Goal: Communication & Community: Answer question/provide support

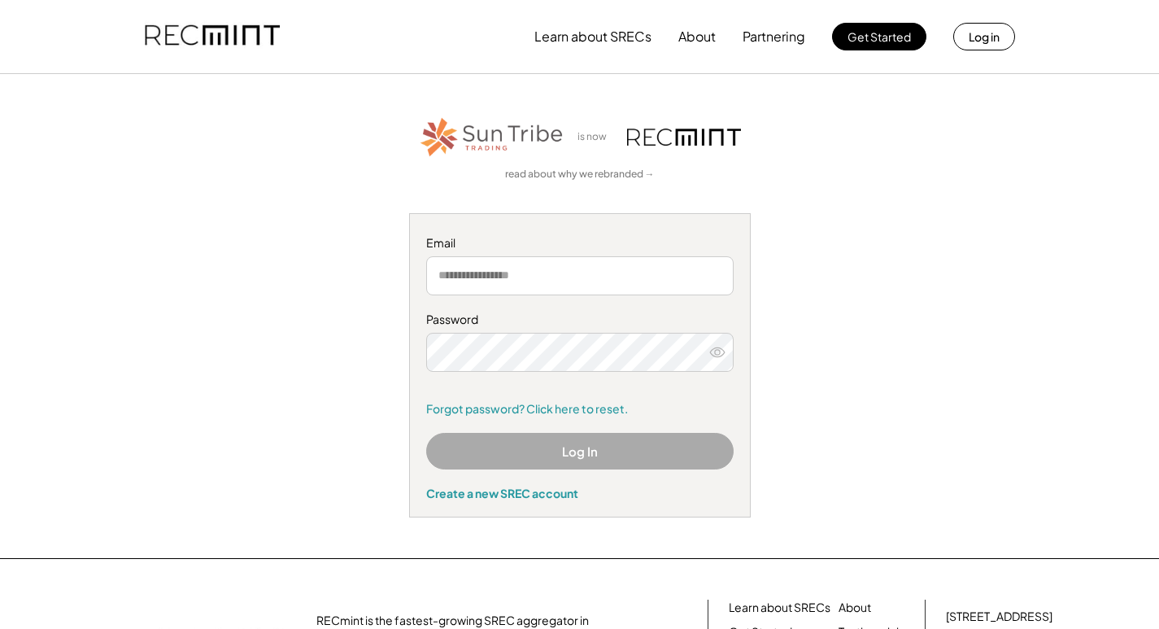
click at [598, 291] on input "email" at bounding box center [579, 275] width 307 height 39
click at [618, 280] on input "email" at bounding box center [579, 275] width 307 height 39
click at [426, 372] on div at bounding box center [426, 372] width 0 height 0
click at [615, 272] on input "email" at bounding box center [579, 275] width 307 height 39
click at [614, 272] on input "email" at bounding box center [579, 275] width 307 height 39
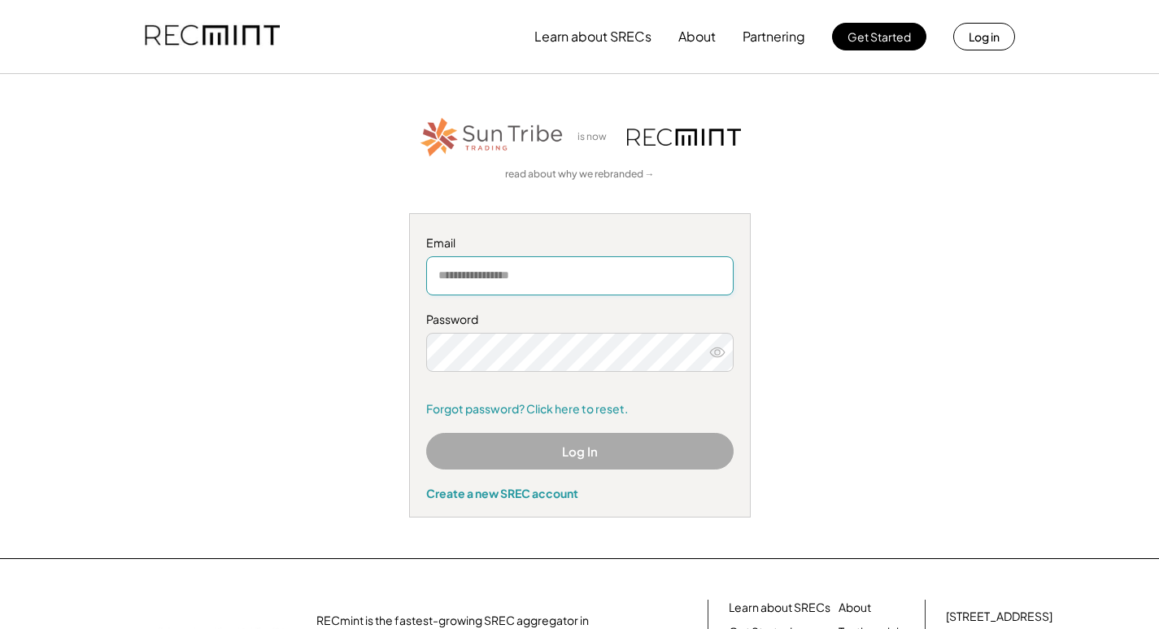
click at [614, 272] on input "email" at bounding box center [579, 275] width 307 height 39
type input "**********"
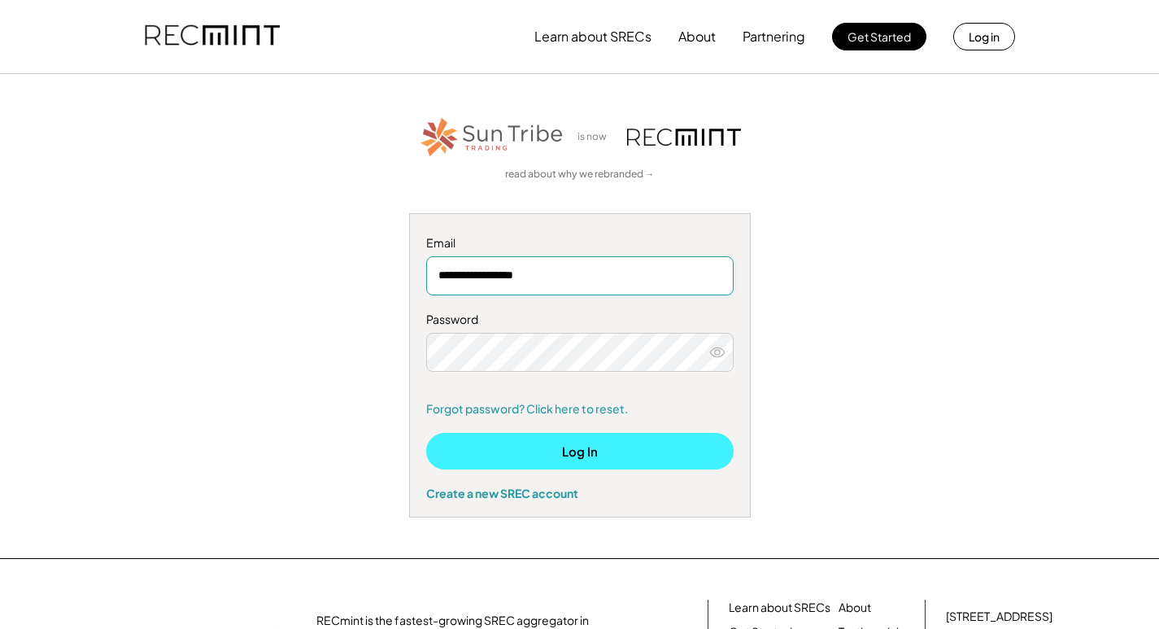
click at [587, 459] on button "Log In" at bounding box center [579, 451] width 307 height 37
click at [567, 441] on button "Log In" at bounding box center [579, 451] width 307 height 37
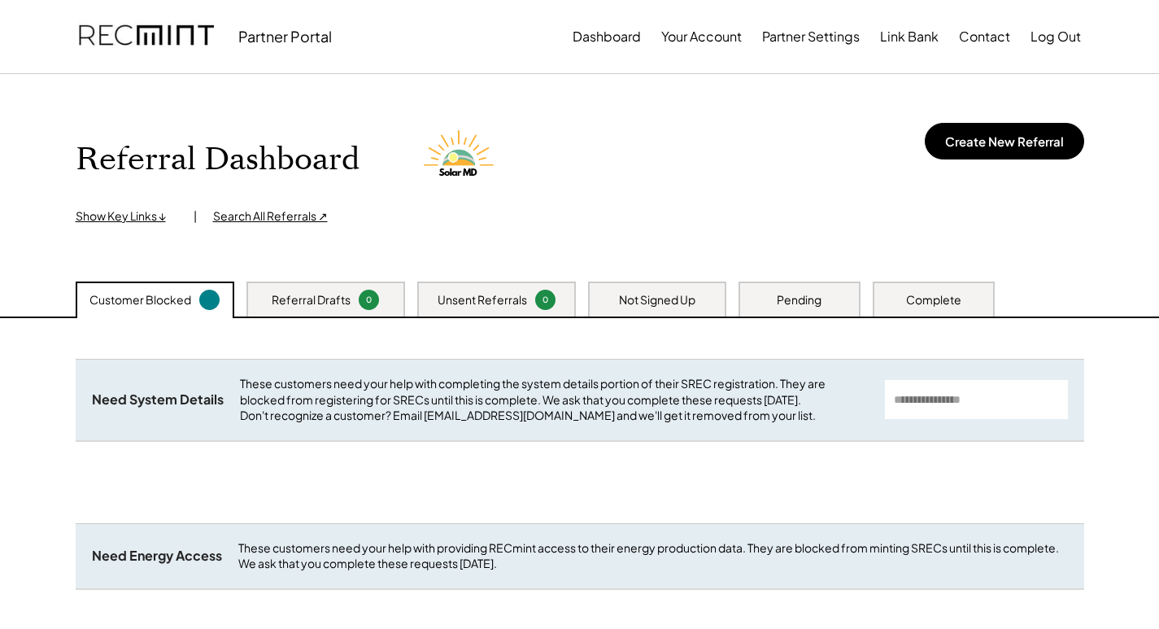
drag, startPoint x: 0, startPoint y: 0, endPoint x: 424, endPoint y: 415, distance: 593.4
click at [424, 415] on div "These customers need your help with completing the system details portion of th…" at bounding box center [554, 400] width 629 height 48
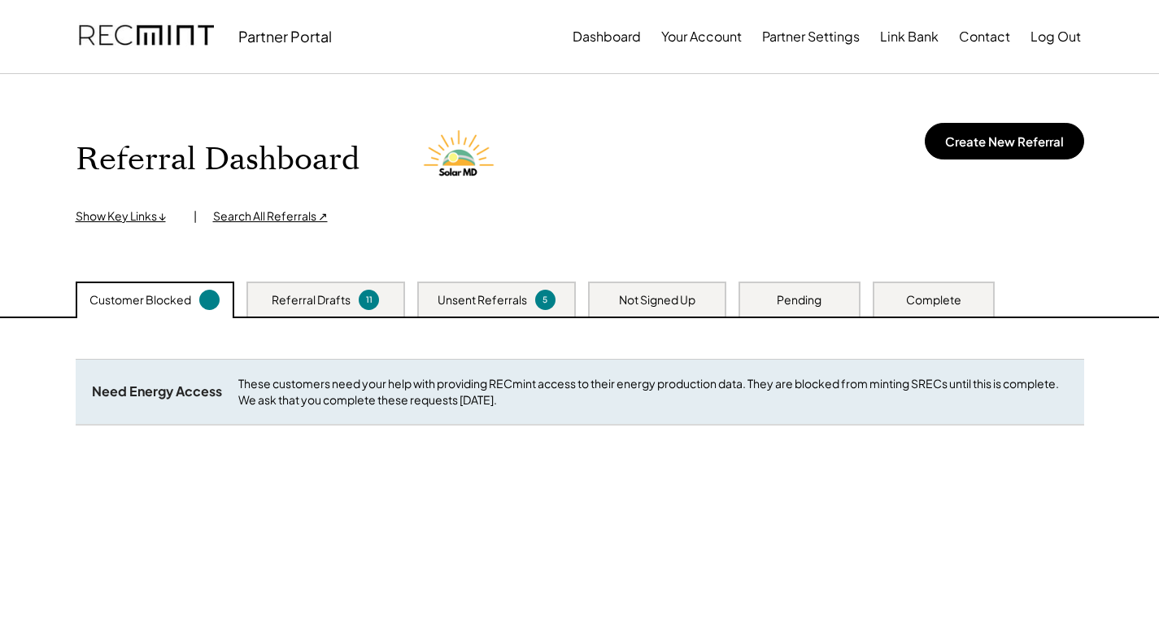
click at [712, 303] on div "Not Signed Up" at bounding box center [657, 298] width 138 height 35
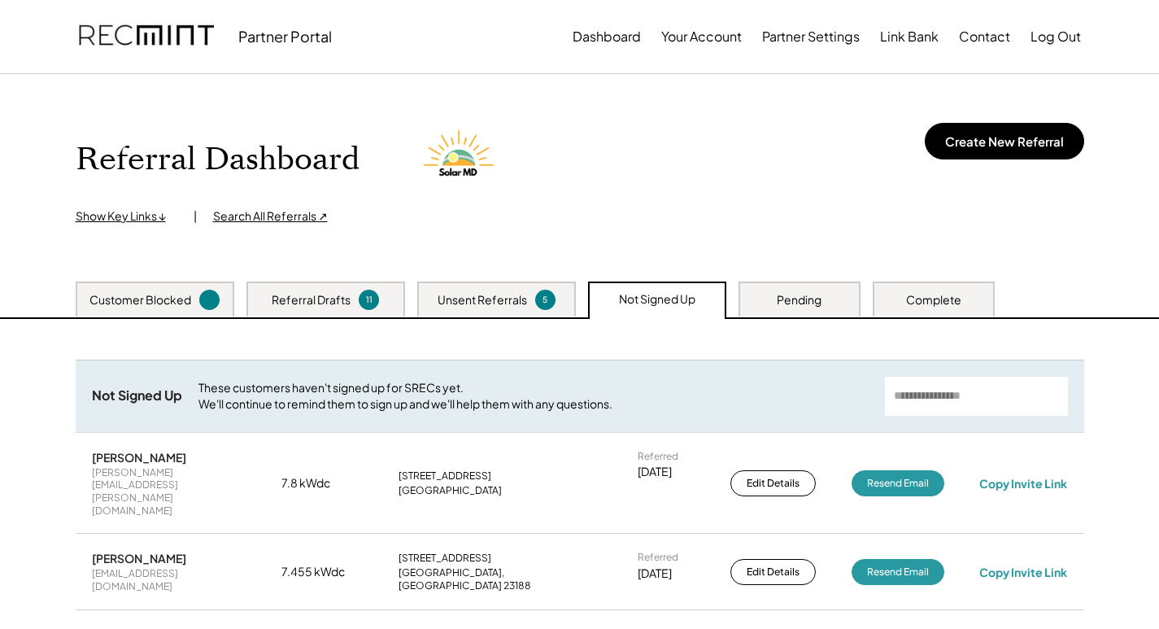
scroll to position [244, 0]
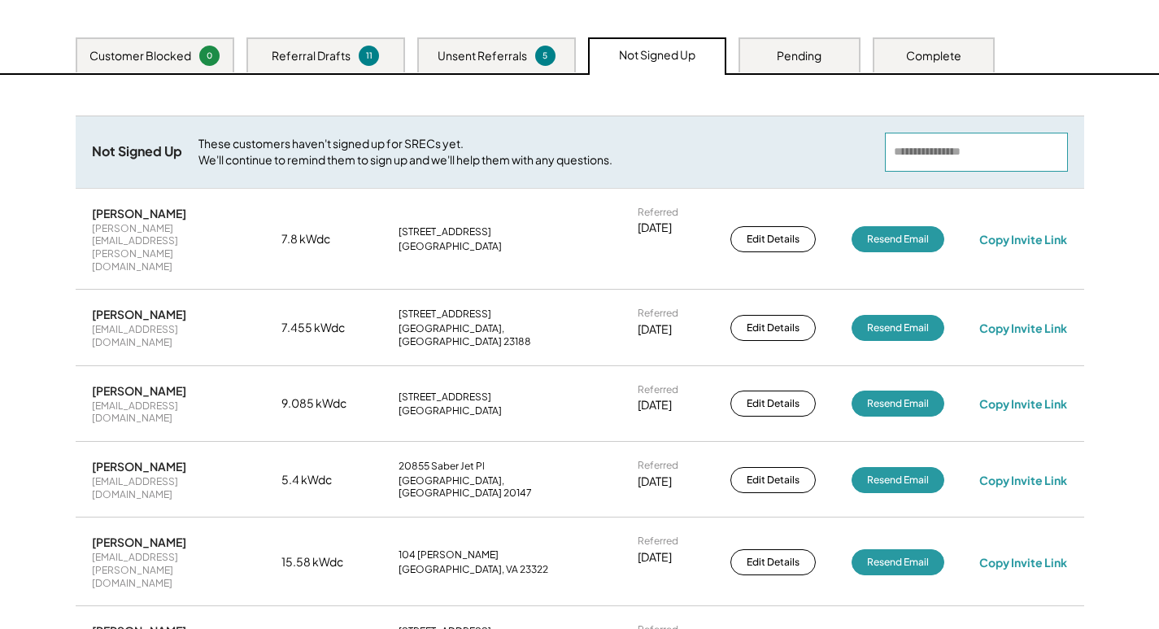
click at [996, 163] on input "input" at bounding box center [976, 152] width 183 height 39
paste input "**********"
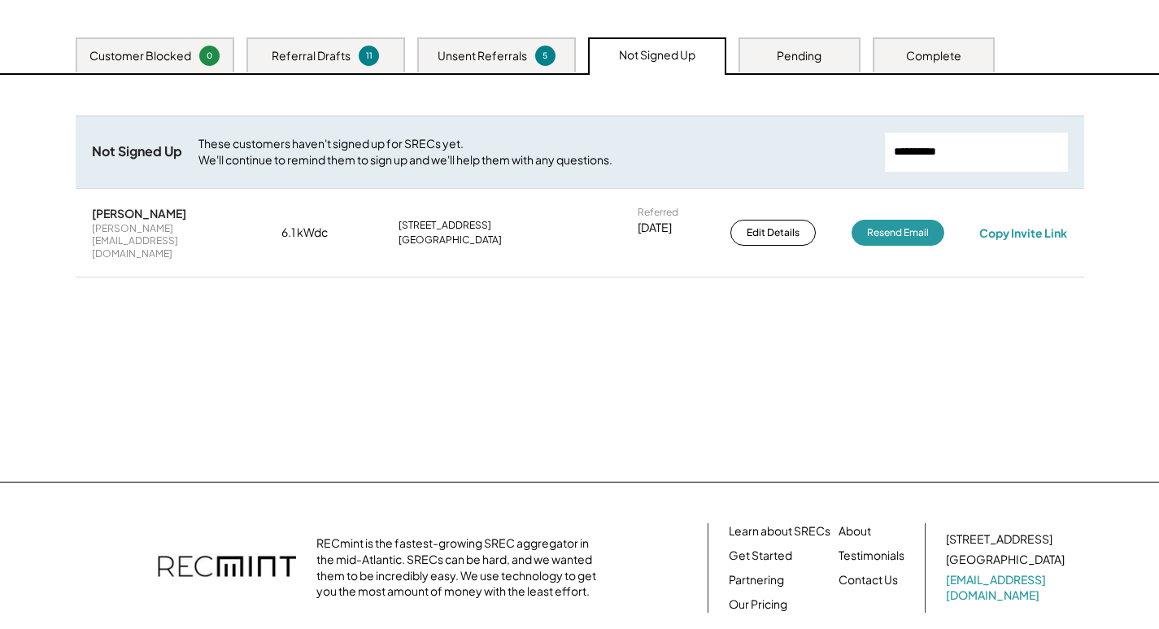
click at [123, 227] on div "leo.bonner76@gmail.com" at bounding box center [169, 241] width 154 height 38
click at [124, 227] on div "leo.bonner76@gmail.com" at bounding box center [169, 241] width 154 height 38
copy div "leo.bonner76@gmail.com"
click at [154, 232] on div "leo.bonner76@gmail.com" at bounding box center [169, 241] width 154 height 38
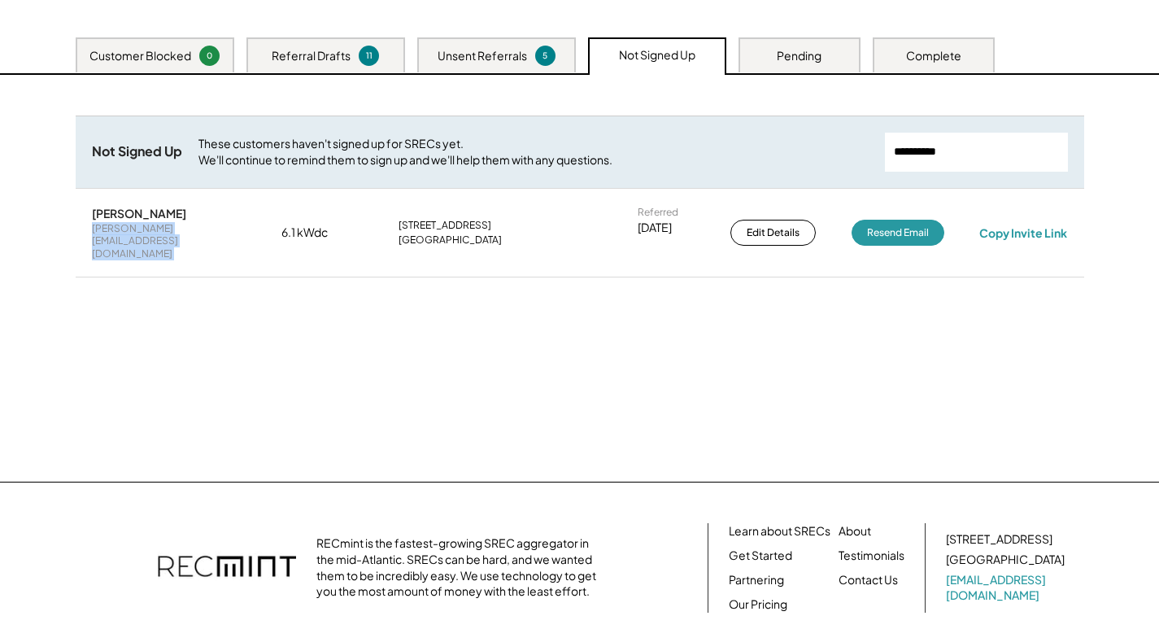
click at [154, 232] on div "leo.bonner76@gmail.com" at bounding box center [169, 241] width 154 height 38
click at [222, 207] on div "Leo Bonner leo.bonner76@gmail.com" at bounding box center [169, 233] width 154 height 54
click at [195, 226] on div "leo.bonner76@gmail.com" at bounding box center [169, 241] width 154 height 38
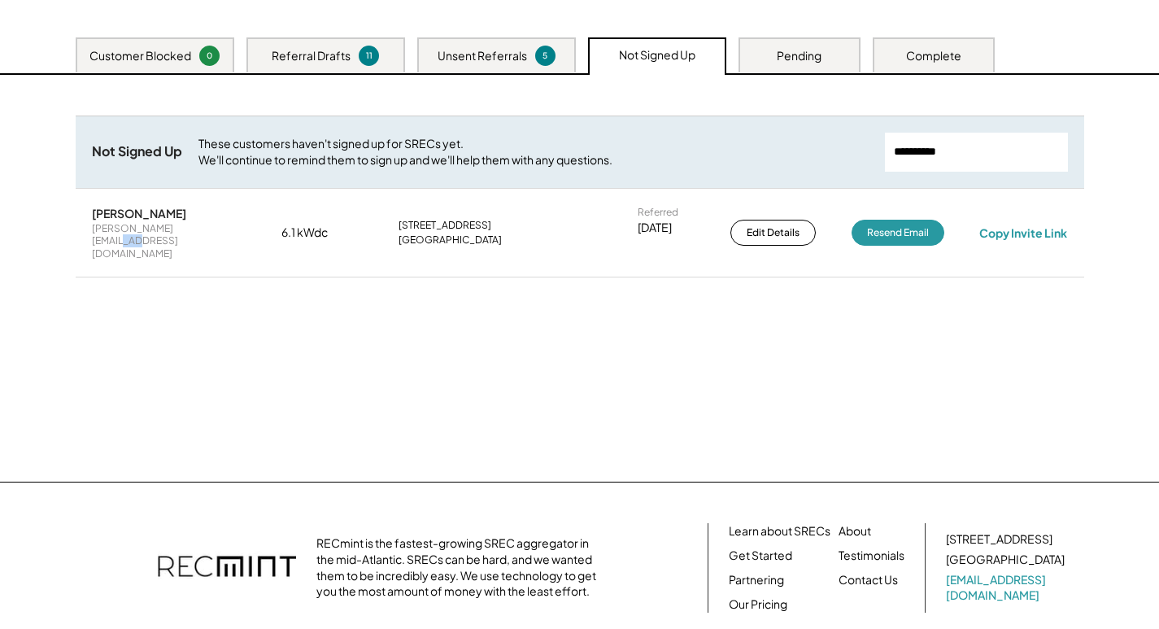
click at [195, 226] on div "leo.bonner76@gmail.com" at bounding box center [169, 241] width 154 height 38
click at [194, 226] on div "leo.bonner76@gmail.com" at bounding box center [169, 241] width 154 height 38
copy div "leo.bonner76@gmail.com"
click at [965, 376] on div "Need System Details These customers need your help with completing the system d…" at bounding box center [579, 278] width 1041 height 407
click at [1029, 225] on div "Copy Invite Link" at bounding box center [1023, 232] width 88 height 15
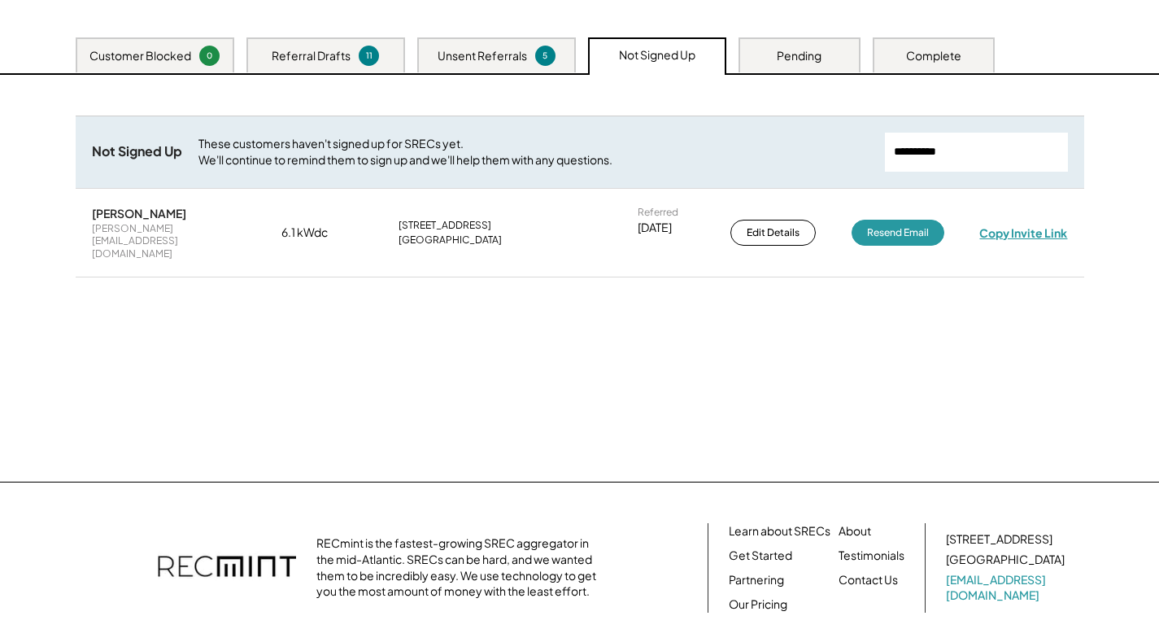
click at [1042, 225] on div "Copy Invite Link" at bounding box center [1023, 232] width 88 height 15
drag, startPoint x: 890, startPoint y: 163, endPoint x: 904, endPoint y: 163, distance: 13.8
click at [892, 163] on input "input" at bounding box center [976, 152] width 183 height 39
paste input "**********"
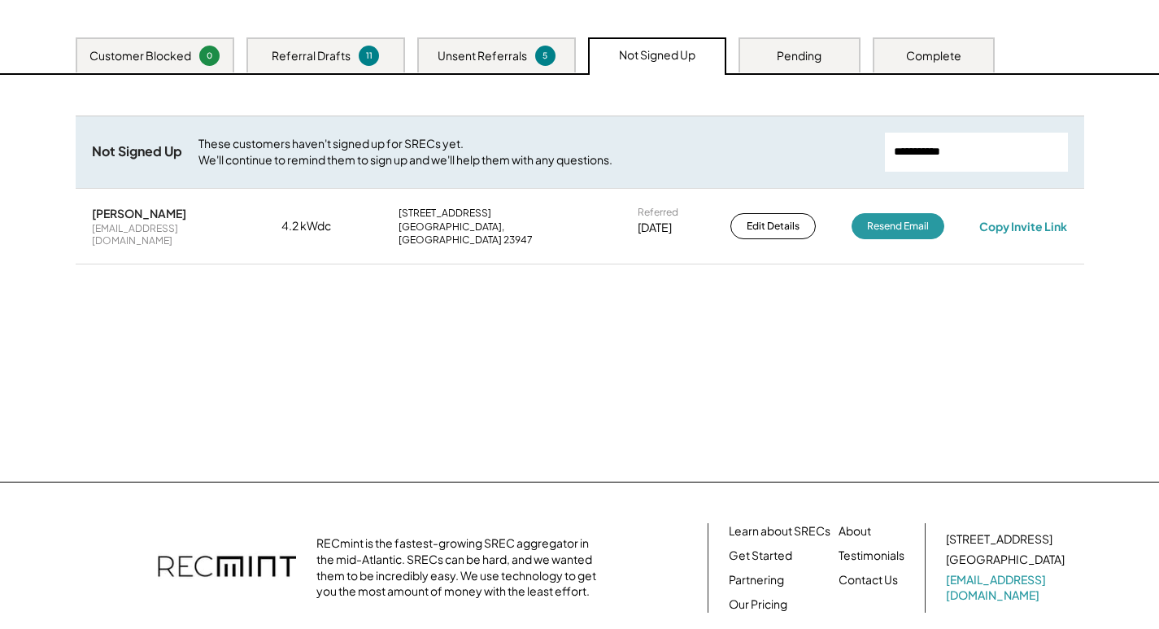
click at [137, 228] on div "jdreid001@gmail.com" at bounding box center [169, 234] width 154 height 25
copy div "jdreid001@gmail.com"
click at [1019, 219] on div "Copy Invite Link" at bounding box center [1023, 226] width 88 height 15
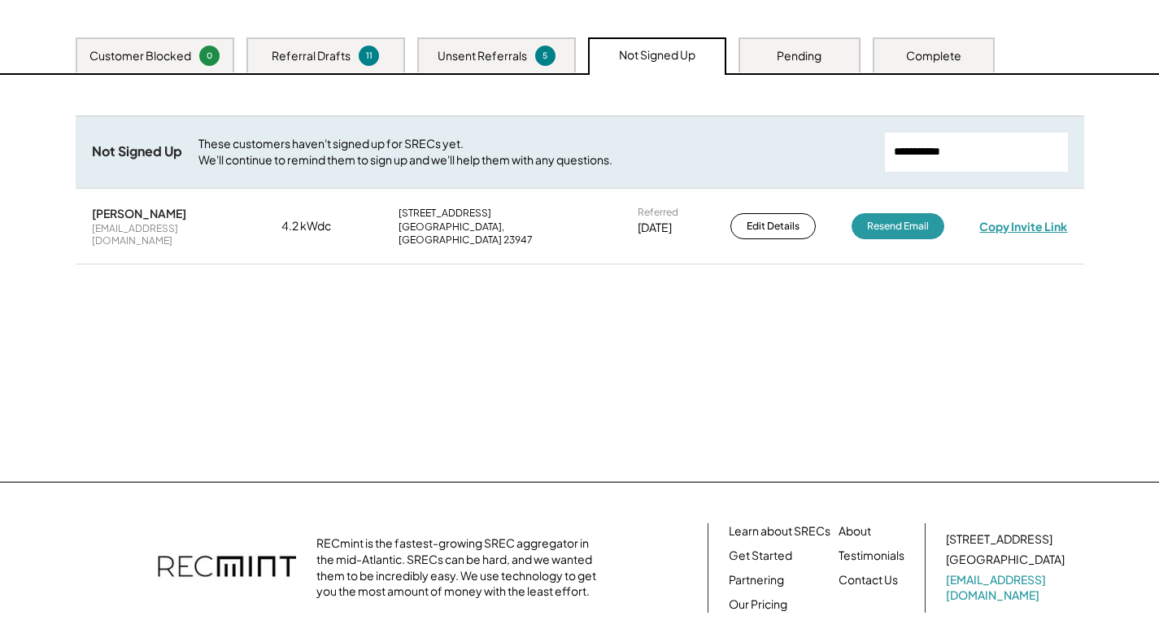
click at [1011, 224] on div "Copy Invite Link" at bounding box center [1023, 226] width 88 height 15
drag, startPoint x: 970, startPoint y: 140, endPoint x: 898, endPoint y: 157, distance: 74.4
click at [898, 157] on input "input" at bounding box center [976, 152] width 183 height 39
click at [966, 149] on input "input" at bounding box center [976, 152] width 183 height 39
drag, startPoint x: 971, startPoint y: 151, endPoint x: 855, endPoint y: 158, distance: 115.6
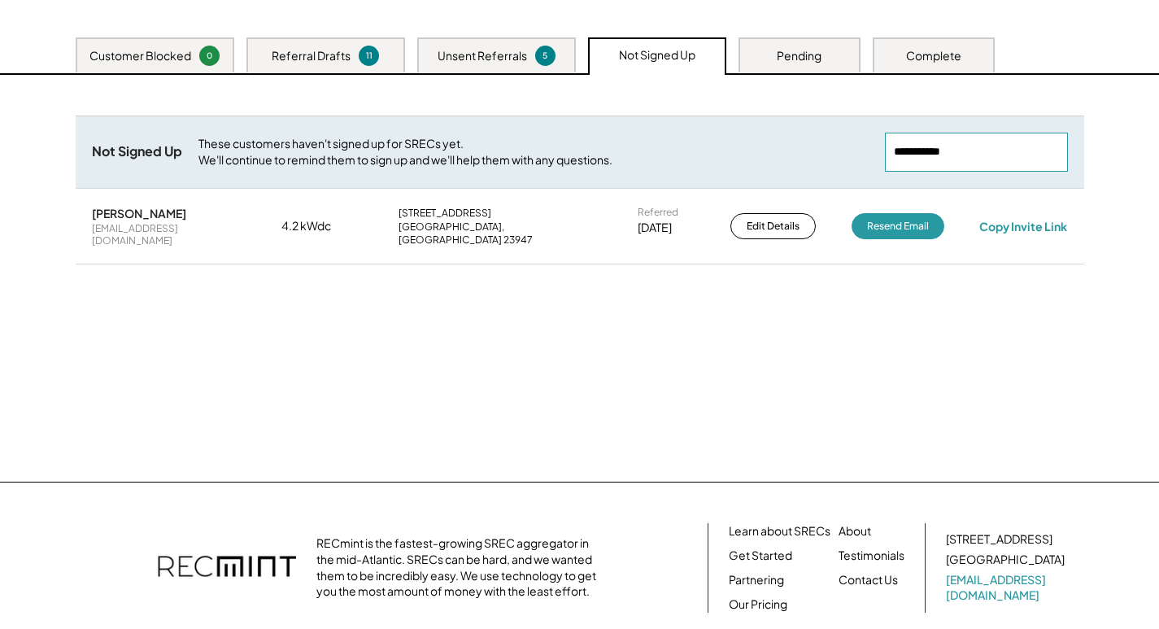
click at [855, 158] on div "Not Signed Up These customers haven't signed up for SRECs yet. We'll continue t…" at bounding box center [580, 151] width 1008 height 72
paste input "**********"
click at [118, 232] on div "laurajanesummers7@gmail.com" at bounding box center [169, 234] width 154 height 25
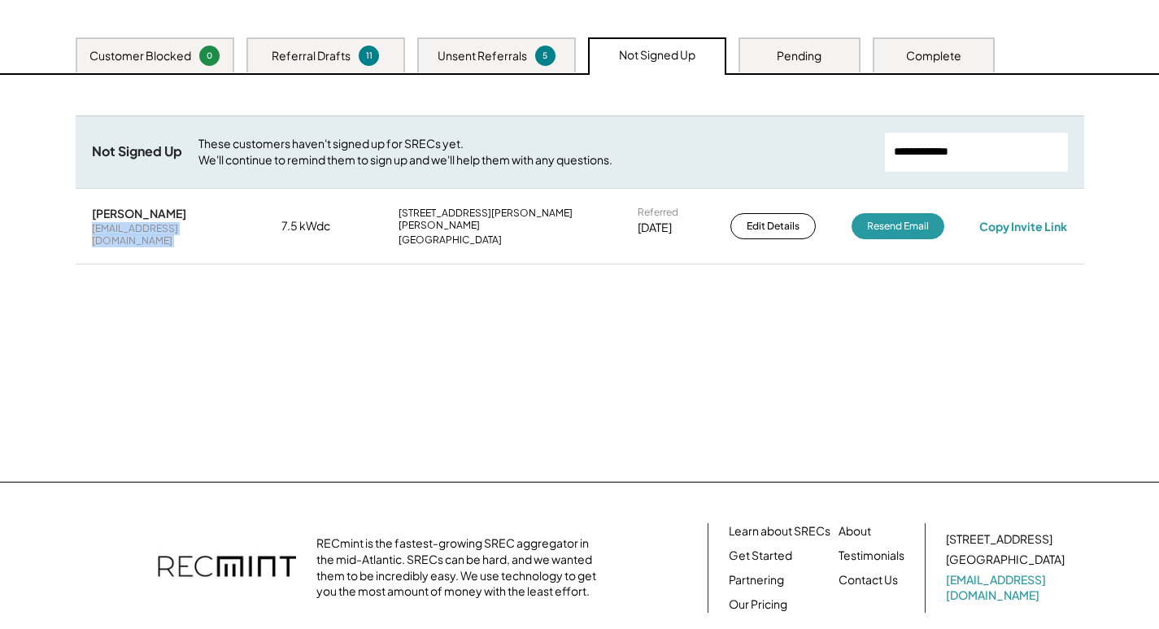
copy div "laurajanesummers7@gmail.com"
click at [1011, 224] on div "Copy Invite Link" at bounding box center [1023, 226] width 88 height 15
drag, startPoint x: 978, startPoint y: 157, endPoint x: 808, endPoint y: 159, distance: 169.9
click at [808, 159] on div "Not Signed Up These customers haven't signed up for SRECs yet. We'll continue t…" at bounding box center [580, 151] width 1008 height 72
paste input "**********"
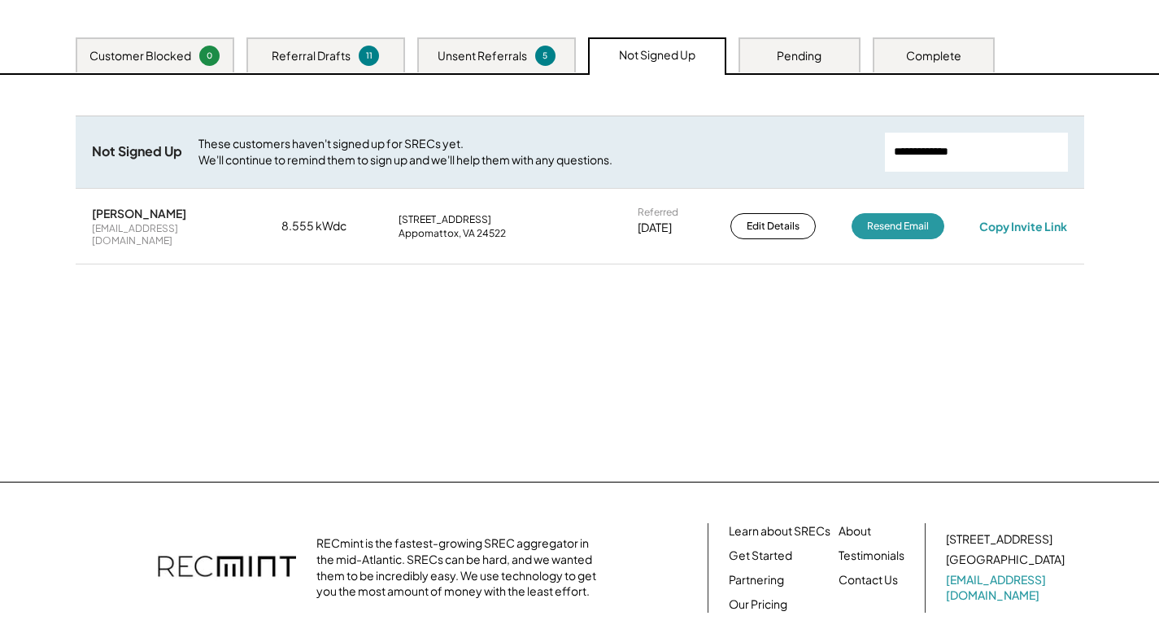
click at [170, 228] on div "danflash9@gmail.com" at bounding box center [169, 234] width 154 height 25
copy div "danflash9@gmail.com"
click at [1023, 220] on div "Copy Invite Link" at bounding box center [1023, 226] width 88 height 15
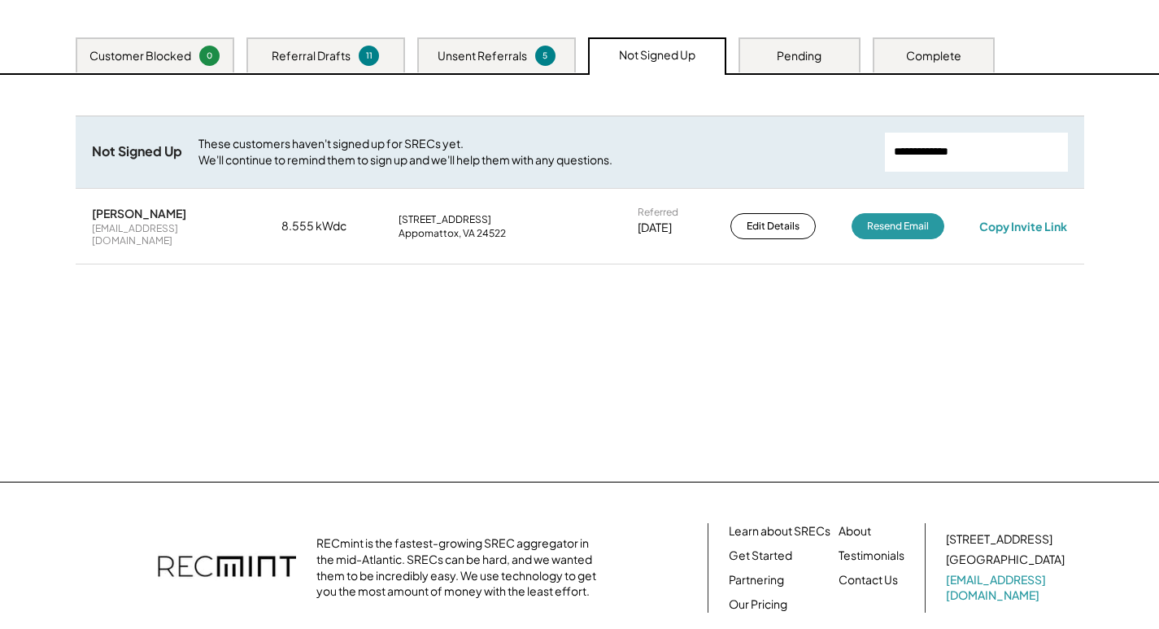
click at [1015, 146] on input "input" at bounding box center [976, 152] width 183 height 39
click at [1014, 146] on input "input" at bounding box center [976, 152] width 183 height 39
paste input "**********"
click at [129, 227] on div "adri.san9599@gmail.com" at bounding box center [169, 234] width 154 height 25
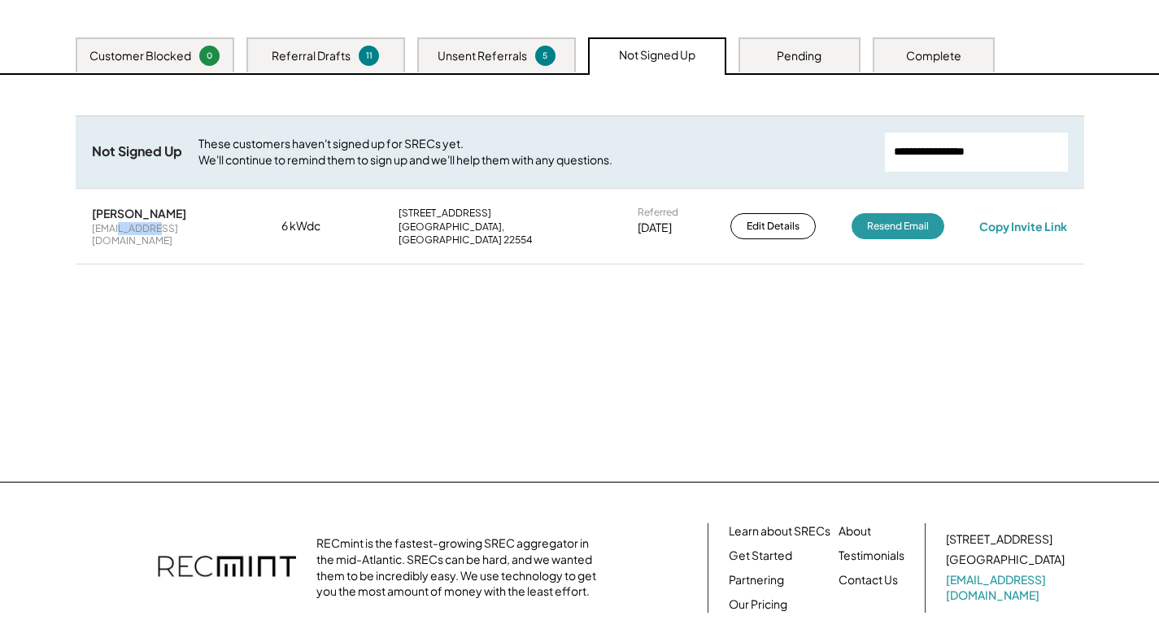
click at [129, 227] on div "adri.san9599@gmail.com" at bounding box center [169, 234] width 154 height 25
copy div "adri.san9599@gmail.com"
click at [1004, 223] on div "Copy Invite Link" at bounding box center [1023, 226] width 88 height 15
drag, startPoint x: 985, startPoint y: 157, endPoint x: 878, endPoint y: 157, distance: 107.3
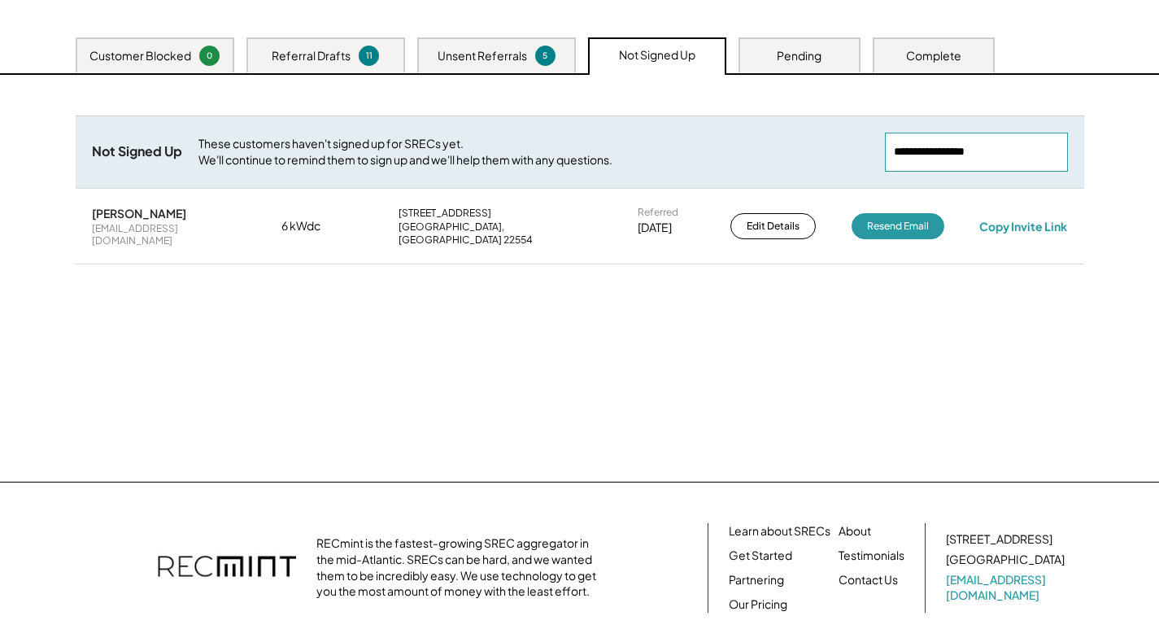
click at [878, 157] on div "Not Signed Up These customers haven't signed up for SRECs yet. We'll continue t…" at bounding box center [580, 151] width 1008 height 72
paste input "**********"
click at [205, 228] on div "[EMAIL_ADDRESS][DOMAIN_NAME]" at bounding box center [169, 234] width 154 height 25
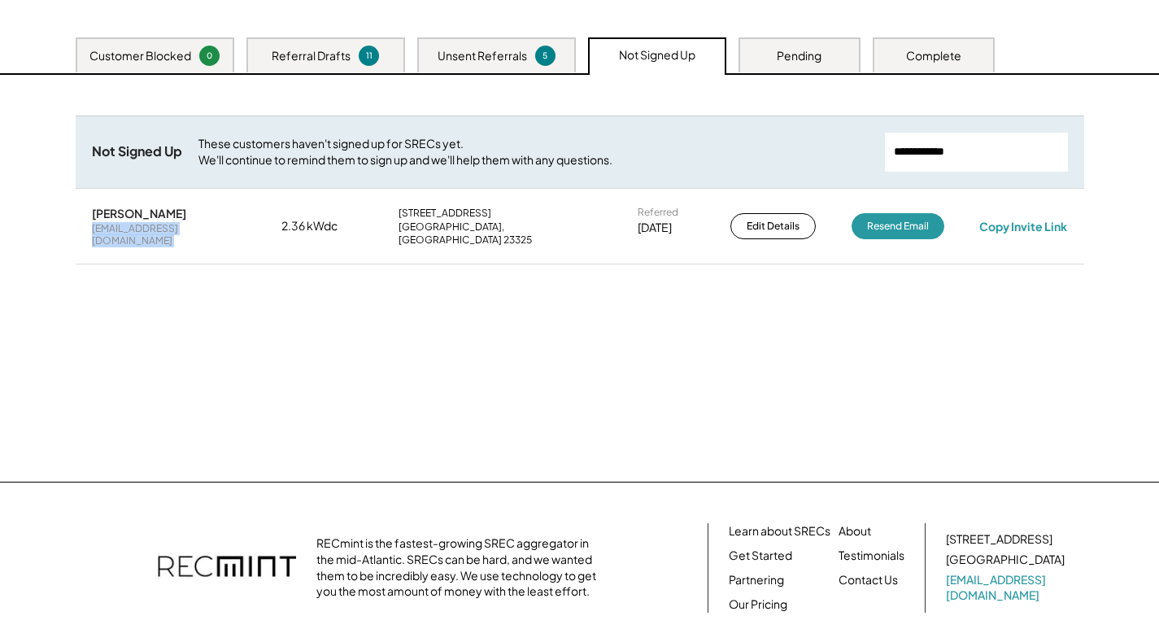
copy div "[EMAIL_ADDRESS][DOMAIN_NAME]"
click at [1007, 219] on div "Copy Invite Link" at bounding box center [1023, 226] width 88 height 15
click at [1008, 219] on div "Copy Invite Link" at bounding box center [1023, 226] width 93 height 15
click at [1003, 140] on input "input" at bounding box center [976, 152] width 183 height 39
click at [1000, 141] on input "input" at bounding box center [976, 152] width 183 height 39
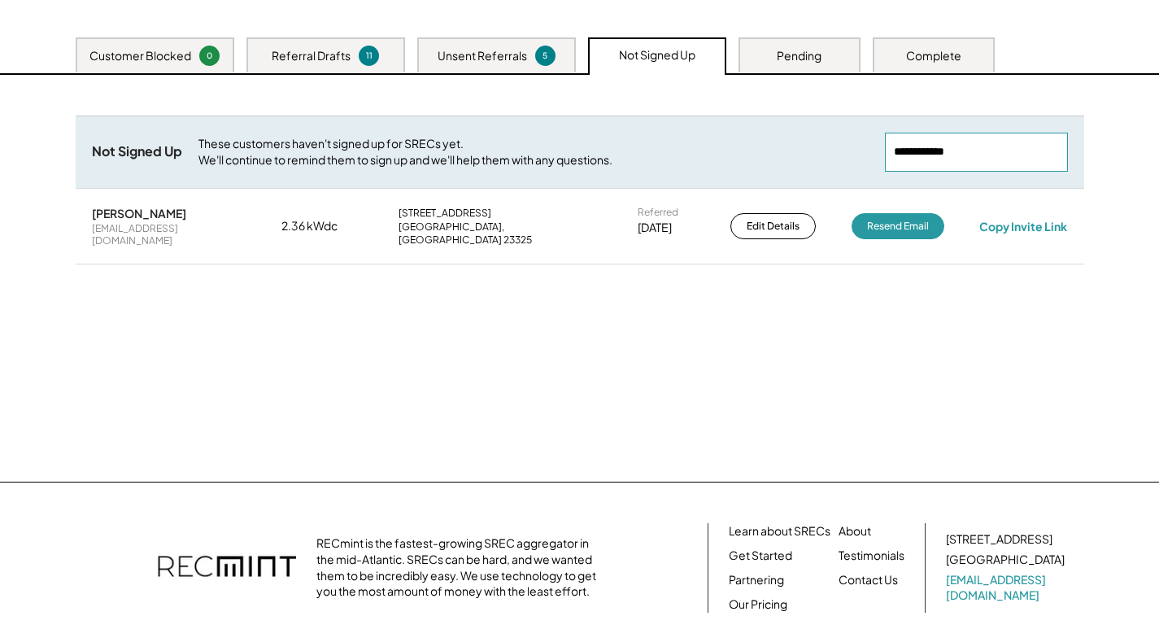
click at [997, 142] on input "input" at bounding box center [976, 152] width 183 height 39
click at [952, 156] on input "input" at bounding box center [976, 152] width 183 height 39
paste input "**********"
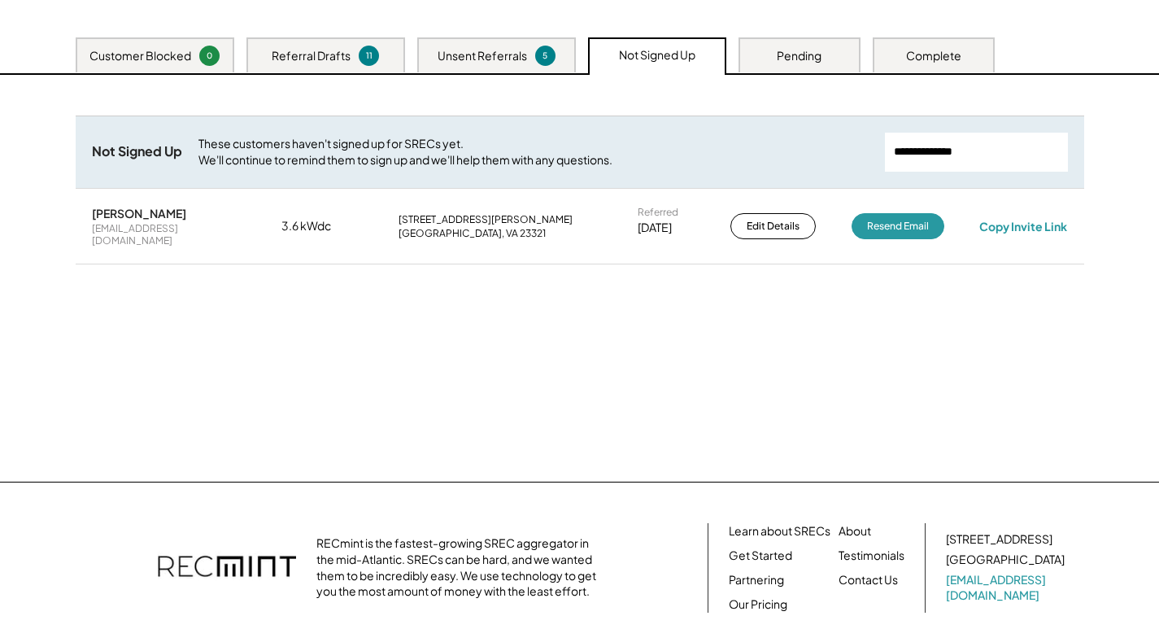
click at [152, 229] on div "xman3400@yahoo.com" at bounding box center [169, 234] width 154 height 25
copy div "xman3400@yahoo.com"
click at [1025, 219] on div "Copy Invite Link" at bounding box center [1023, 226] width 88 height 15
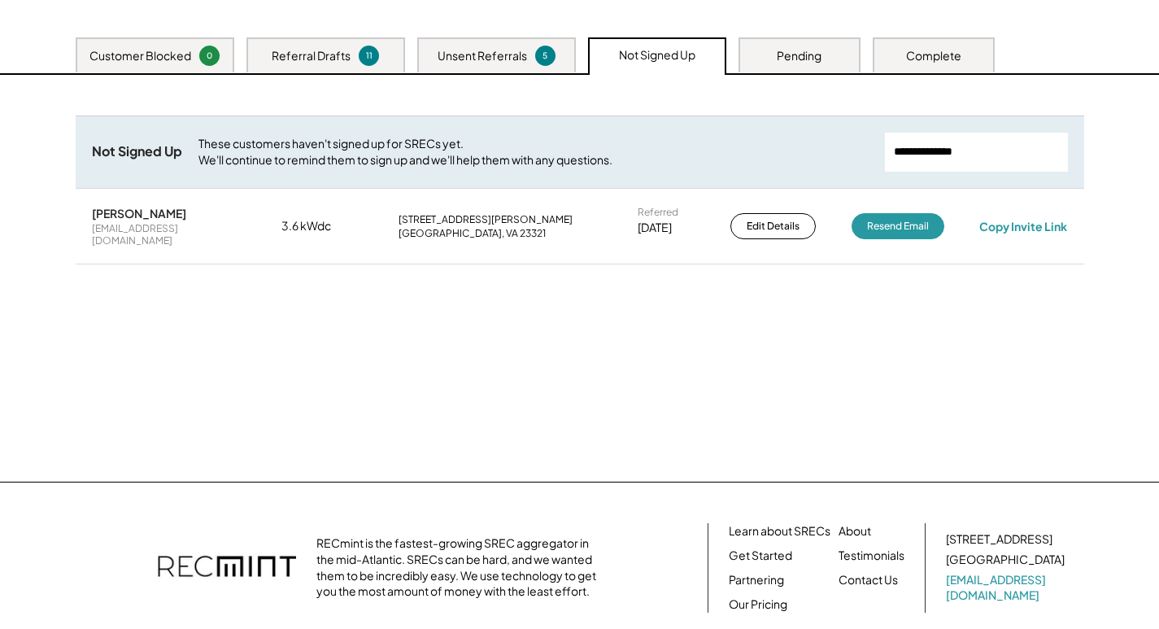
click at [967, 160] on input "input" at bounding box center [976, 152] width 183 height 39
paste input "**********"
click at [160, 226] on div "[EMAIL_ADDRESS][DOMAIN_NAME]" at bounding box center [169, 234] width 154 height 25
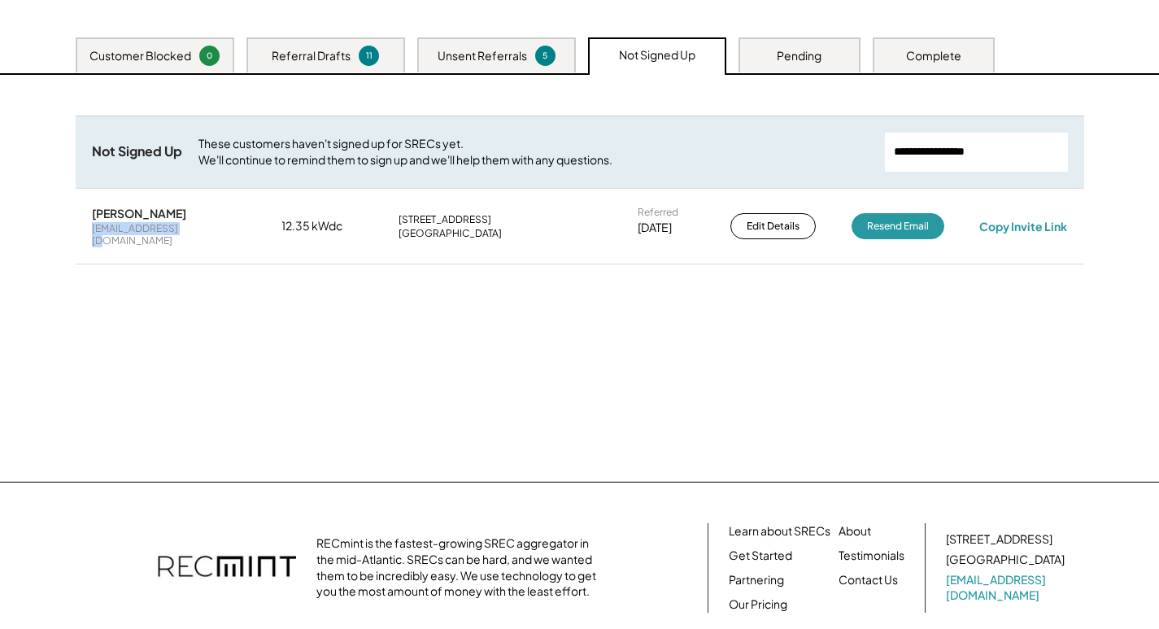
click at [160, 226] on div "[EMAIL_ADDRESS][DOMAIN_NAME]" at bounding box center [169, 234] width 154 height 25
copy div "[EMAIL_ADDRESS][DOMAIN_NAME]"
click at [991, 219] on div "Copy Invite Link" at bounding box center [1023, 226] width 88 height 15
click at [999, 222] on div "Copy Invite Link" at bounding box center [1023, 226] width 88 height 15
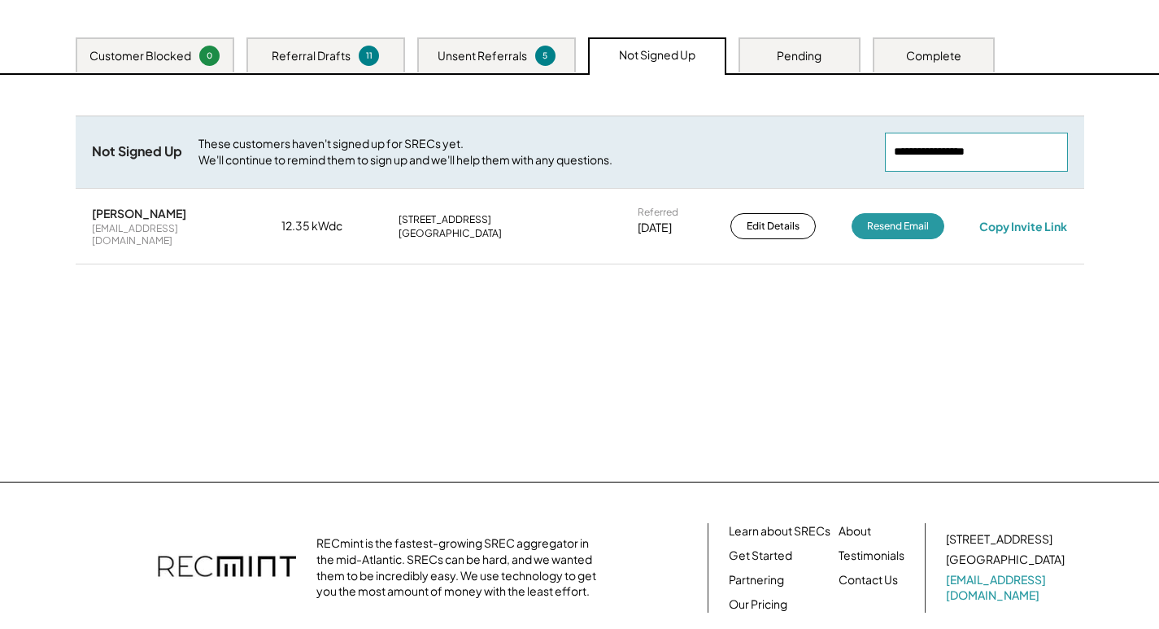
click at [959, 160] on input "input" at bounding box center [976, 152] width 183 height 39
click at [959, 159] on input "input" at bounding box center [976, 152] width 183 height 39
paste input "**********"
click at [118, 231] on div "ws4ww@msn.com" at bounding box center [169, 234] width 154 height 25
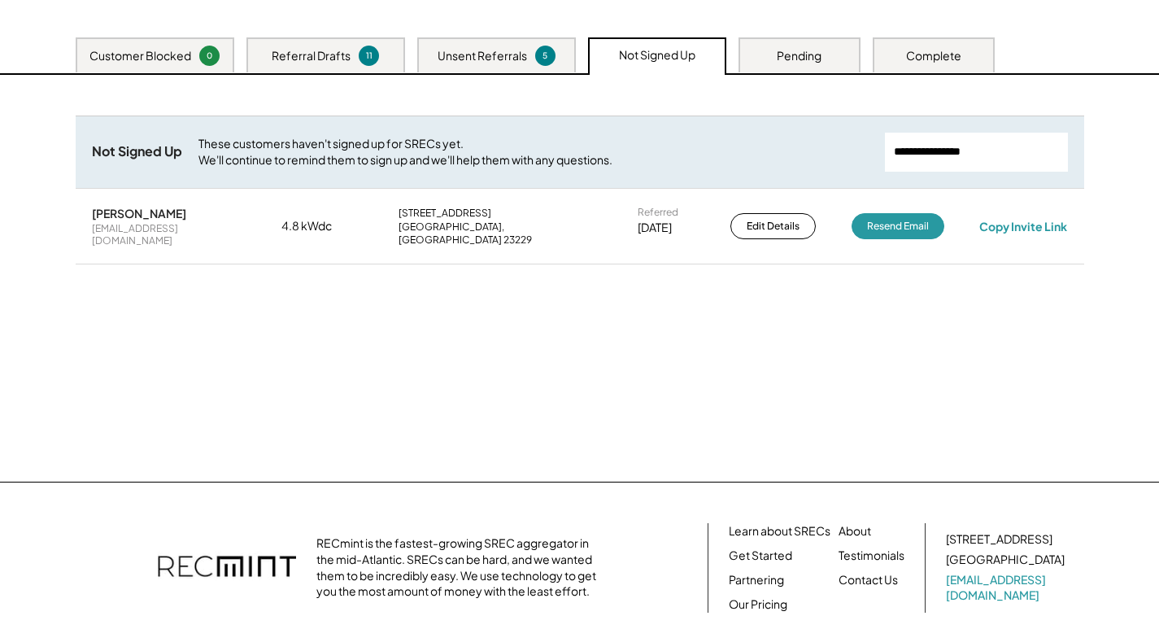
click at [118, 228] on div "ws4ww@msn.com" at bounding box center [169, 234] width 154 height 25
click at [120, 228] on div "ws4ww@msn.com" at bounding box center [169, 234] width 154 height 25
copy div "ws4ww@msn.com"
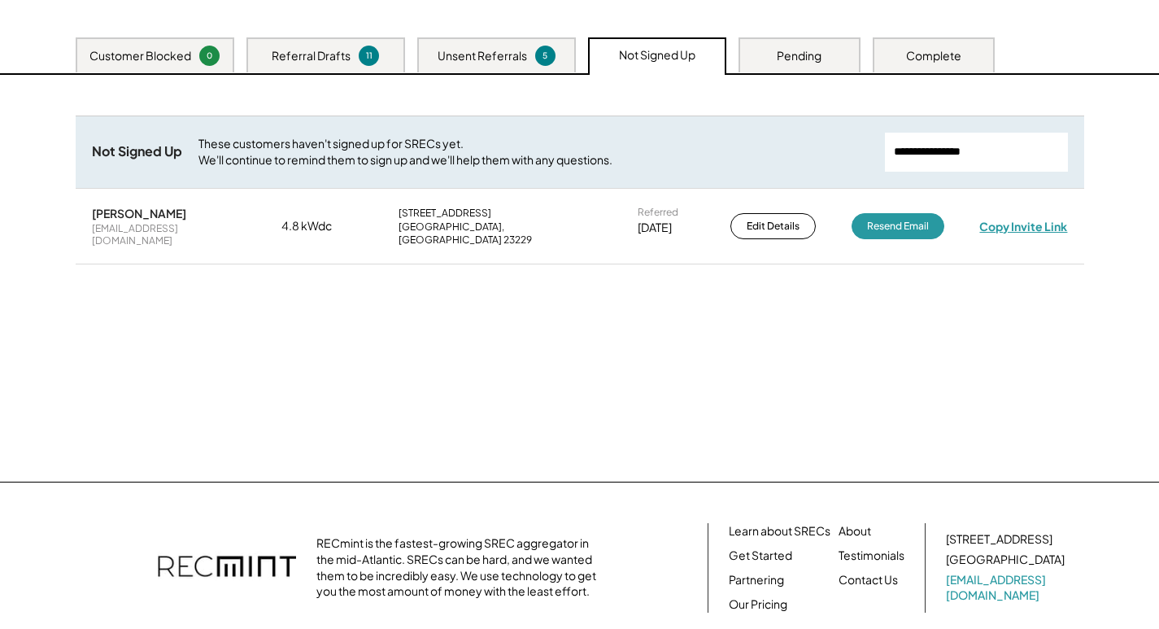
click at [1037, 219] on div "Copy Invite Link" at bounding box center [1023, 226] width 88 height 15
drag, startPoint x: 978, startPoint y: 161, endPoint x: 978, endPoint y: 151, distance: 9.8
click at [978, 155] on input "input" at bounding box center [976, 152] width 183 height 39
click at [978, 151] on input "input" at bounding box center [976, 152] width 183 height 39
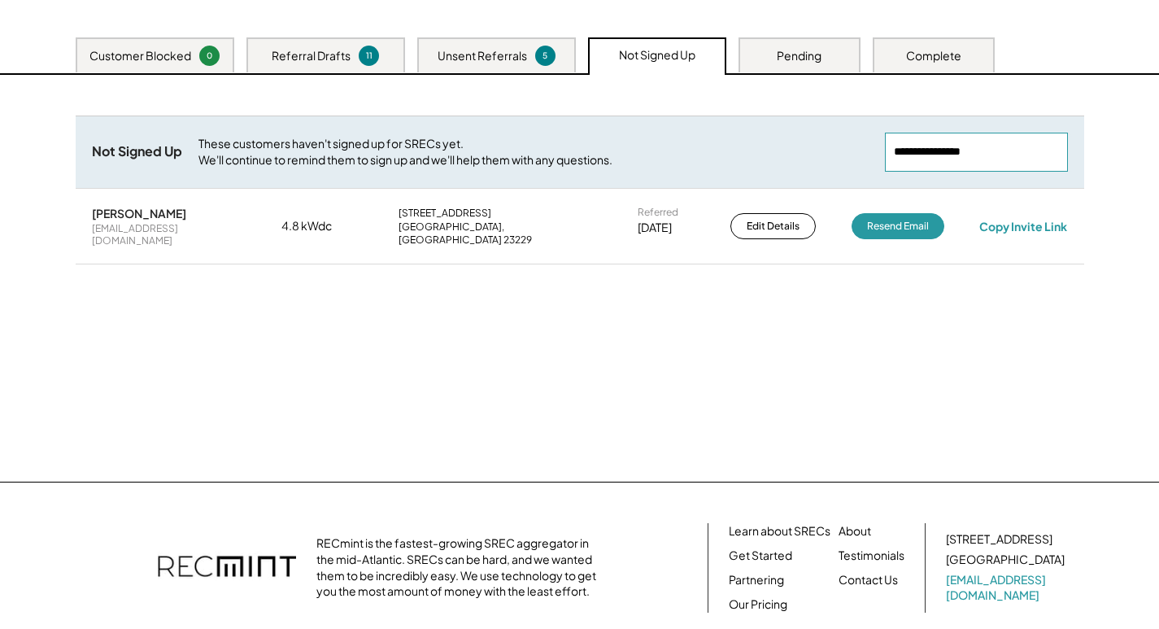
click at [978, 151] on input "input" at bounding box center [976, 152] width 183 height 39
paste input "**********"
click at [167, 227] on div "dlalewand@gmail.com" at bounding box center [169, 234] width 154 height 25
click at [167, 228] on div "dlalewand@gmail.com" at bounding box center [169, 234] width 154 height 25
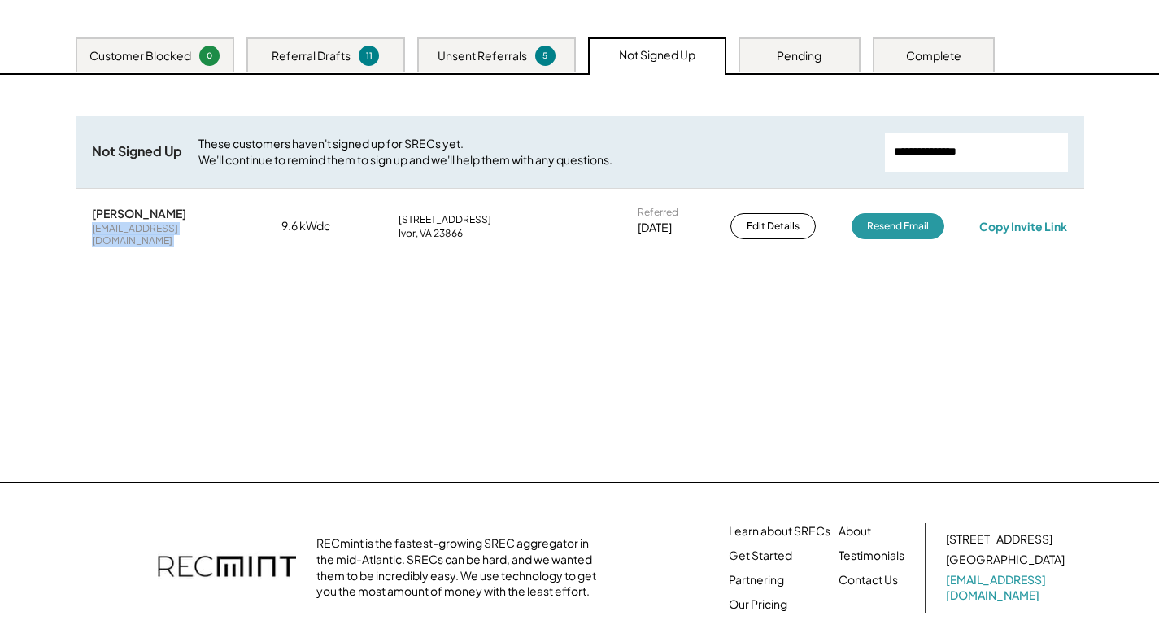
click at [167, 229] on div "dlalewand@gmail.com" at bounding box center [169, 234] width 154 height 25
click at [1030, 219] on div "Copy Invite Link" at bounding box center [1023, 226] width 88 height 15
click at [943, 152] on input "input" at bounding box center [976, 152] width 183 height 39
click at [942, 151] on input "input" at bounding box center [976, 152] width 183 height 39
click at [942, 150] on input "input" at bounding box center [976, 152] width 183 height 39
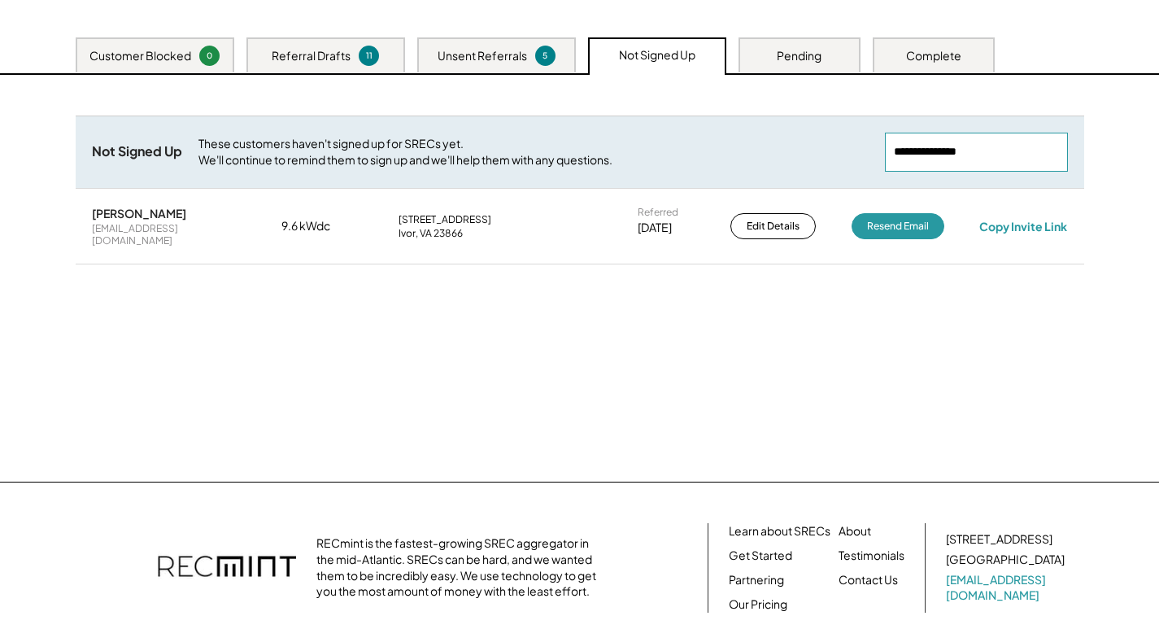
paste input "**********"
click at [146, 233] on div "ckgardiner4121@gmail.com" at bounding box center [169, 234] width 154 height 25
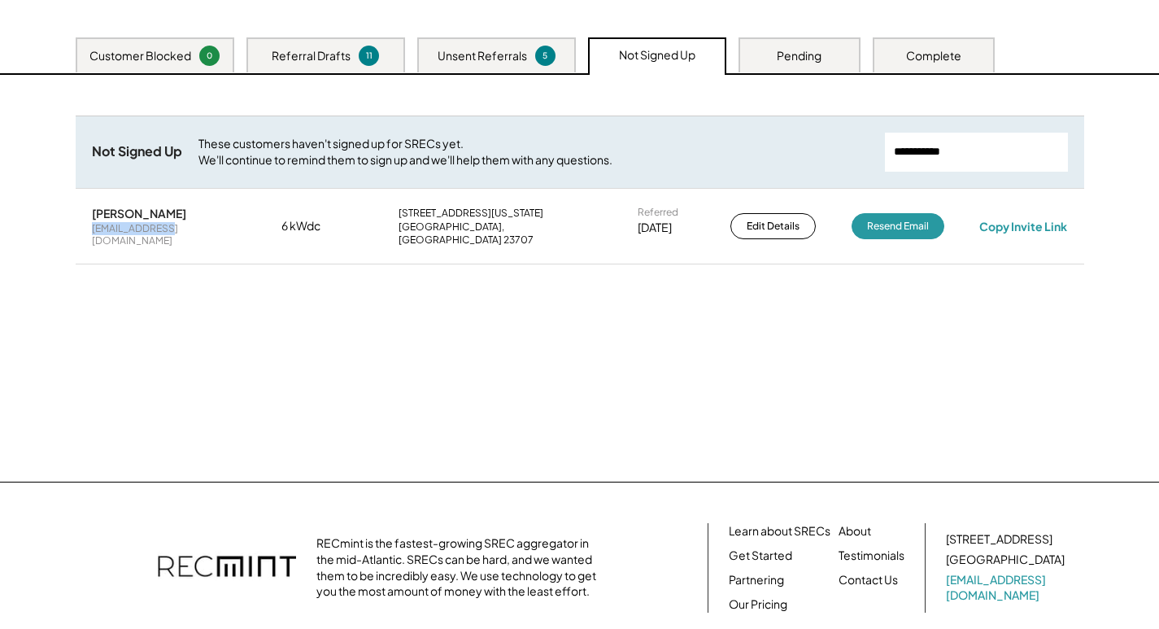
click at [146, 233] on div "ckgardiner4121@gmail.com" at bounding box center [169, 234] width 154 height 25
click at [1000, 219] on div "Copy Invite Link" at bounding box center [1023, 226] width 88 height 15
drag, startPoint x: 776, startPoint y: 151, endPoint x: 724, endPoint y: 149, distance: 52.9
click at [724, 149] on div "Not Signed Up These customers haven't signed up for SRECs yet. We'll continue t…" at bounding box center [580, 151] width 1008 height 72
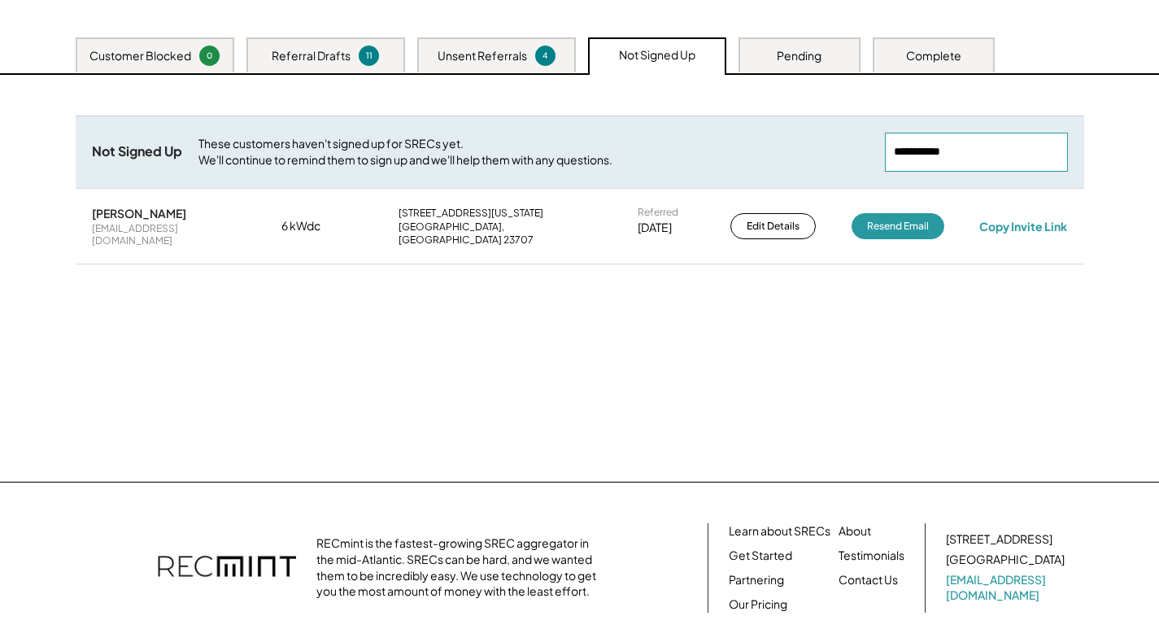
paste input "**********"
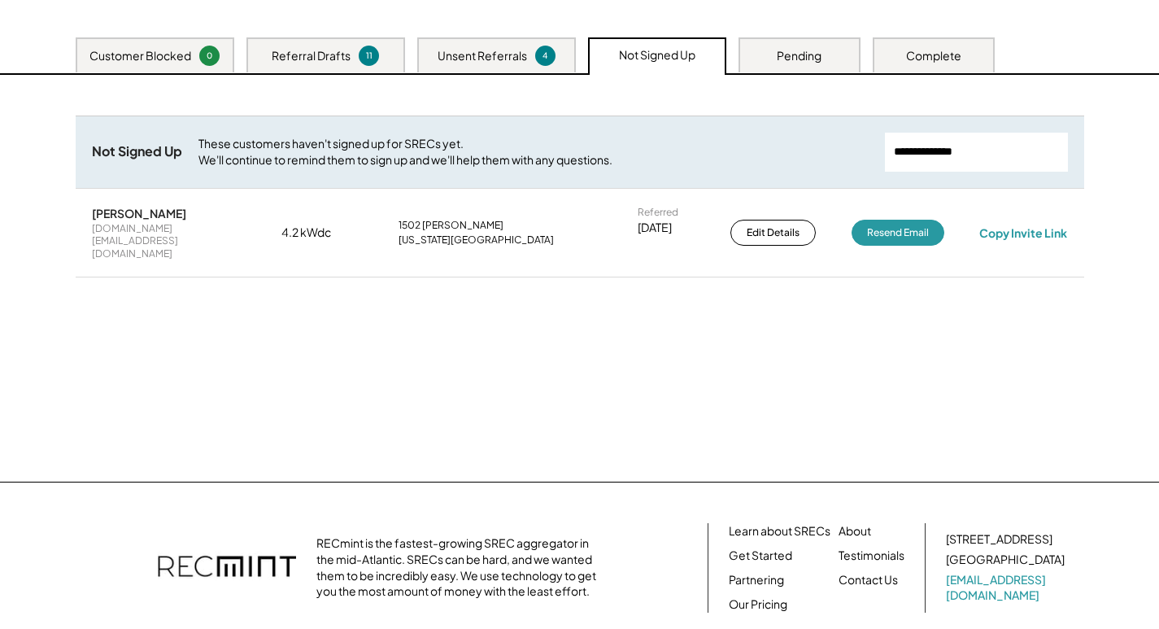
click at [197, 233] on div "navy.cpo.vet@gmail.com" at bounding box center [169, 241] width 154 height 38
click at [337, 52] on div "Referral Drafts" at bounding box center [311, 56] width 79 height 16
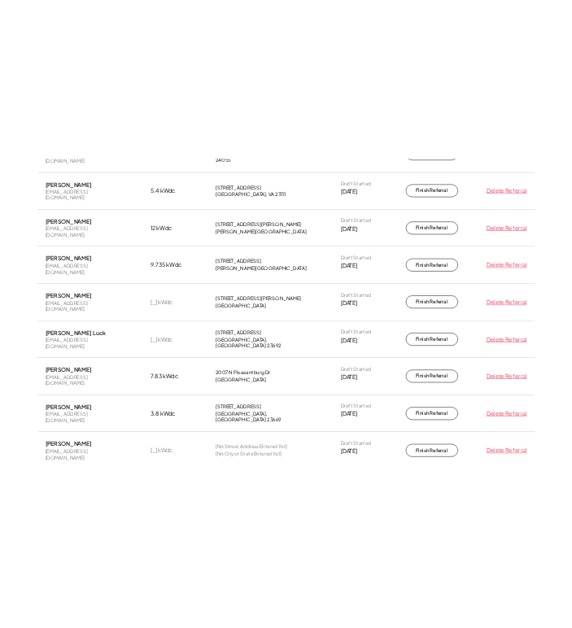
scroll to position [81, 0]
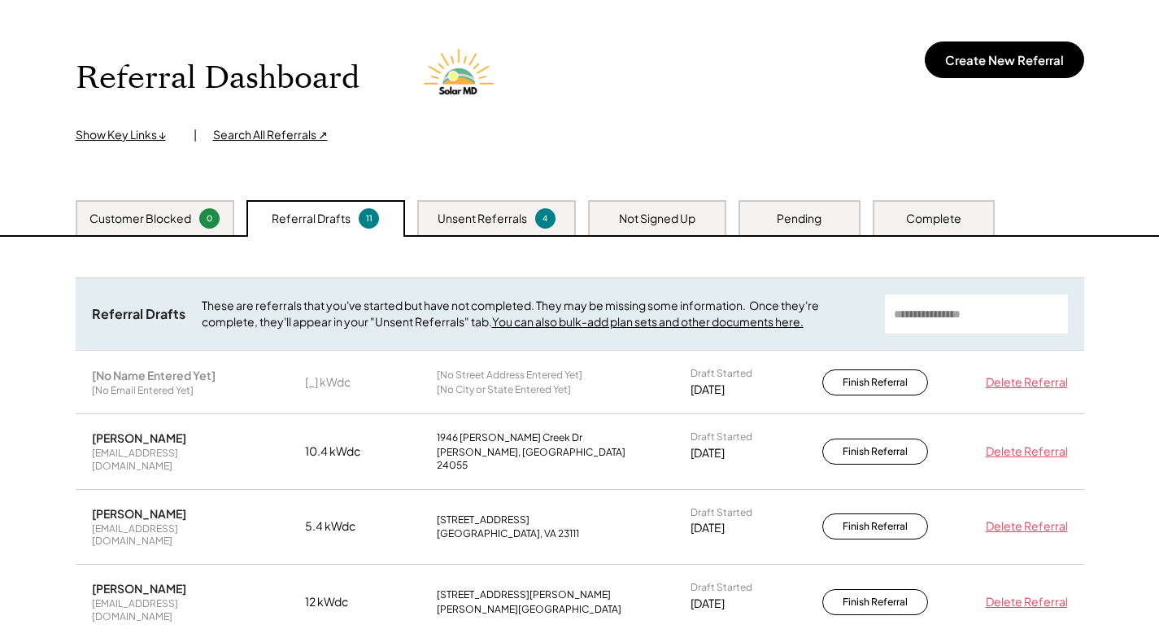
click at [675, 216] on div "Not Signed Up" at bounding box center [657, 219] width 76 height 16
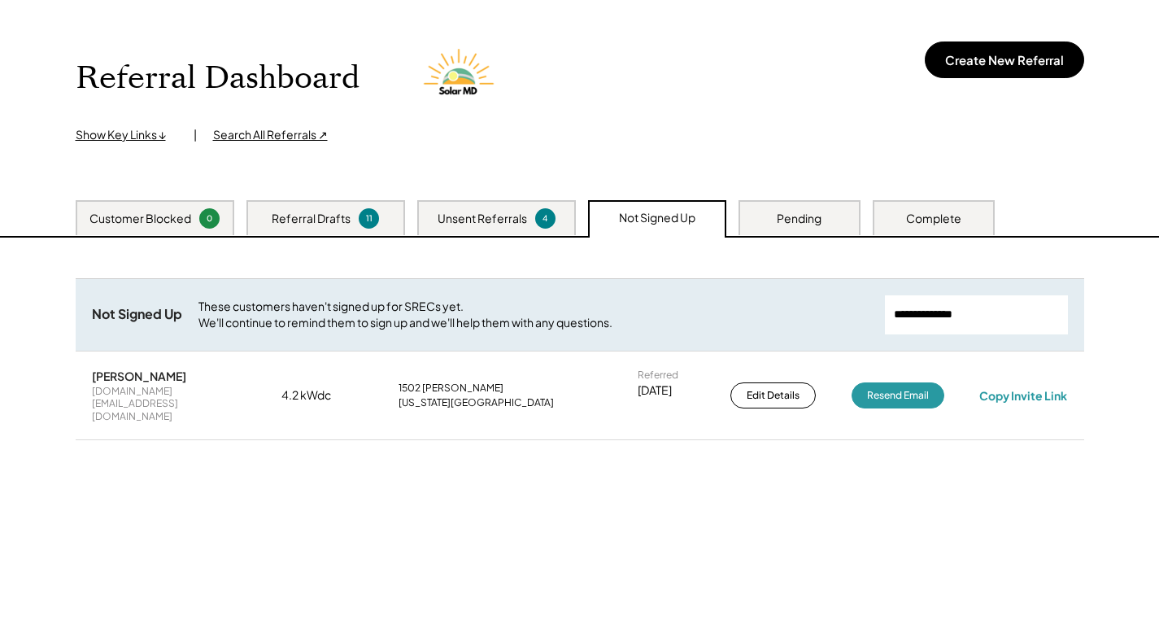
click at [141, 396] on div "Melissa Gibson navy.cpo.vet@gmail.com 4.2 kWdc 1502 Judith Ct Virginia Beach, V…" at bounding box center [580, 395] width 1008 height 87
click at [141, 393] on div "navy.cpo.vet@gmail.com" at bounding box center [169, 404] width 154 height 38
click at [1005, 388] on div "Copy Invite Link" at bounding box center [1023, 395] width 88 height 15
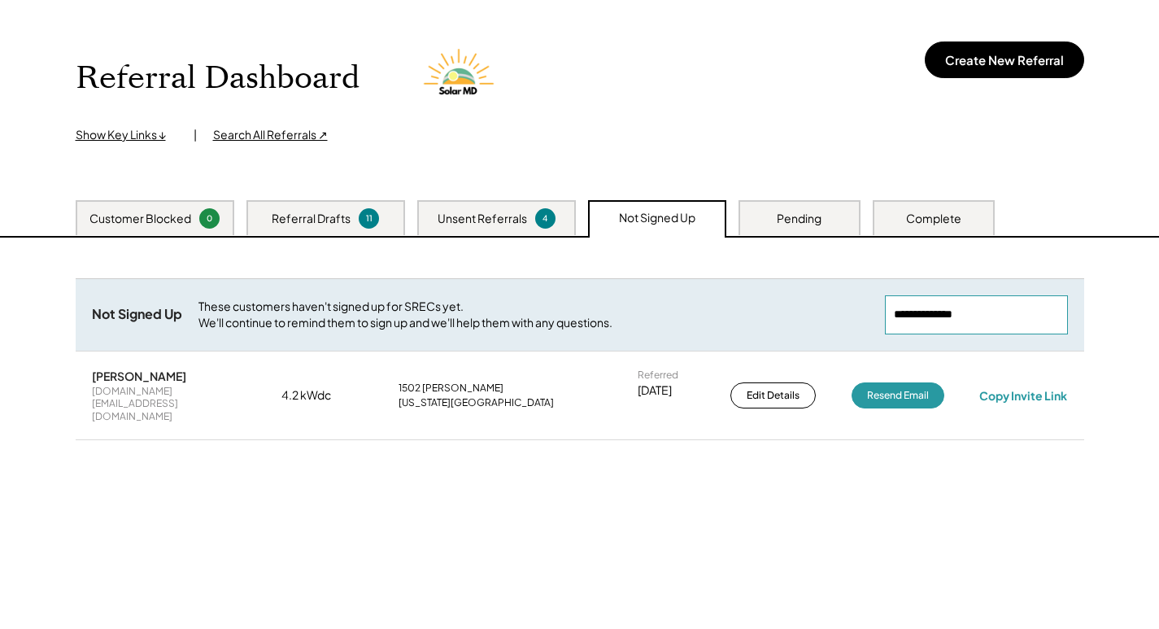
click at [957, 307] on input "input" at bounding box center [976, 314] width 183 height 39
click at [956, 309] on input "input" at bounding box center [976, 314] width 183 height 39
click at [955, 309] on input "input" at bounding box center [976, 314] width 183 height 39
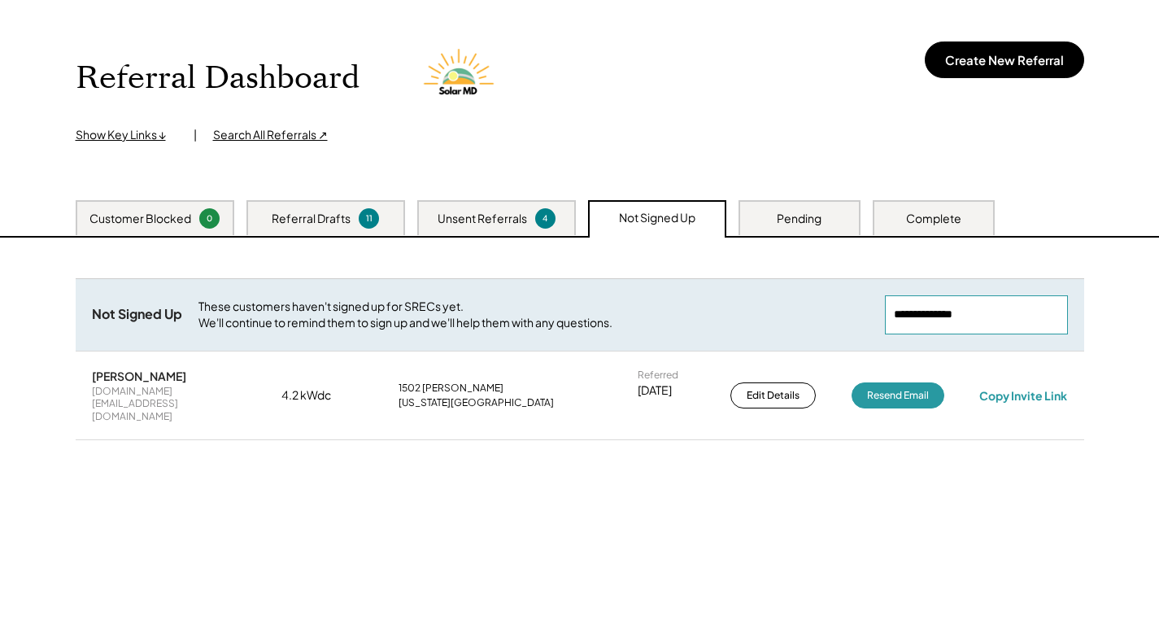
paste input "*********"
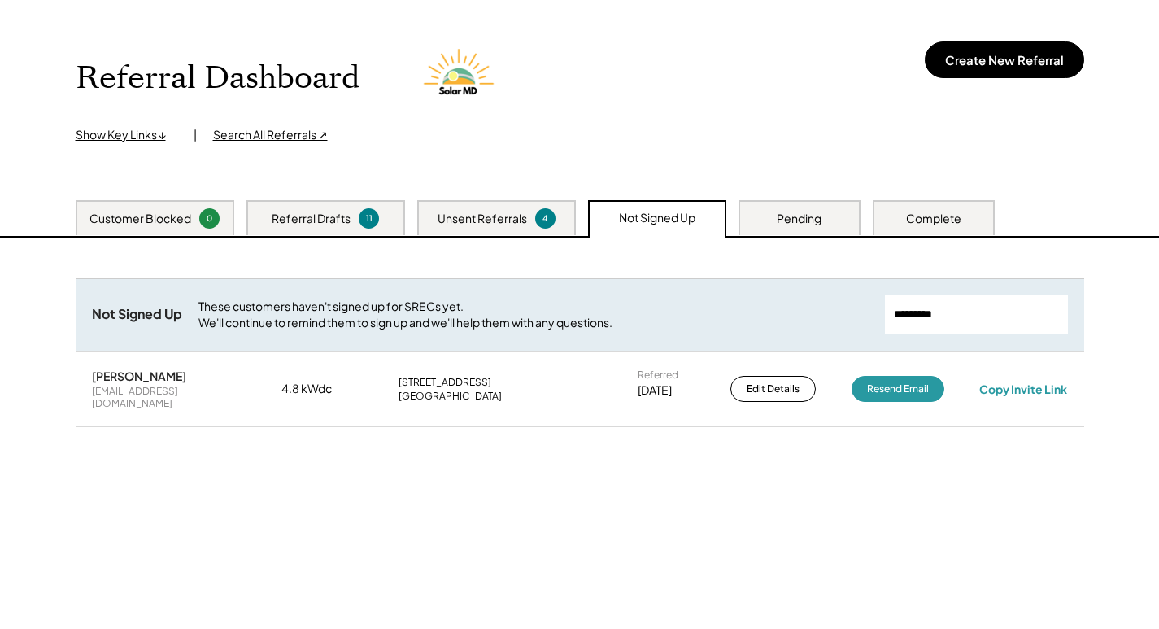
click at [110, 394] on div "tinysugarfoot@yahoo.com" at bounding box center [169, 397] width 154 height 25
click at [111, 392] on div "tinysugarfoot@yahoo.com" at bounding box center [169, 397] width 154 height 25
click at [111, 390] on div "tinysugarfoot@yahoo.com" at bounding box center [169, 397] width 154 height 25
click at [112, 389] on div "tinysugarfoot@yahoo.com" at bounding box center [169, 397] width 154 height 25
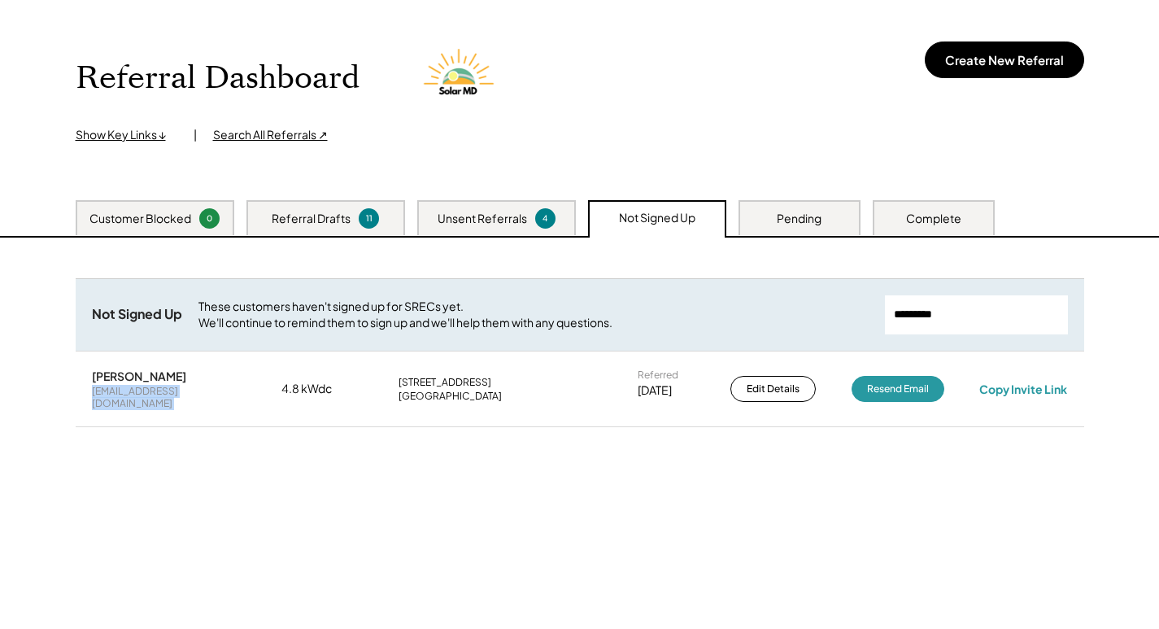
click at [114, 389] on div "tinysugarfoot@yahoo.com" at bounding box center [169, 397] width 154 height 25
click at [1002, 385] on div "Copy Invite Link" at bounding box center [1023, 388] width 88 height 15
drag, startPoint x: 981, startPoint y: 319, endPoint x: 961, endPoint y: 316, distance: 19.7
click at [971, 319] on input "input" at bounding box center [976, 314] width 183 height 39
click at [961, 316] on input "input" at bounding box center [976, 314] width 183 height 39
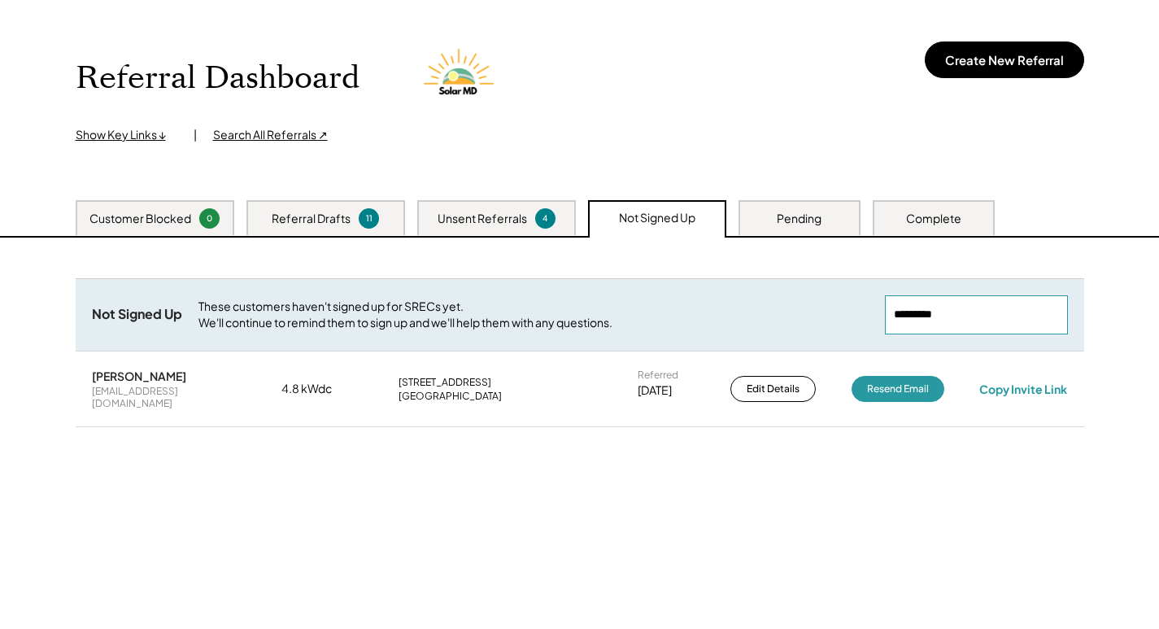
click at [962, 316] on input "input" at bounding box center [976, 314] width 183 height 39
paste input "**********"
click at [124, 391] on div "scohn75@gmail.com" at bounding box center [169, 397] width 154 height 25
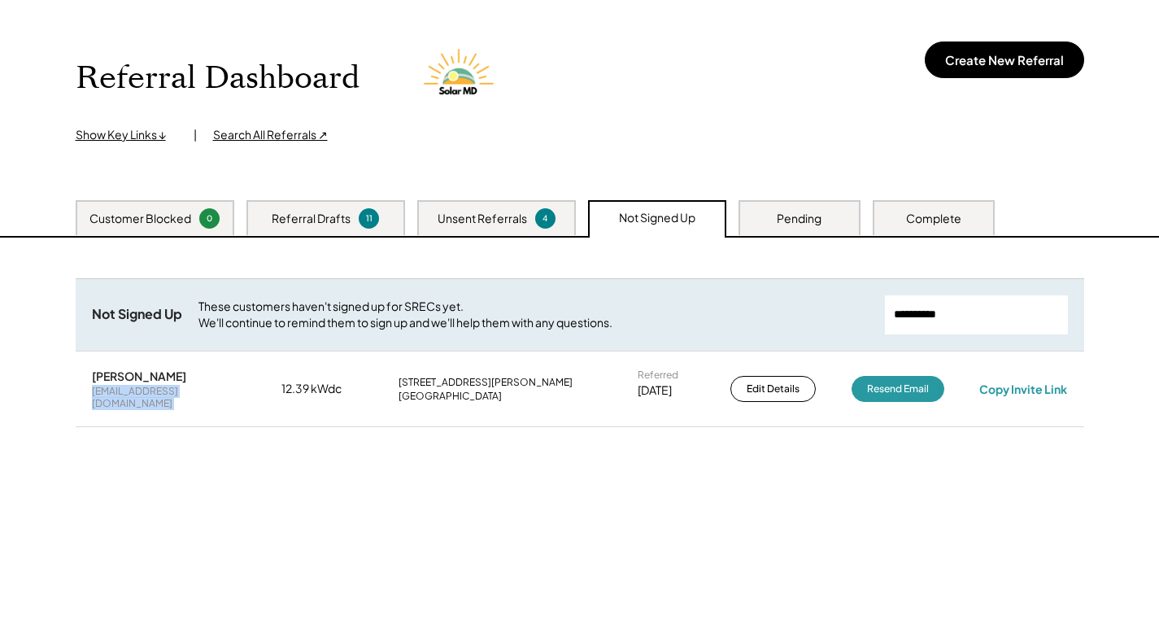
click at [124, 391] on div "scohn75@gmail.com" at bounding box center [169, 397] width 154 height 25
click at [1016, 372] on div "Steve Cohn scohn75@gmail.com 12.39 kWdc 68 Hall Ln Fredericksburg, VA 22406 Ref…" at bounding box center [580, 389] width 1008 height 74
click at [1018, 383] on div "Copy Invite Link" at bounding box center [1023, 388] width 88 height 15
click at [705, 343] on div "Not Signed Up These customers haven't signed up for SRECs yet. We'll continue t…" at bounding box center [580, 314] width 1008 height 72
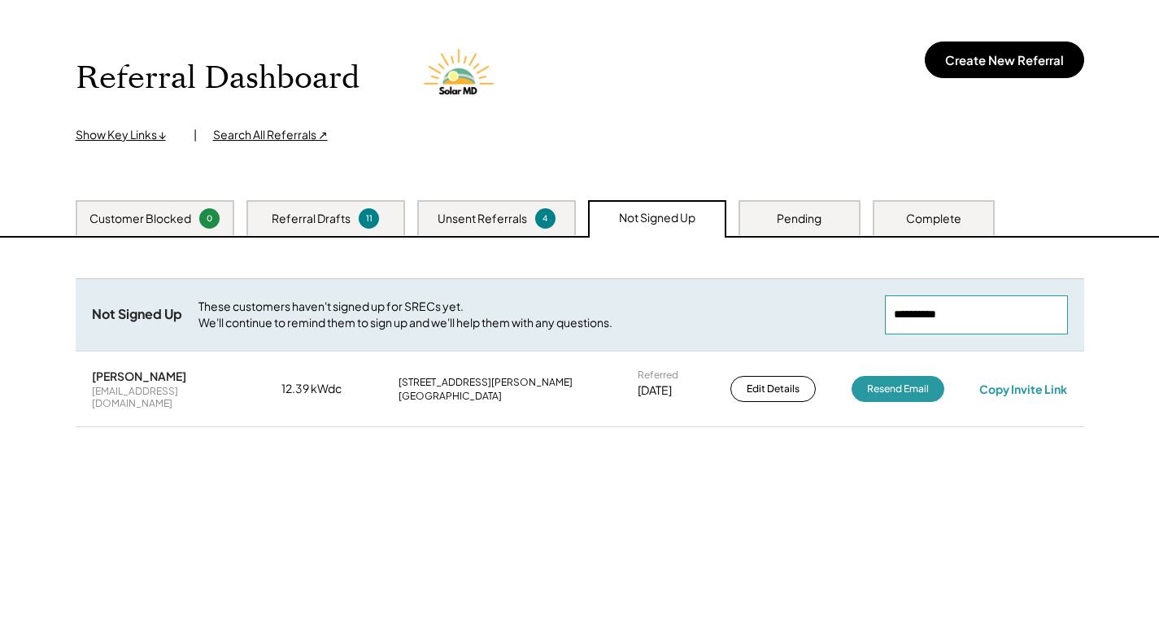
paste input "**********"
click at [190, 389] on div "mellowbarking@gmail.com" at bounding box center [169, 397] width 154 height 25
click at [1016, 387] on div "Copy Invite Link" at bounding box center [1023, 388] width 88 height 15
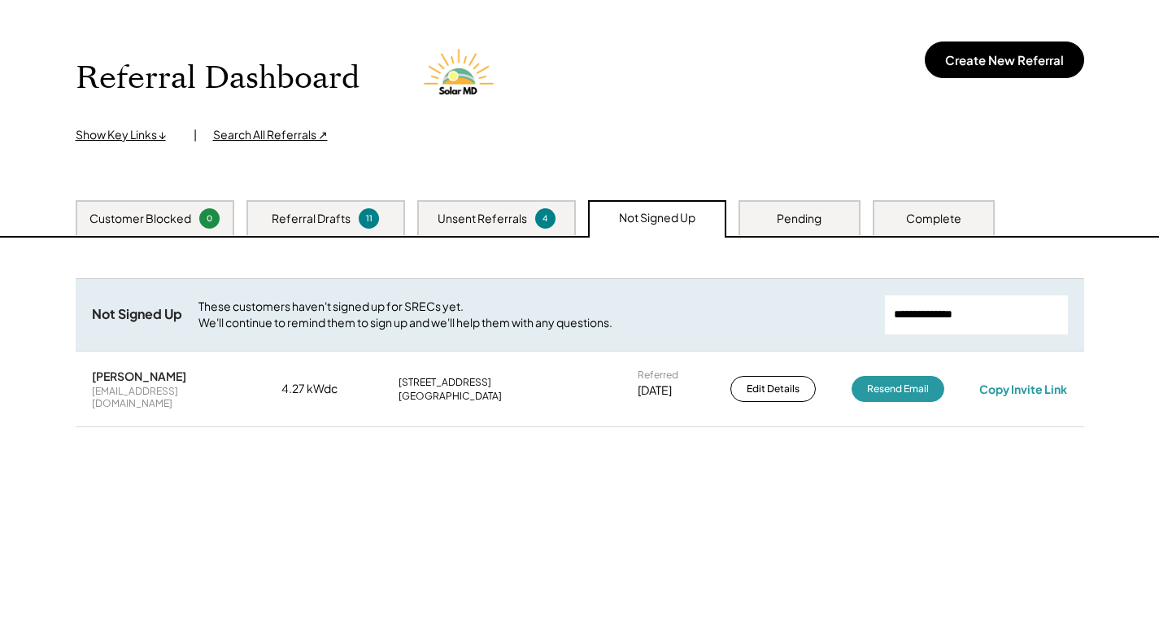
click at [944, 316] on input "input" at bounding box center [976, 314] width 183 height 39
click at [943, 312] on input "input" at bounding box center [976, 314] width 183 height 39
click at [943, 311] on input "input" at bounding box center [976, 314] width 183 height 39
click at [944, 308] on input "input" at bounding box center [976, 314] width 183 height 39
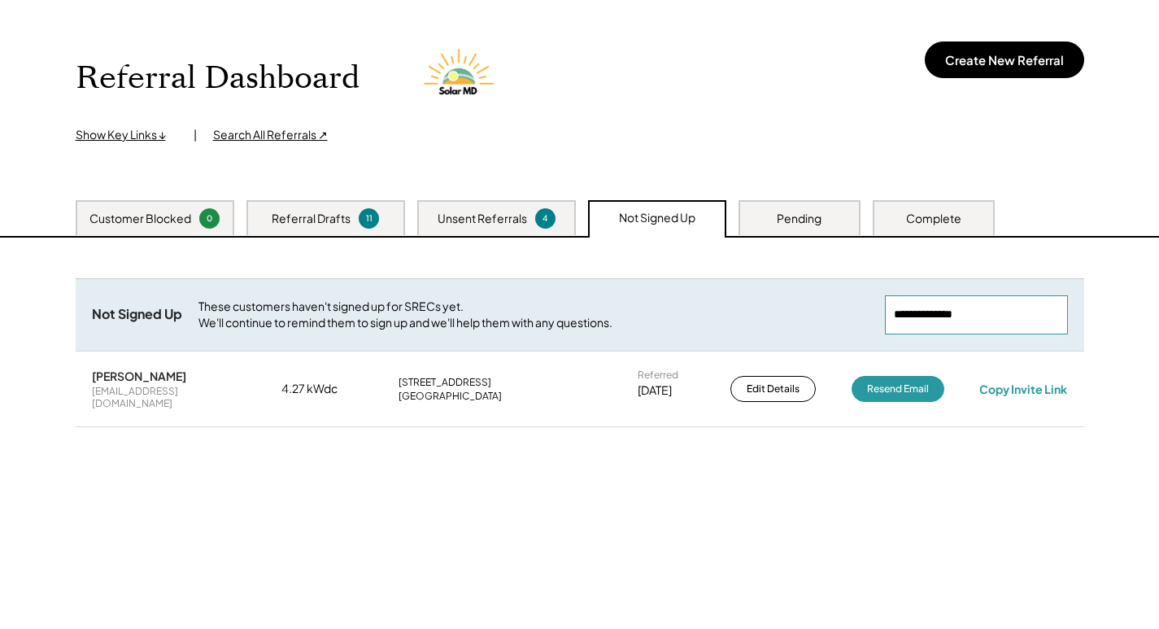
click at [946, 306] on input "input" at bounding box center [976, 314] width 183 height 39
paste input "**********"
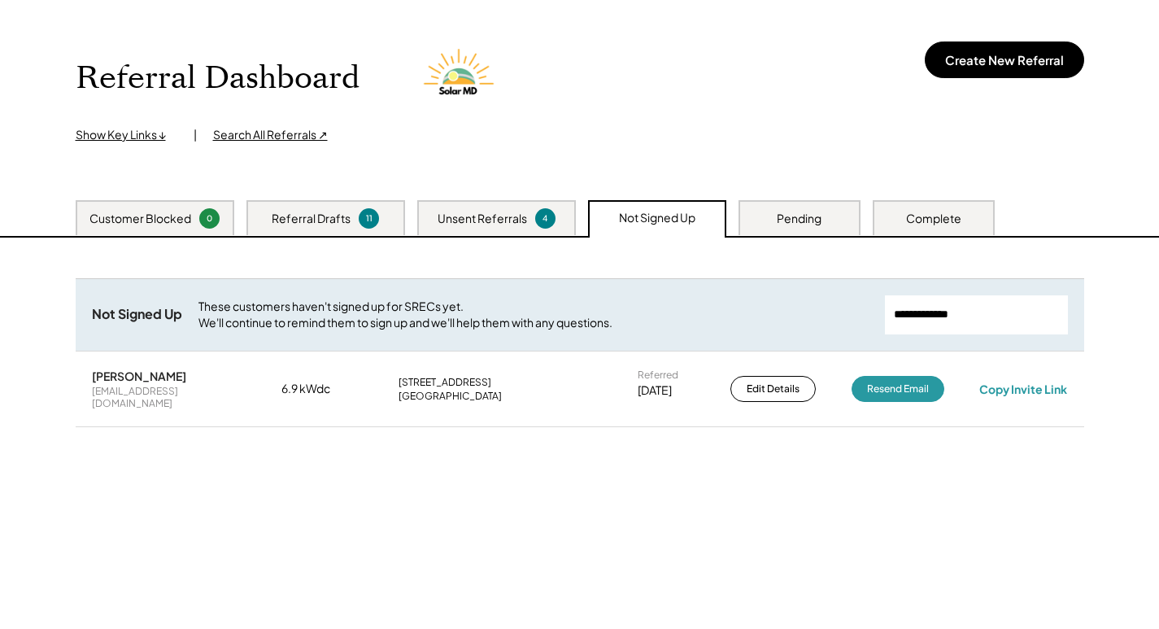
click at [154, 391] on div "ccitypotter@gmail.com" at bounding box center [169, 397] width 154 height 25
click at [153, 390] on div "ccitypotter@gmail.com" at bounding box center [169, 397] width 154 height 25
click at [1038, 383] on div "Copy Invite Link" at bounding box center [1023, 388] width 88 height 15
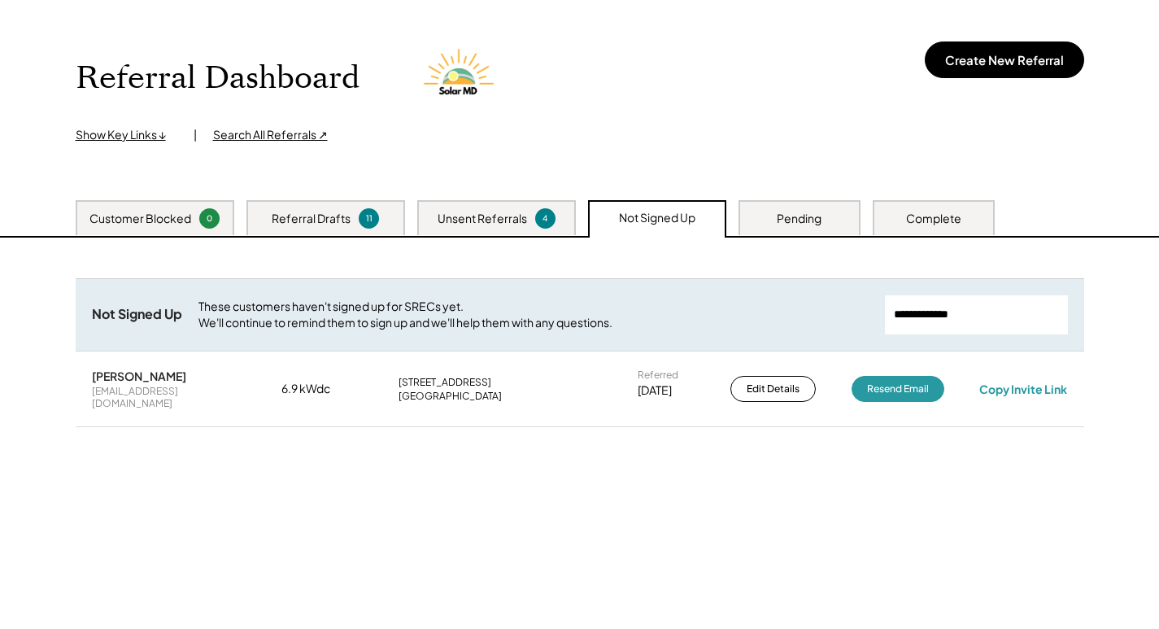
click at [948, 305] on input "input" at bounding box center [976, 314] width 183 height 39
paste input "**********"
click at [147, 390] on div "brownsta4@gmail.com" at bounding box center [169, 397] width 154 height 25
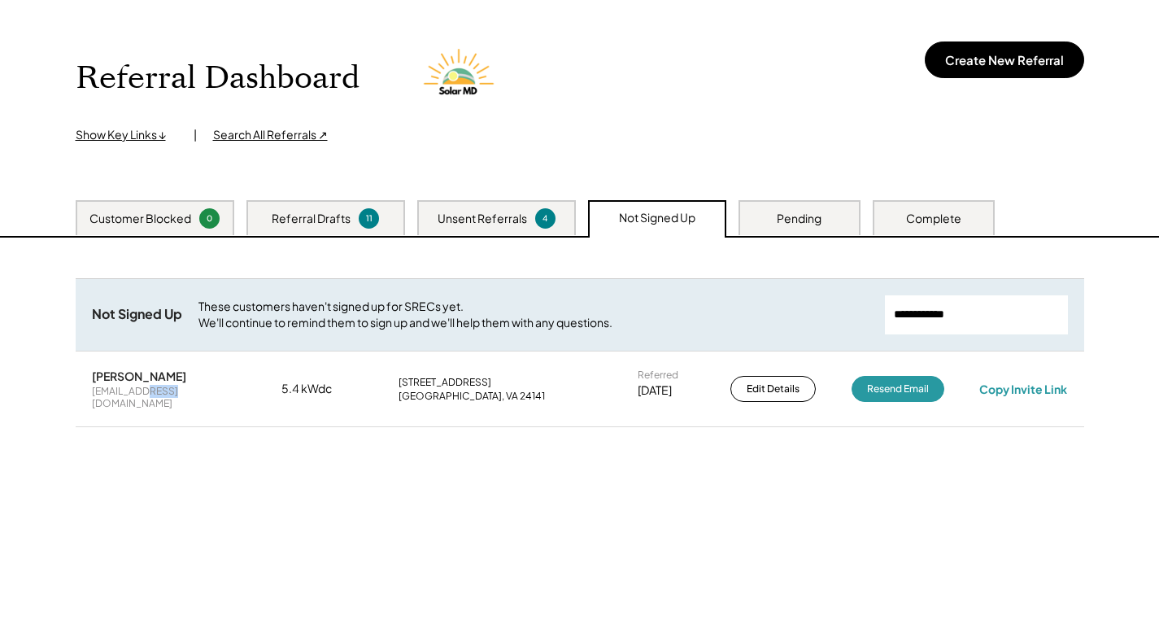
click at [146, 389] on div "brownsta4@gmail.com" at bounding box center [169, 397] width 154 height 25
click at [147, 389] on div "brownsta4@gmail.com" at bounding box center [169, 397] width 154 height 25
click at [999, 389] on div "Copy Invite Link" at bounding box center [1023, 388] width 88 height 15
click at [926, 381] on button "Resend Email" at bounding box center [897, 389] width 93 height 26
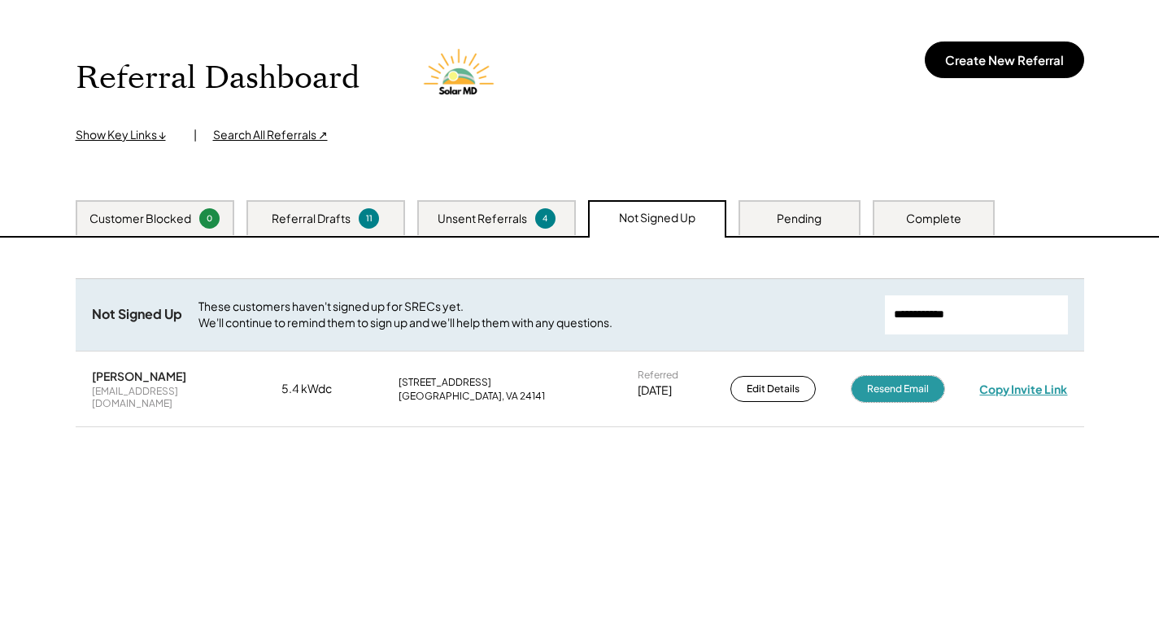
click at [1017, 382] on div "Copy Invite Link" at bounding box center [1023, 388] width 88 height 15
click at [983, 315] on input "input" at bounding box center [976, 314] width 183 height 39
click at [981, 315] on input "input" at bounding box center [976, 314] width 183 height 39
click at [979, 315] on input "input" at bounding box center [976, 314] width 183 height 39
drag, startPoint x: 979, startPoint y: 315, endPoint x: 950, endPoint y: 315, distance: 28.5
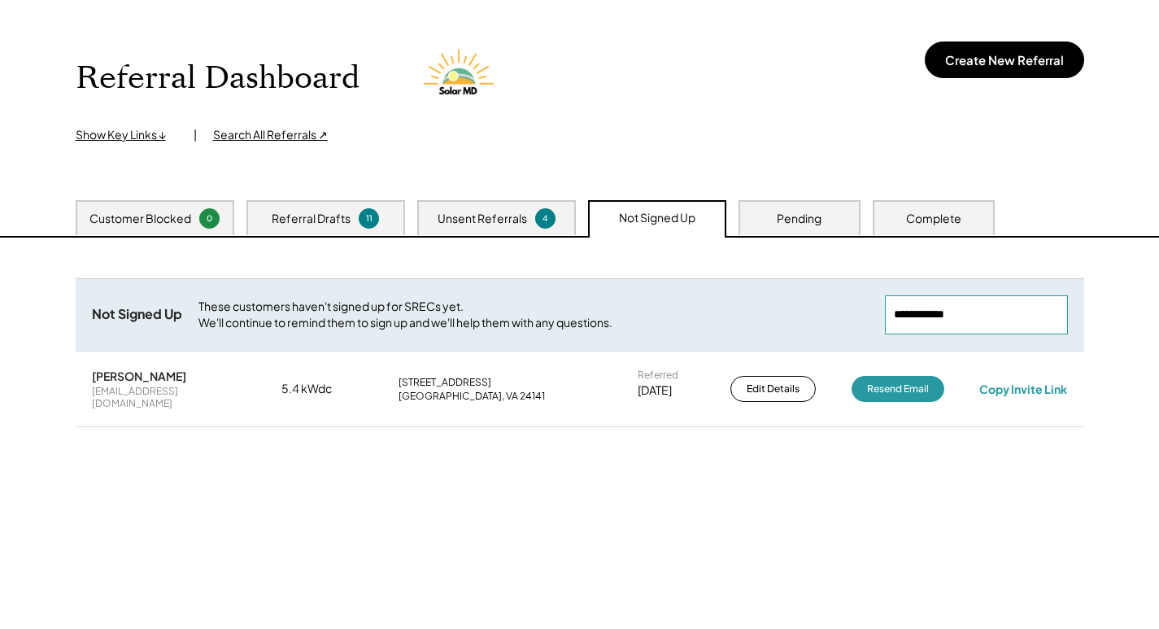
click at [977, 315] on input "input" at bounding box center [976, 314] width 183 height 39
click at [949, 315] on input "input" at bounding box center [976, 314] width 183 height 39
click at [948, 315] on input "input" at bounding box center [976, 314] width 183 height 39
paste input "**********"
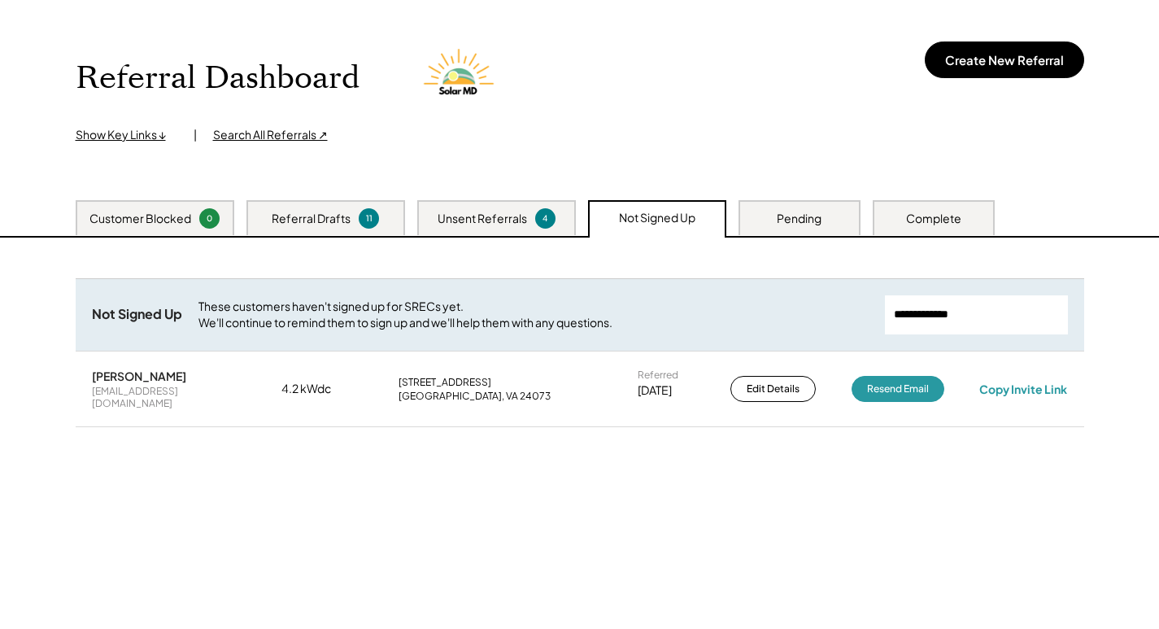
click at [145, 394] on div "sherrykramer68@gmail.com" at bounding box center [169, 397] width 154 height 25
click at [1013, 381] on div "Copy Invite Link" at bounding box center [1023, 388] width 88 height 15
click at [916, 378] on button "Resend Email" at bounding box center [897, 389] width 93 height 26
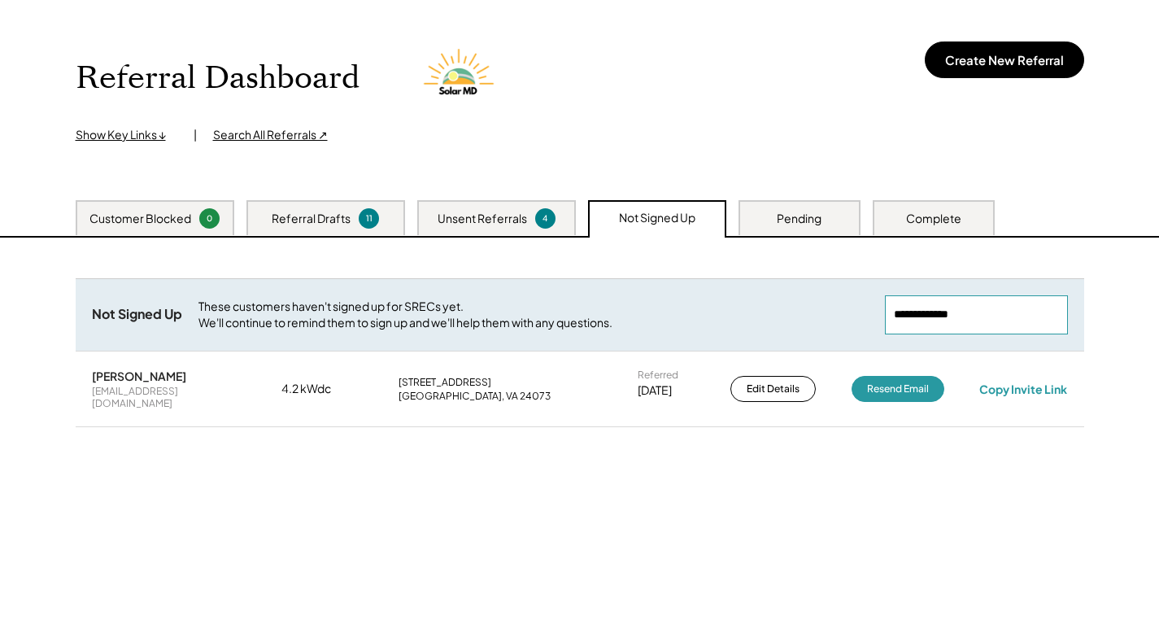
drag, startPoint x: 992, startPoint y: 296, endPoint x: 907, endPoint y: 301, distance: 85.5
click at [907, 300] on input "input" at bounding box center [976, 314] width 183 height 39
click at [937, 320] on input "input" at bounding box center [976, 314] width 183 height 39
click at [934, 316] on input "input" at bounding box center [976, 314] width 183 height 39
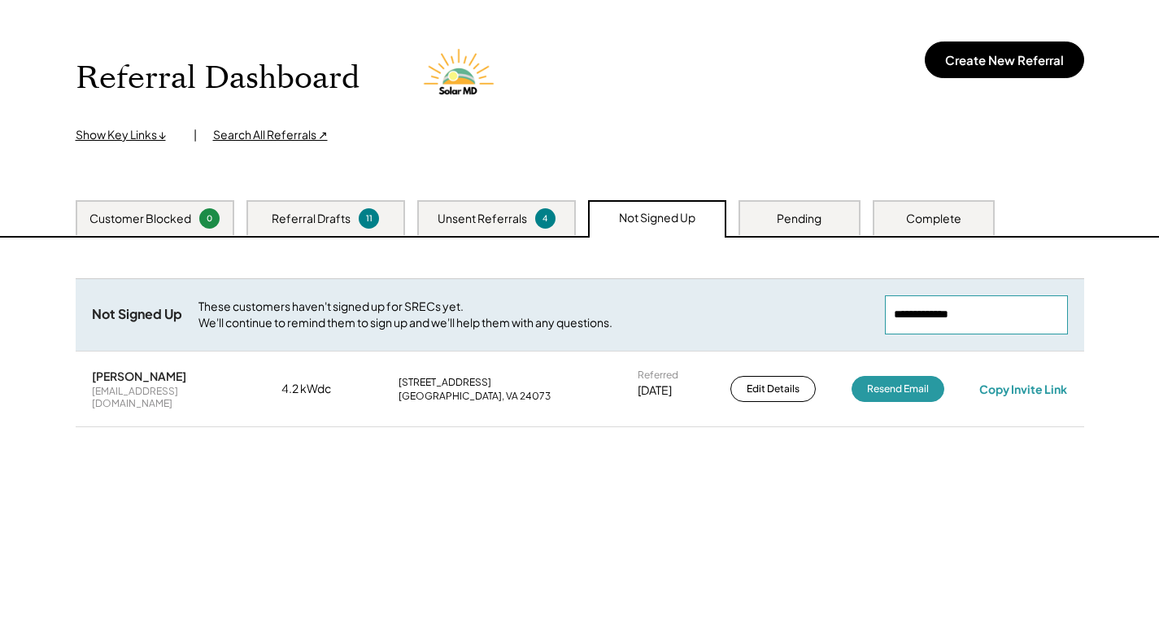
click at [934, 315] on input "input" at bounding box center [976, 314] width 183 height 39
click at [934, 314] on input "input" at bounding box center [976, 314] width 183 height 39
click at [923, 314] on input "input" at bounding box center [976, 314] width 183 height 39
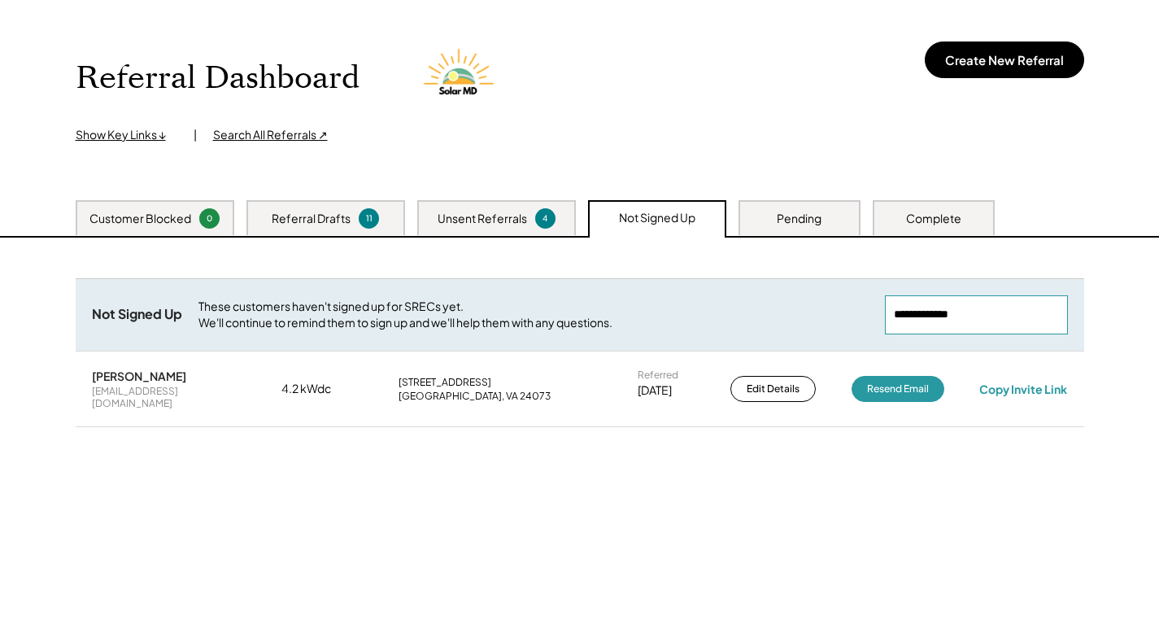
click at [922, 315] on input "input" at bounding box center [976, 314] width 183 height 39
paste input "**********"
click at [149, 397] on div "gnabe@comcast.net" at bounding box center [169, 397] width 154 height 25
click at [148, 394] on div "gnabe@comcast.net" at bounding box center [169, 397] width 154 height 25
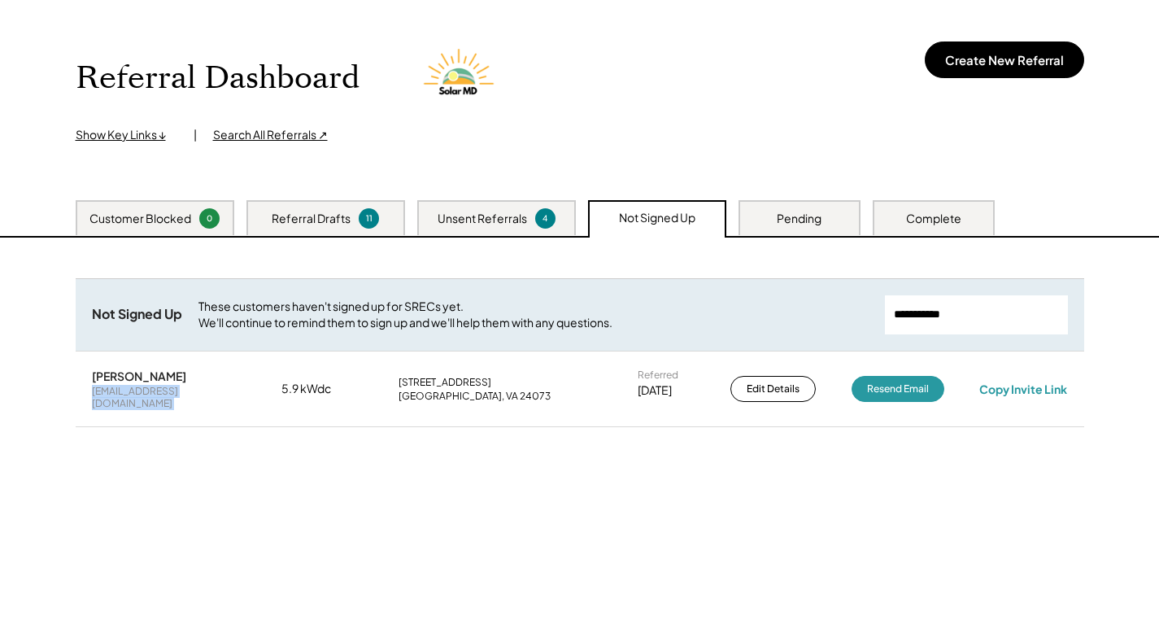
click at [148, 394] on div "gnabe@comcast.net" at bounding box center [169, 397] width 154 height 25
click at [892, 378] on button "Resend Email" at bounding box center [897, 389] width 93 height 26
click at [1019, 382] on div "Copy Invite Link" at bounding box center [1023, 388] width 88 height 15
drag, startPoint x: 964, startPoint y: 314, endPoint x: 886, endPoint y: 317, distance: 78.1
click at [886, 317] on input "input" at bounding box center [976, 314] width 183 height 39
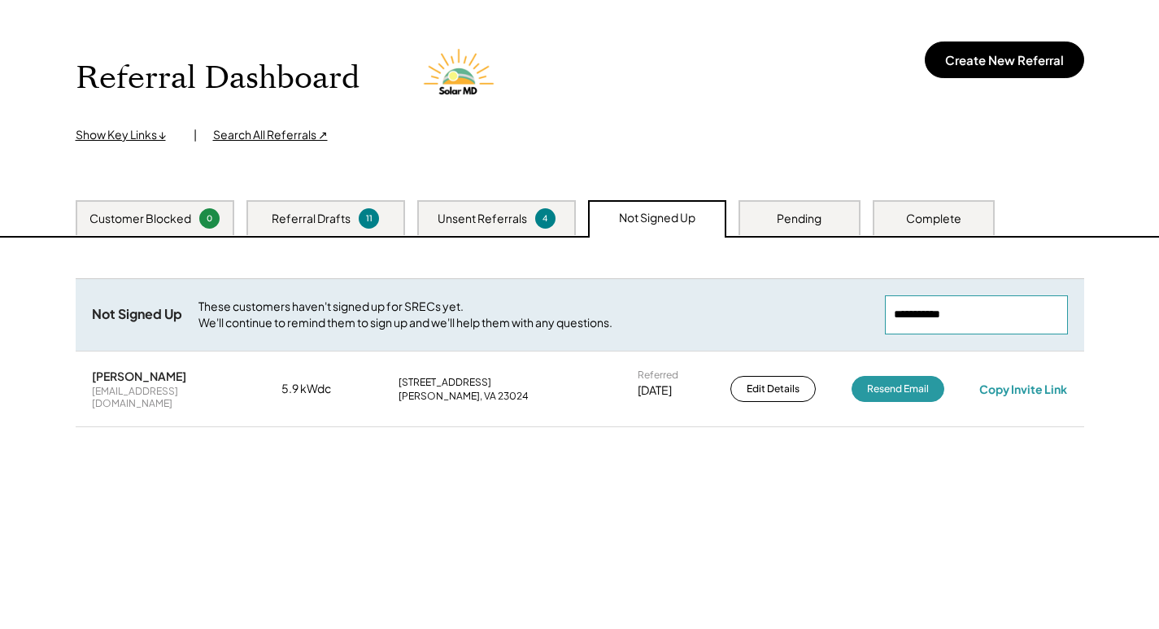
paste input "**********"
click at [111, 389] on div "scottcrawley08@yahoo.com" at bounding box center [169, 397] width 154 height 25
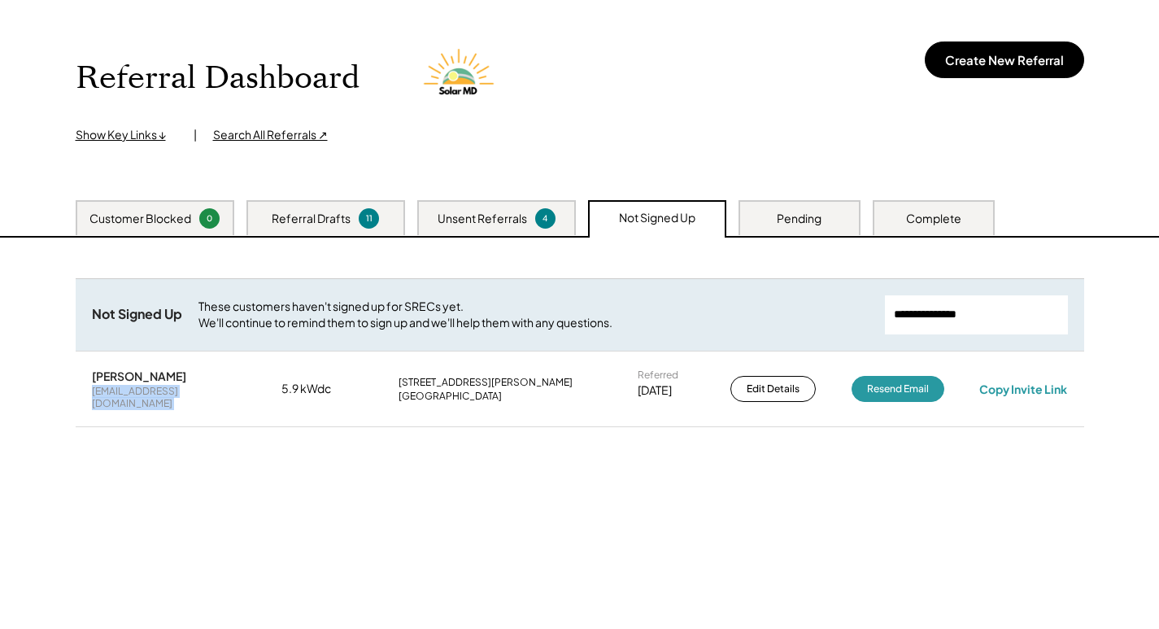
click at [111, 389] on div "scottcrawley08@yahoo.com" at bounding box center [169, 397] width 154 height 25
click at [1019, 389] on div "Copy Invite Link" at bounding box center [1023, 388] width 88 height 15
click at [953, 315] on input "input" at bounding box center [976, 314] width 183 height 39
click at [952, 315] on input "input" at bounding box center [976, 314] width 183 height 39
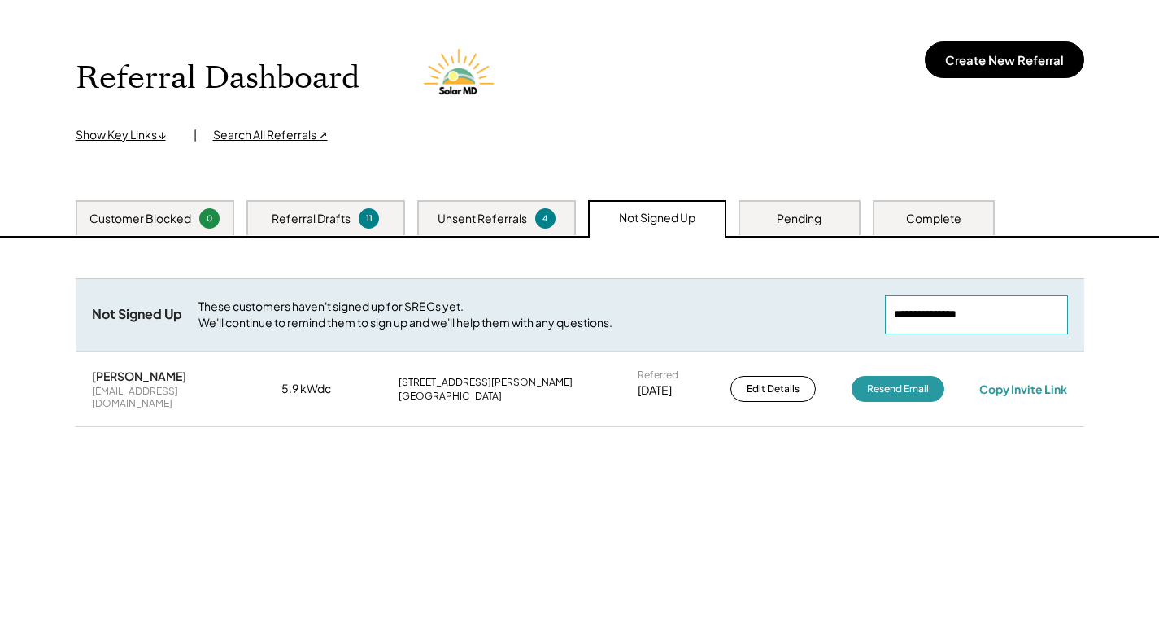
click at [951, 314] on input "input" at bounding box center [976, 314] width 183 height 39
paste input "**********"
click at [117, 390] on div "tharvey@getf.org" at bounding box center [169, 397] width 154 height 25
click at [117, 389] on div "tharvey@getf.org" at bounding box center [169, 397] width 154 height 25
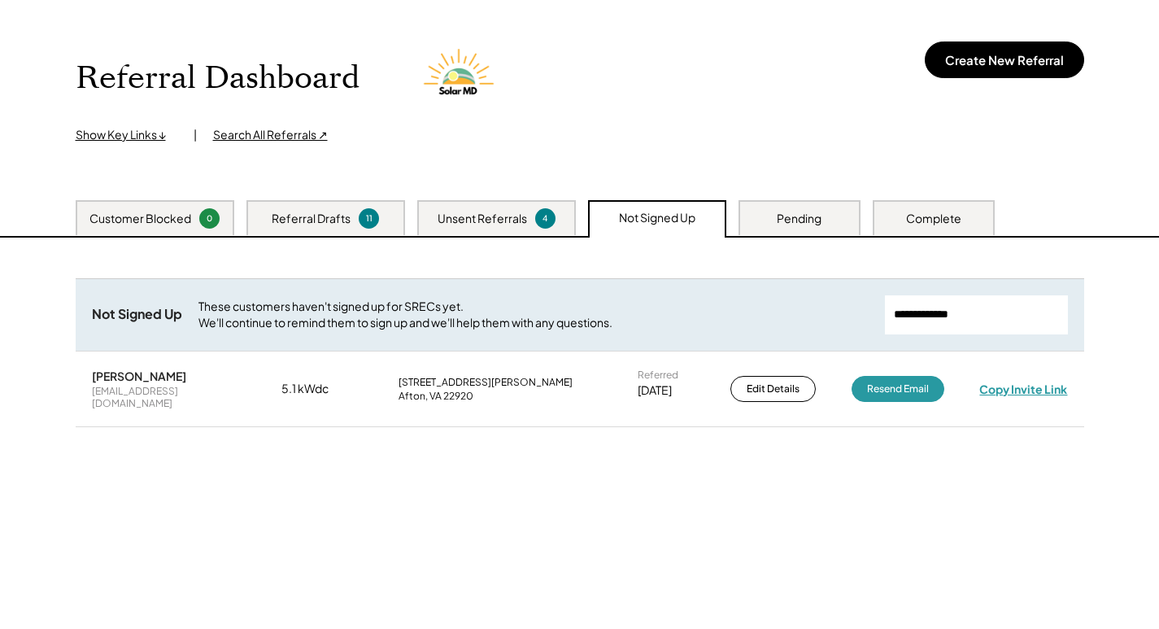
click at [1020, 389] on div "Copy Invite Link" at bounding box center [1023, 388] width 88 height 15
click at [1020, 381] on div "Copy Invite Link" at bounding box center [1023, 389] width 97 height 16
drag, startPoint x: 923, startPoint y: 313, endPoint x: 849, endPoint y: 311, distance: 74.0
click at [845, 311] on div "Not Signed Up These customers haven't signed up for SRECs yet. We'll continue t…" at bounding box center [580, 314] width 1008 height 72
paste input "**********"
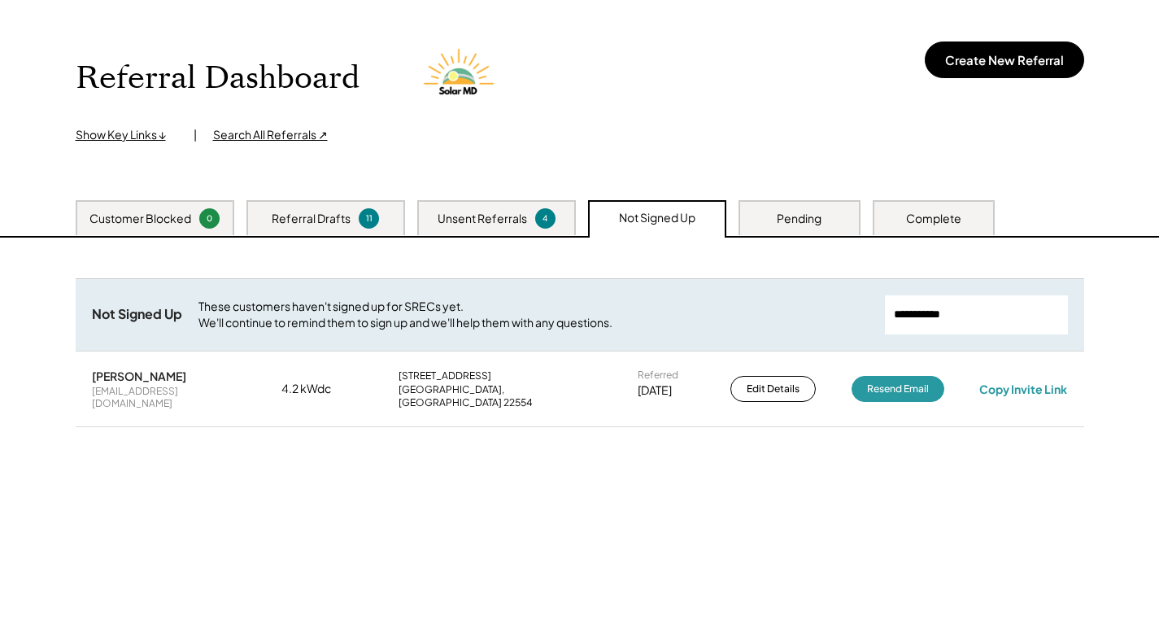
click at [154, 395] on div "marianatapia2904@hotmail.com" at bounding box center [169, 397] width 154 height 25
click at [1007, 381] on div "Copy Invite Link" at bounding box center [1023, 388] width 88 height 15
drag, startPoint x: 946, startPoint y: 316, endPoint x: 907, endPoint y: 314, distance: 38.3
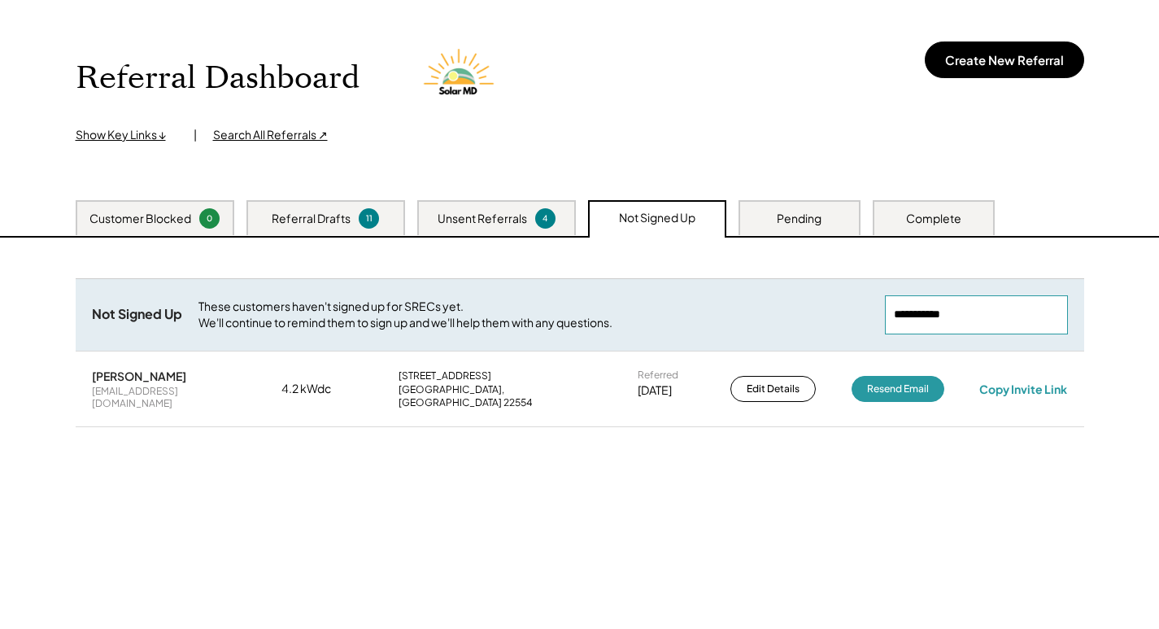
click at [868, 320] on div "Not Signed Up These customers haven't signed up for SRECs yet. We'll continue t…" at bounding box center [580, 314] width 1008 height 72
click at [980, 307] on input "input" at bounding box center [976, 314] width 183 height 39
drag, startPoint x: 893, startPoint y: 325, endPoint x: 859, endPoint y: 331, distance: 34.6
click at [859, 330] on div "Not Signed Up These customers haven't signed up for SRECs yet. We'll continue t…" at bounding box center [580, 314] width 1008 height 72
paste input "**********"
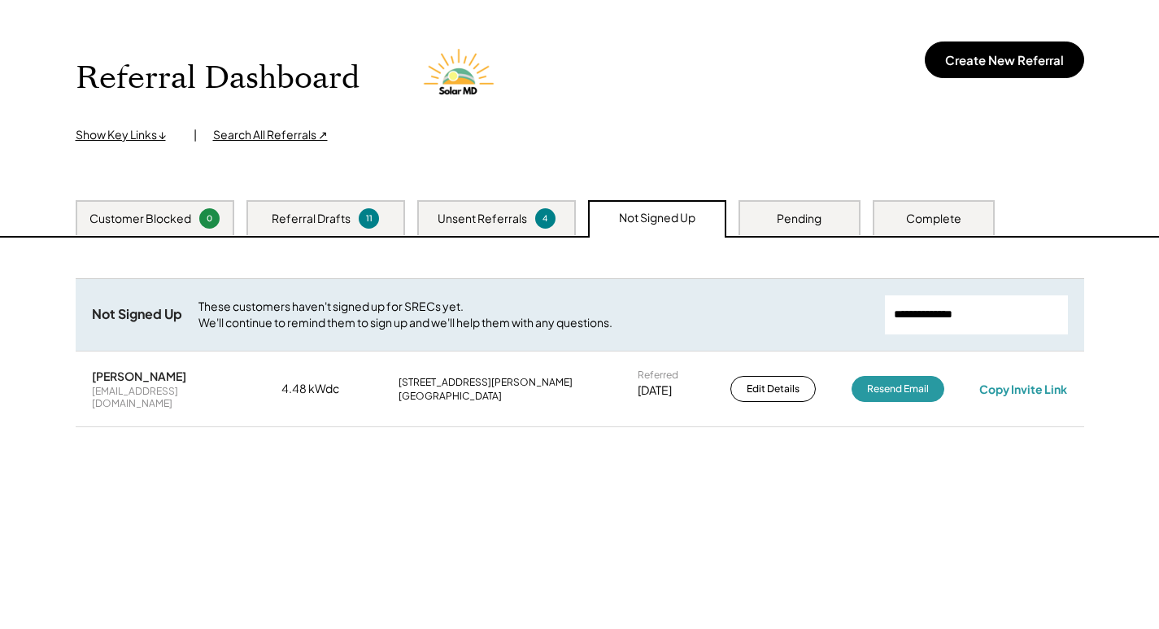
click at [117, 388] on div "nazkarfanzz14@gmail.com" at bounding box center [169, 397] width 154 height 25
click at [994, 390] on div "Michael Riddle nazkarfanzz14@gmail.com 4.48 kWdc 48 Raines Tavern Rd Farmville,…" at bounding box center [580, 389] width 1008 height 74
click at [996, 372] on div "Michael Riddle nazkarfanzz14@gmail.com 4.48 kWdc 48 Raines Tavern Rd Farmville,…" at bounding box center [580, 389] width 1008 height 74
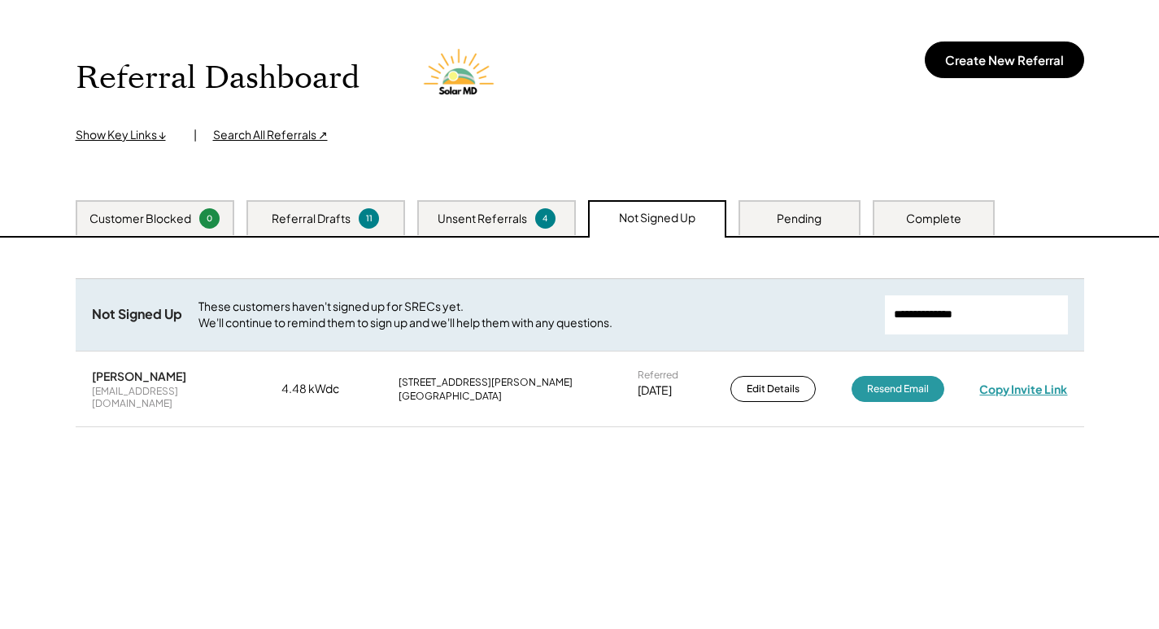
click at [996, 381] on div "Copy Invite Link" at bounding box center [1023, 388] width 88 height 15
click at [964, 315] on input "input" at bounding box center [976, 314] width 183 height 39
click at [962, 312] on input "input" at bounding box center [976, 314] width 183 height 39
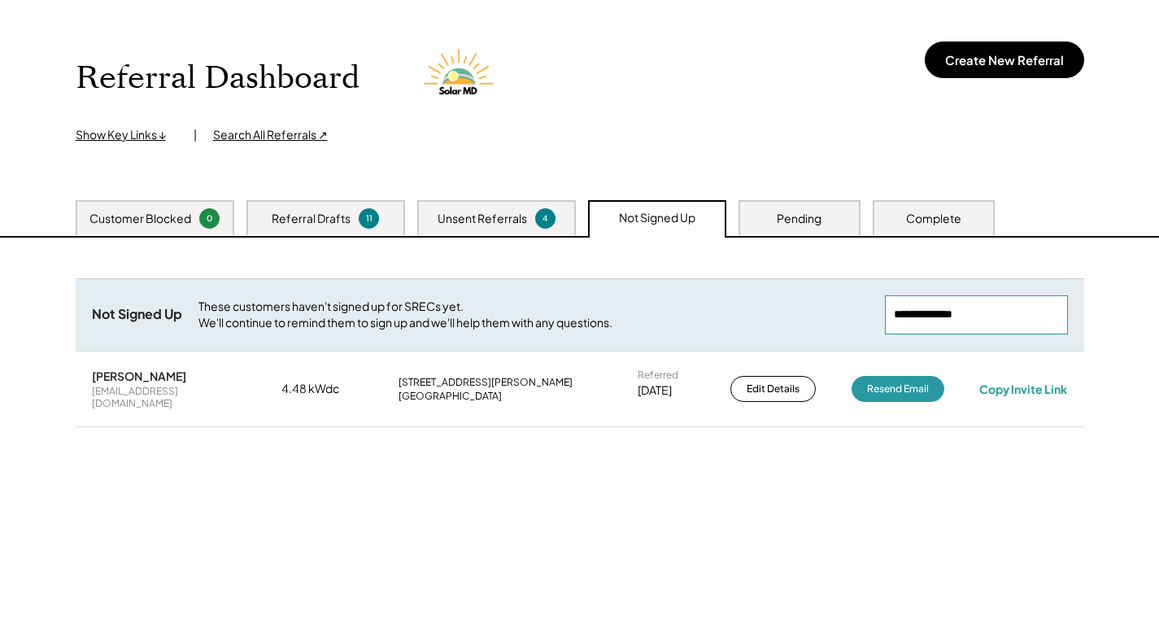
paste input "**********"
click at [126, 392] on div "ur_genie_ina_bottle@yahoo.com" at bounding box center [169, 397] width 154 height 25
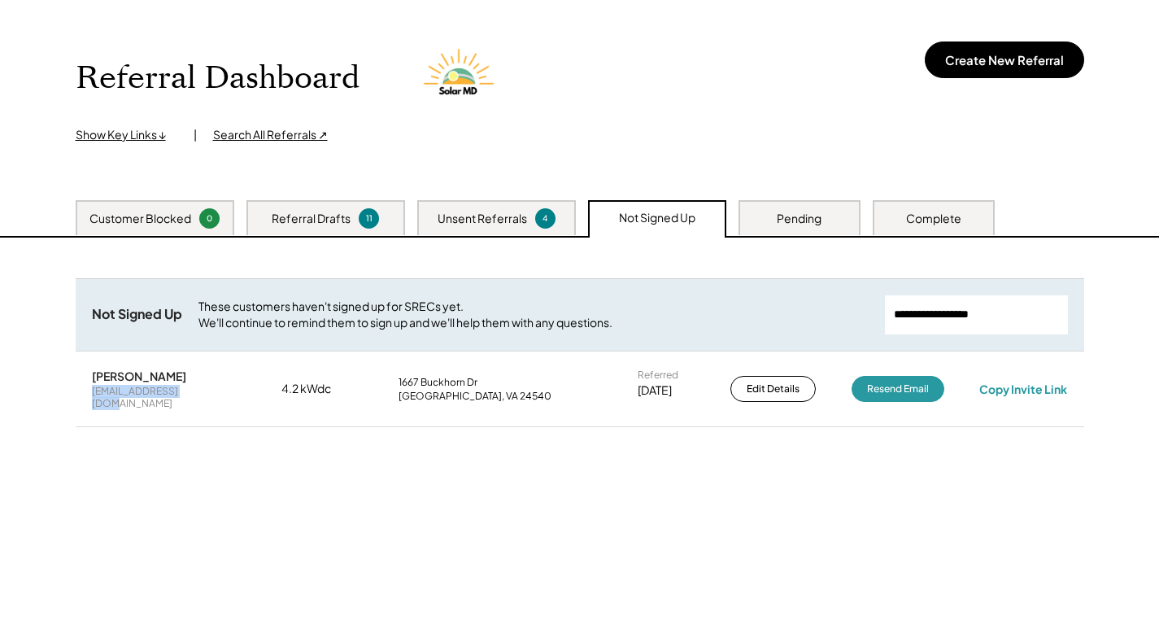
click at [126, 392] on div "ur_genie_ina_bottle@yahoo.com" at bounding box center [169, 397] width 154 height 25
drag, startPoint x: 126, startPoint y: 391, endPoint x: 144, endPoint y: 383, distance: 19.6
drag, startPoint x: 144, startPoint y: 383, endPoint x: 130, endPoint y: 388, distance: 14.7
click at [130, 388] on div "ur_genie_ina_bottle@yahoo.com" at bounding box center [169, 397] width 154 height 25
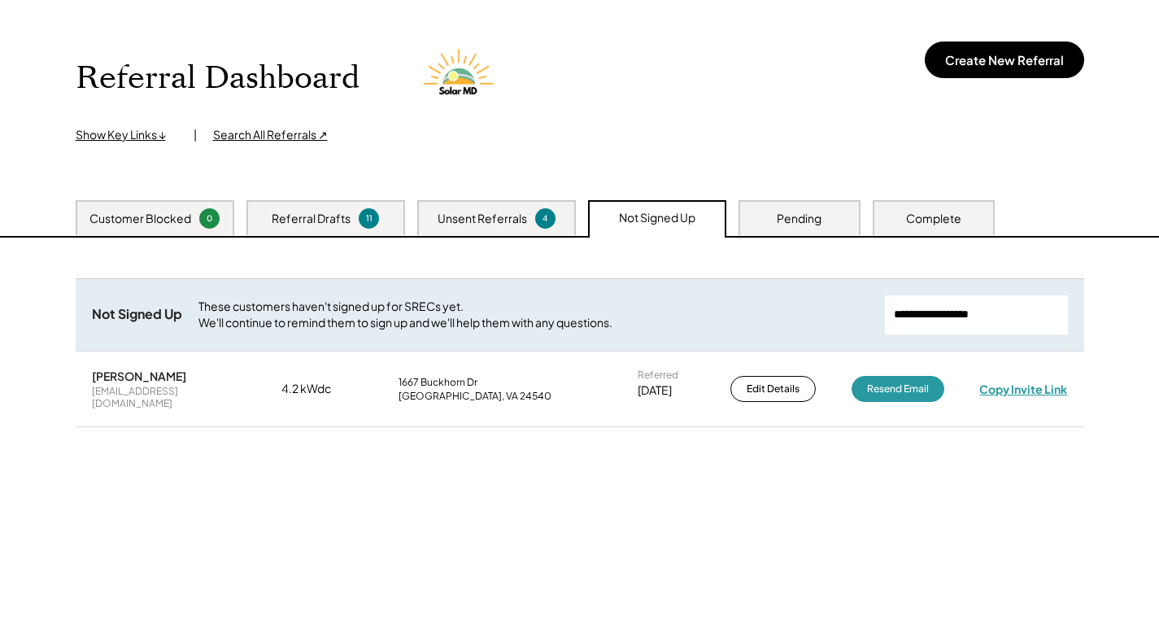
click at [1026, 388] on div "Copy Invite Link" at bounding box center [1023, 388] width 88 height 15
drag, startPoint x: 985, startPoint y: 316, endPoint x: 818, endPoint y: 322, distance: 166.8
click at [689, 322] on div "Not Signed Up These customers haven't signed up for SRECs yet. We'll continue t…" at bounding box center [580, 314] width 1008 height 72
paste input "**********"
click at [138, 386] on div "jasonsincla@gmail.com" at bounding box center [169, 397] width 154 height 25
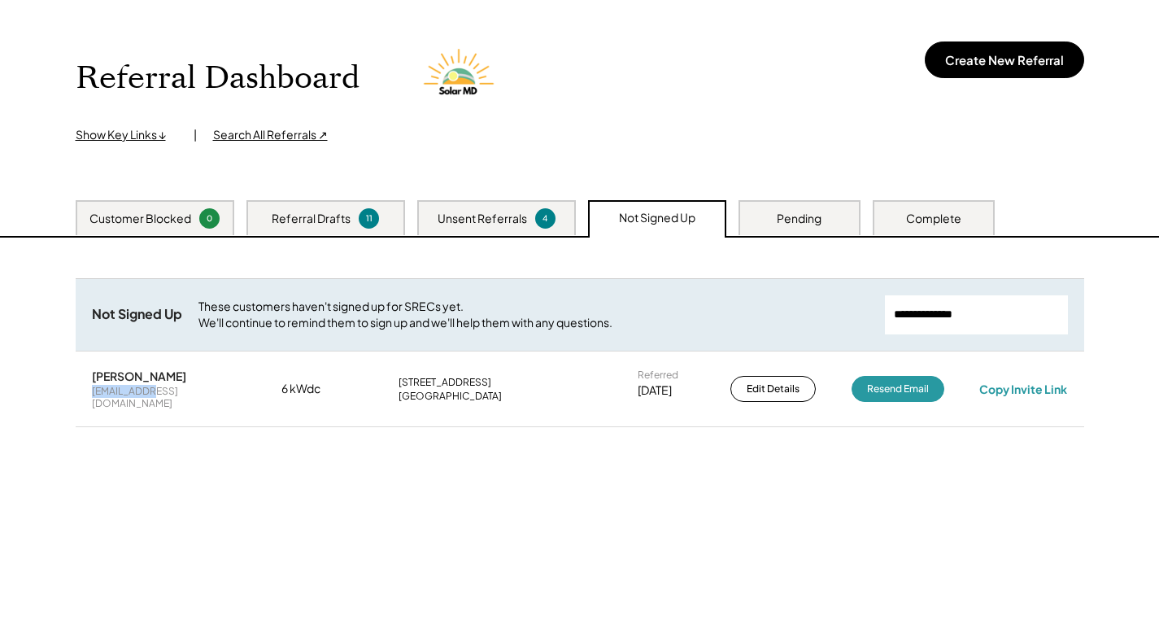
drag, startPoint x: 138, startPoint y: 386, endPoint x: 139, endPoint y: 395, distance: 9.0
click at [138, 394] on div "jasonsincla@gmail.com" at bounding box center [169, 397] width 154 height 25
click at [139, 396] on div "jasonsincla@gmail.com" at bounding box center [169, 397] width 154 height 25
click at [139, 397] on div "jasonsincla@gmail.com" at bounding box center [169, 397] width 154 height 25
click at [140, 397] on div "jasonsincla@gmail.com" at bounding box center [169, 397] width 154 height 25
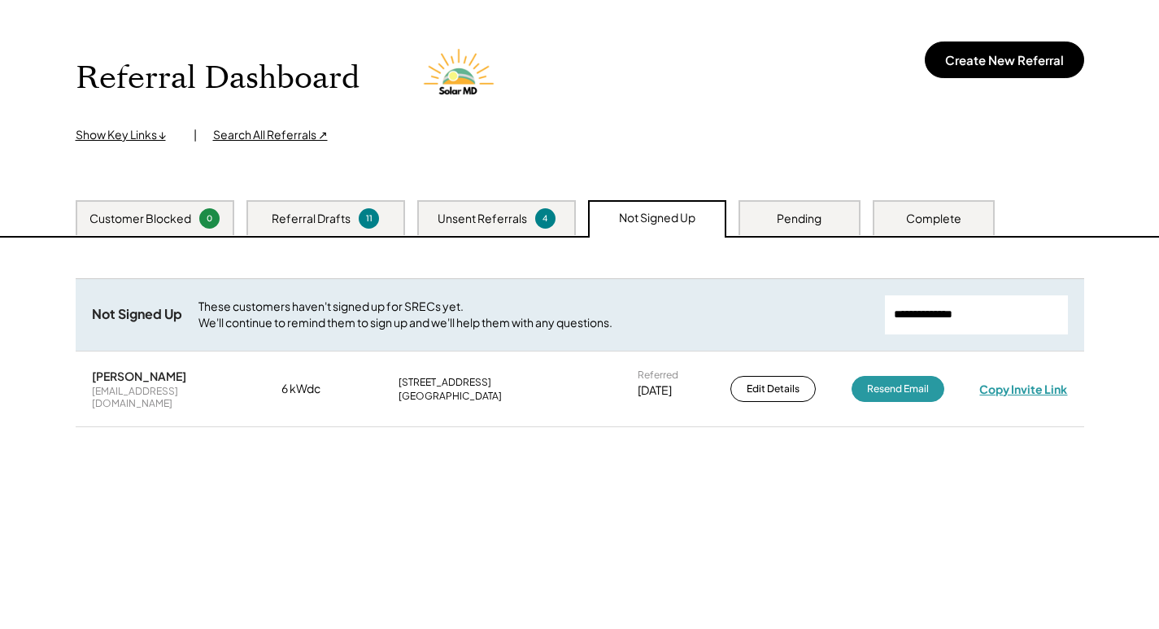
click at [1049, 381] on div "Copy Invite Link" at bounding box center [1023, 388] width 88 height 15
drag, startPoint x: 992, startPoint y: 301, endPoint x: 870, endPoint y: 315, distance: 122.8
click at [870, 315] on div "Not Signed Up These customers haven't signed up for SRECs yet. We'll continue t…" at bounding box center [580, 314] width 1008 height 72
paste input "**********"
click at [111, 390] on div "duncananthony99@gmail.com" at bounding box center [169, 397] width 154 height 25
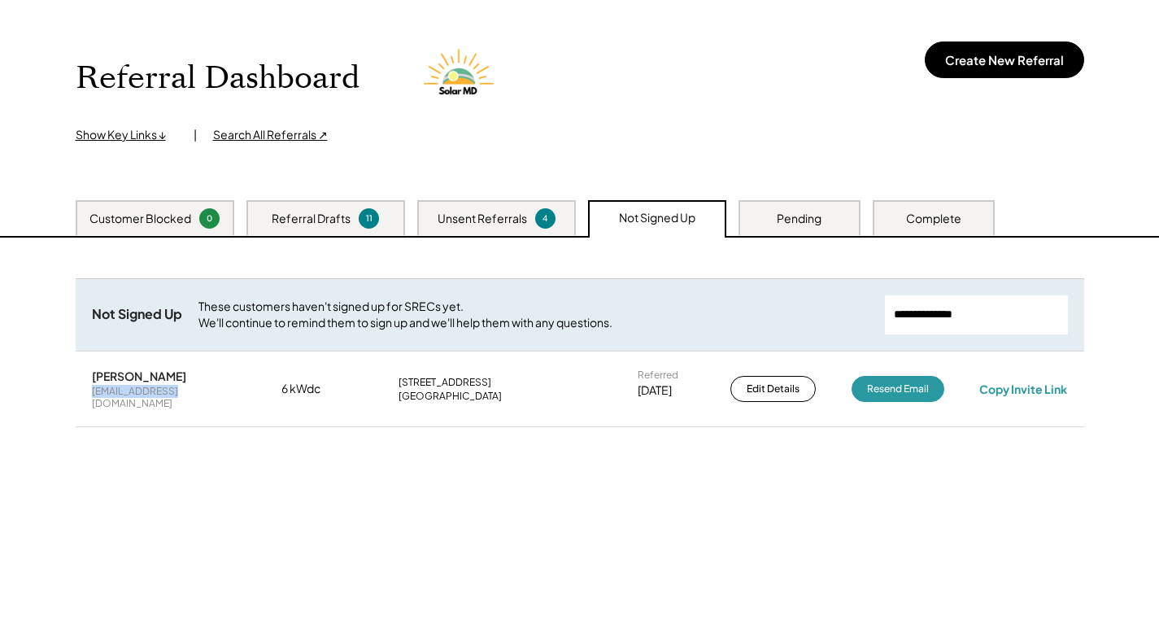
click at [111, 390] on div "duncananthony99@gmail.com" at bounding box center [169, 397] width 154 height 25
click at [1004, 384] on div "Copy Invite Link" at bounding box center [1023, 388] width 88 height 15
drag, startPoint x: 1003, startPoint y: 308, endPoint x: 831, endPoint y: 321, distance: 172.1
click at [831, 321] on div "Not Signed Up These customers haven't signed up for SRECs yet. We'll continue t…" at bounding box center [580, 314] width 1008 height 72
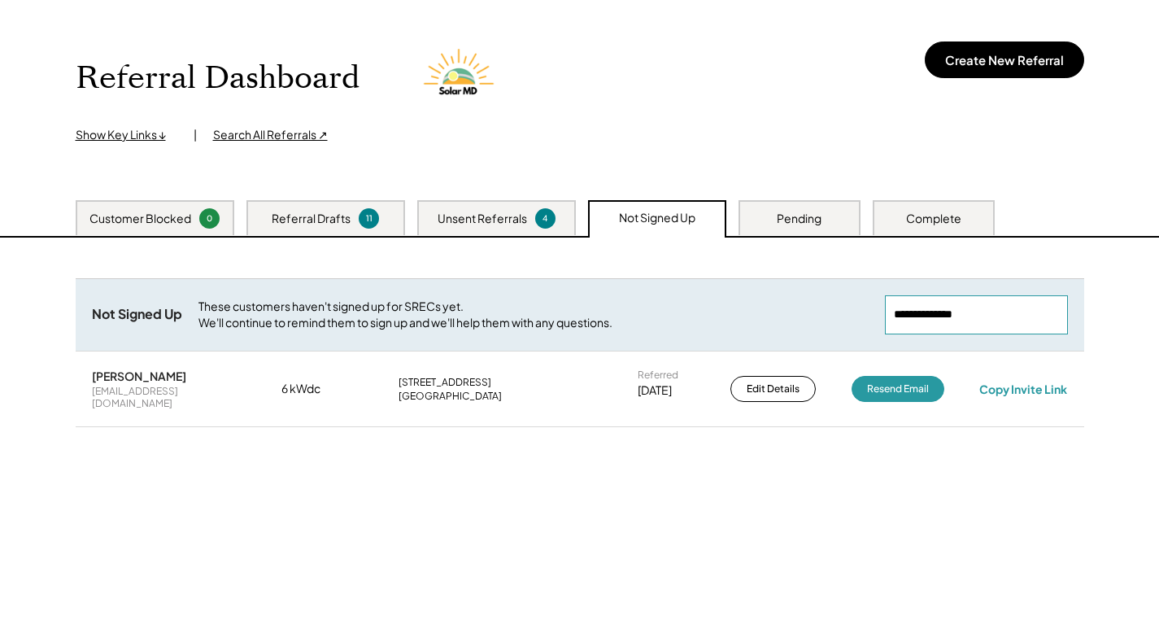
paste input "**********"
type input "**********"
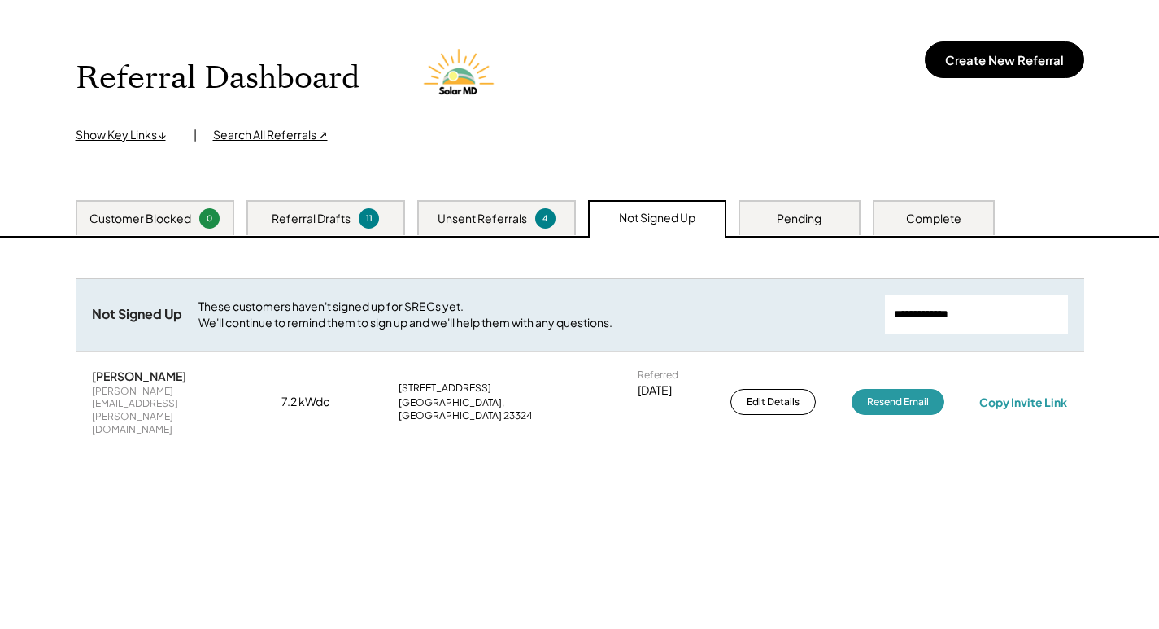
click at [137, 392] on div "james.a.barrows@gmail.com" at bounding box center [169, 410] width 154 height 50
click at [137, 393] on div "james.a.barrows@gmail.com" at bounding box center [169, 410] width 154 height 50
click at [1016, 391] on div "James Barrows james.a.barrows@gmail.com 7.2 kWdc 1093 Cascade Blvd Chesapeake, …" at bounding box center [580, 402] width 1008 height 100
click at [1028, 394] on div "Copy Invite Link" at bounding box center [1023, 401] width 88 height 15
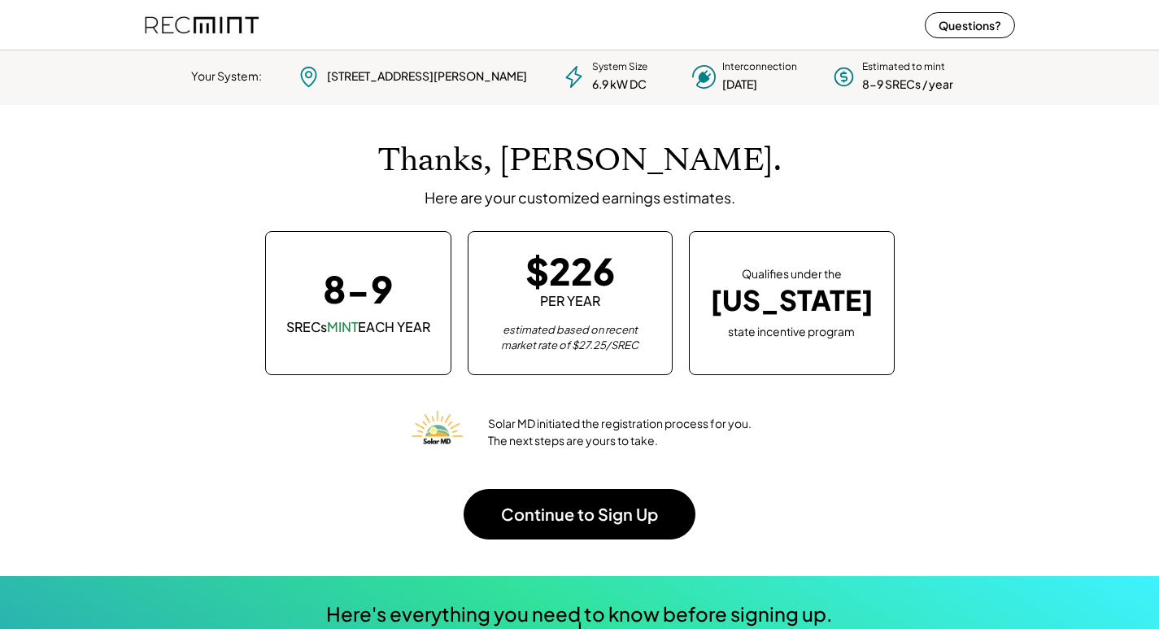
scroll to position [228, 454]
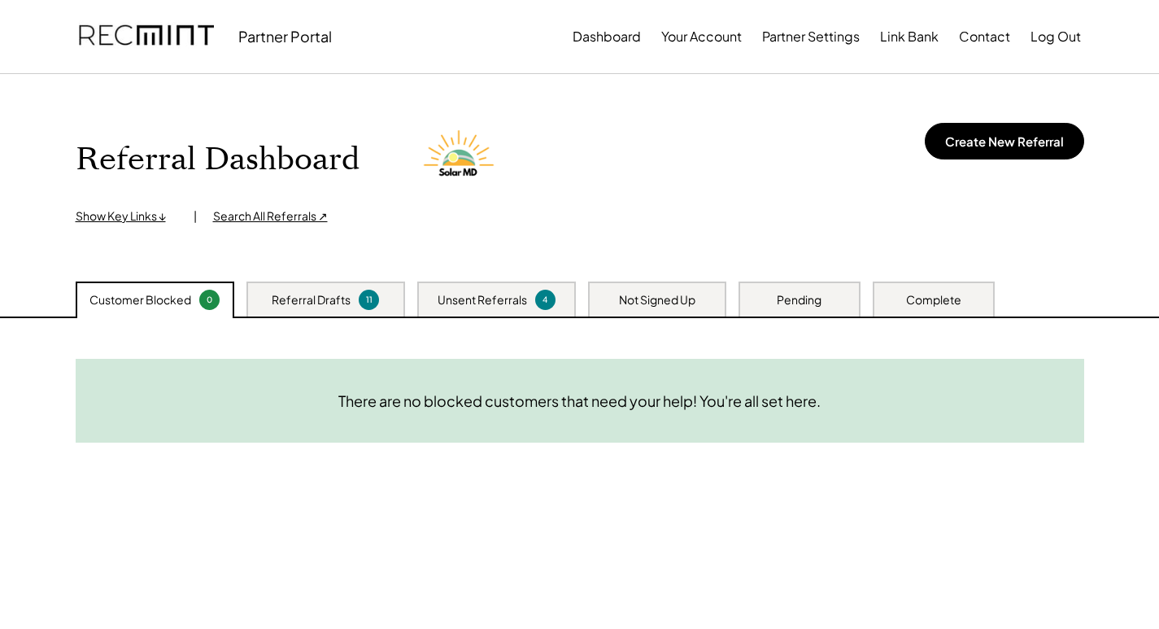
click at [647, 293] on div "Not Signed Up" at bounding box center [657, 300] width 76 height 16
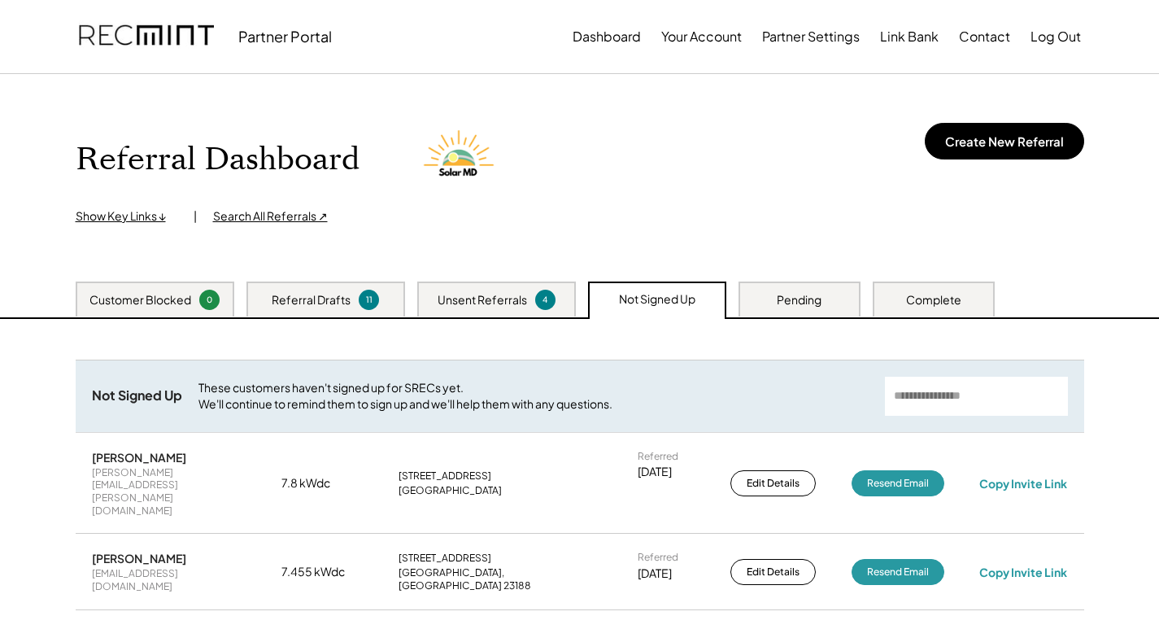
click at [997, 394] on input "input" at bounding box center [976, 395] width 183 height 39
paste input "**********"
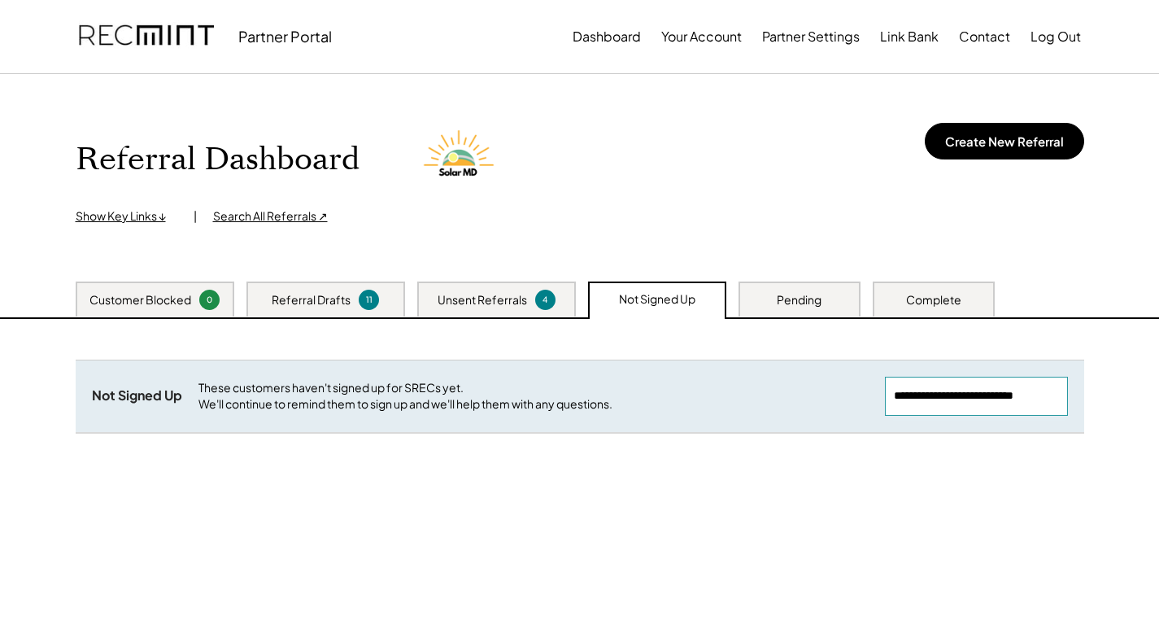
click at [933, 391] on input "input" at bounding box center [976, 395] width 183 height 39
click at [936, 391] on input "input" at bounding box center [976, 395] width 183 height 39
paste input "**********"
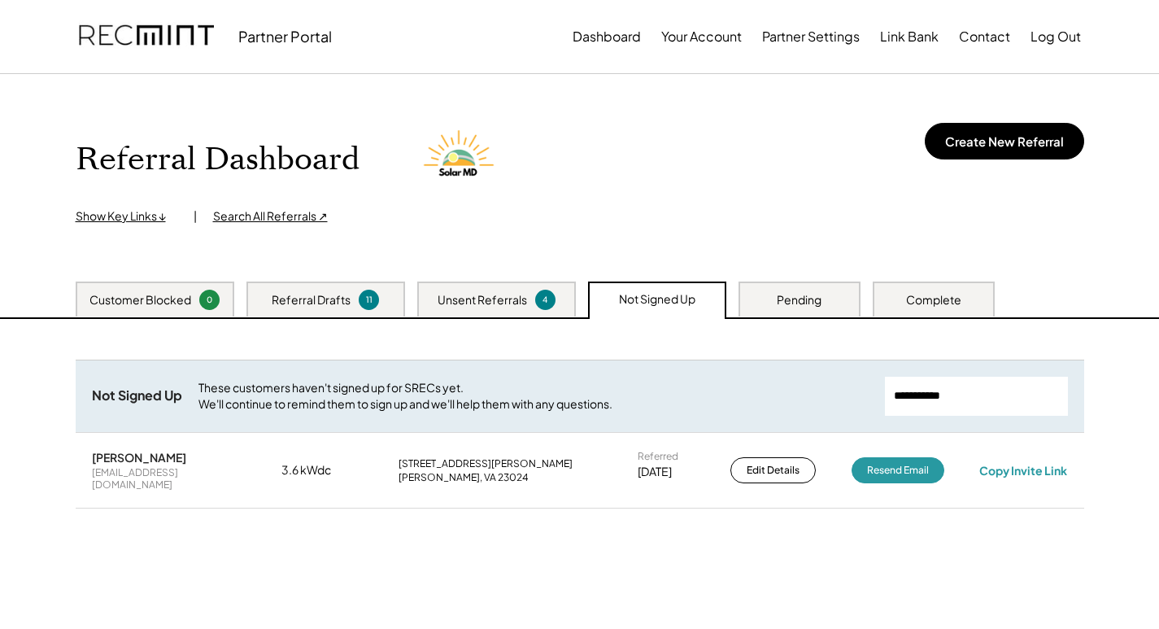
click at [144, 472] on div "[EMAIL_ADDRESS][DOMAIN_NAME]" at bounding box center [169, 478] width 154 height 25
copy div "[EMAIL_ADDRESS][DOMAIN_NAME]"
click at [1034, 467] on div "Copy Invite Link" at bounding box center [1023, 470] width 88 height 15
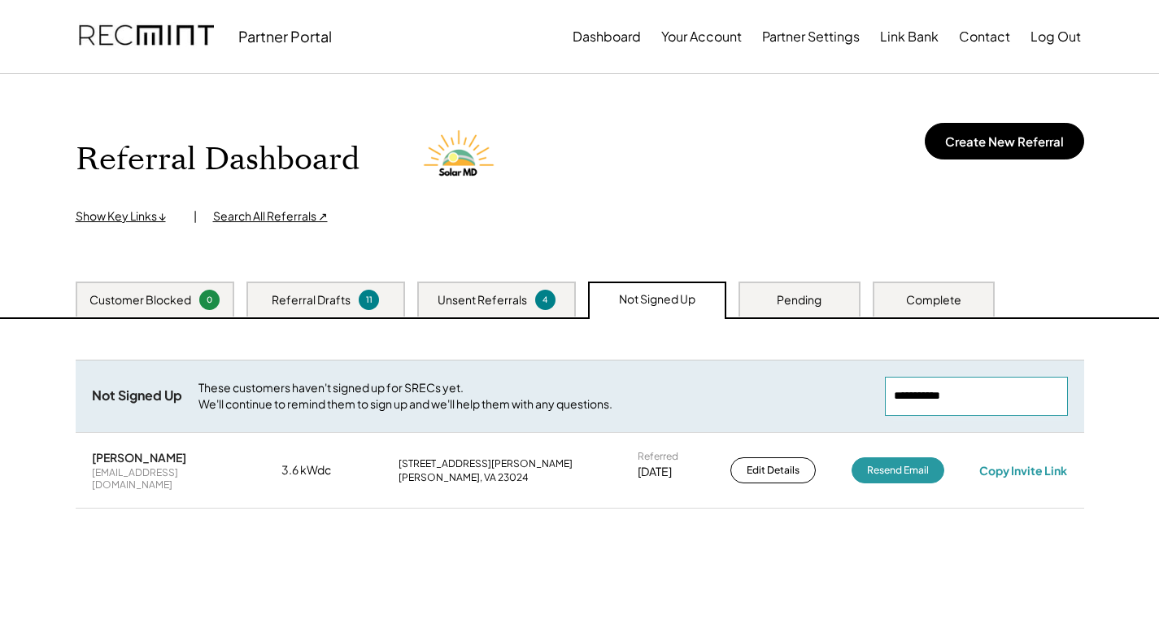
drag, startPoint x: 956, startPoint y: 390, endPoint x: 861, endPoint y: 391, distance: 95.1
click at [829, 391] on div "Not Signed Up These customers haven't signed up for SRECs yet. We'll continue t…" at bounding box center [580, 395] width 1008 height 72
paste input "**********"
click at [107, 471] on div "[EMAIL_ADDRESS][DOMAIN_NAME]" at bounding box center [169, 478] width 154 height 25
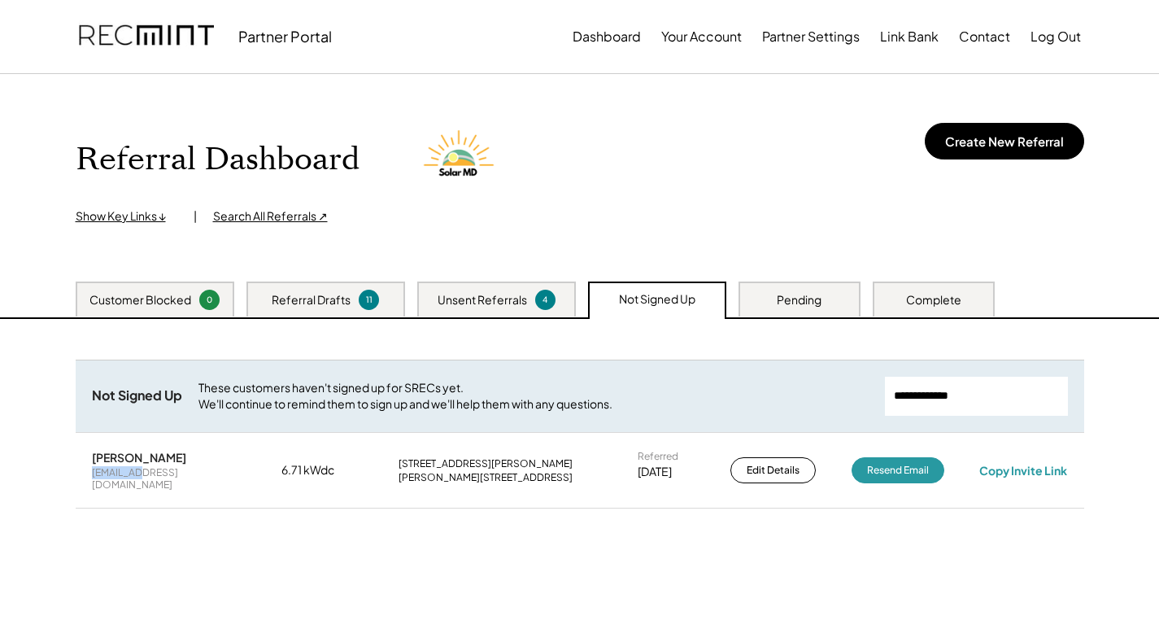
click at [107, 471] on div "[EMAIL_ADDRESS][DOMAIN_NAME]" at bounding box center [169, 478] width 154 height 25
drag, startPoint x: 1008, startPoint y: 463, endPoint x: 1003, endPoint y: 453, distance: 12.0
click at [1008, 463] on div "Copy Invite Link" at bounding box center [1023, 470] width 88 height 15
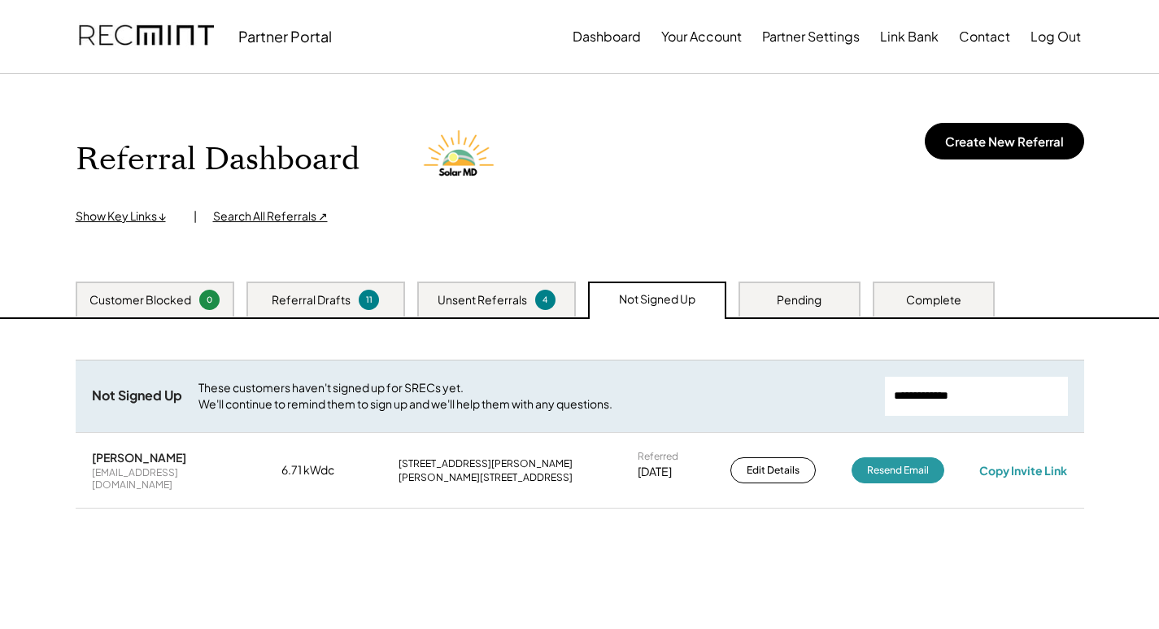
click at [923, 400] on input "input" at bounding box center [976, 395] width 183 height 39
click at [923, 398] on input "input" at bounding box center [976, 395] width 183 height 39
click at [921, 398] on input "input" at bounding box center [976, 395] width 183 height 39
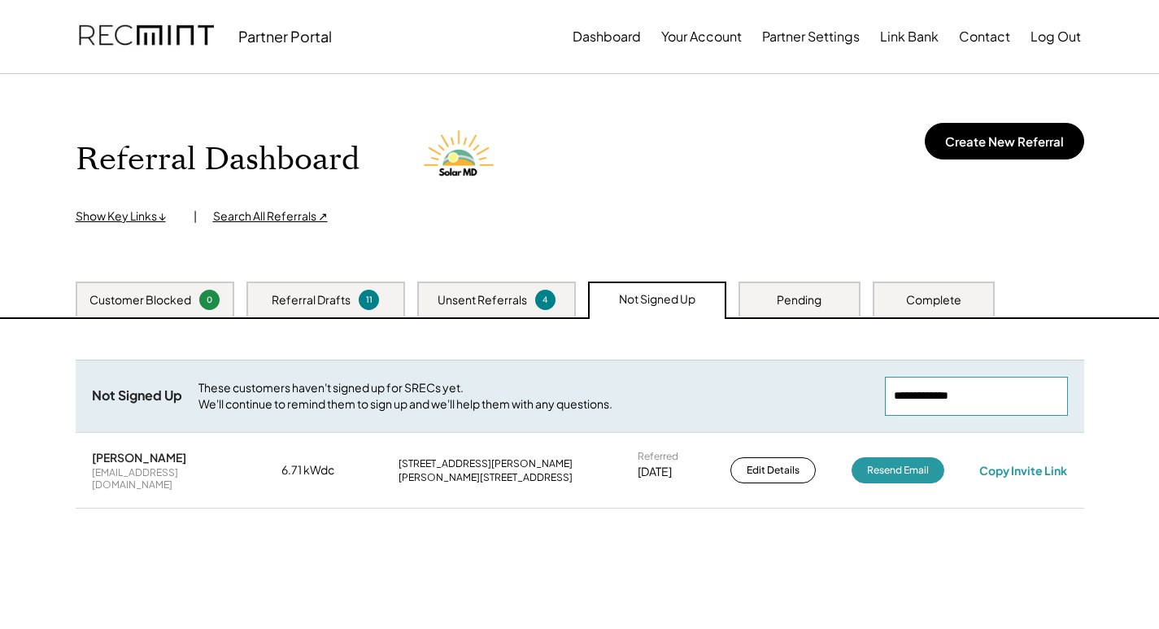
paste input "**********"
click at [154, 470] on div "[EMAIL_ADDRESS][DOMAIN_NAME]" at bounding box center [169, 478] width 154 height 25
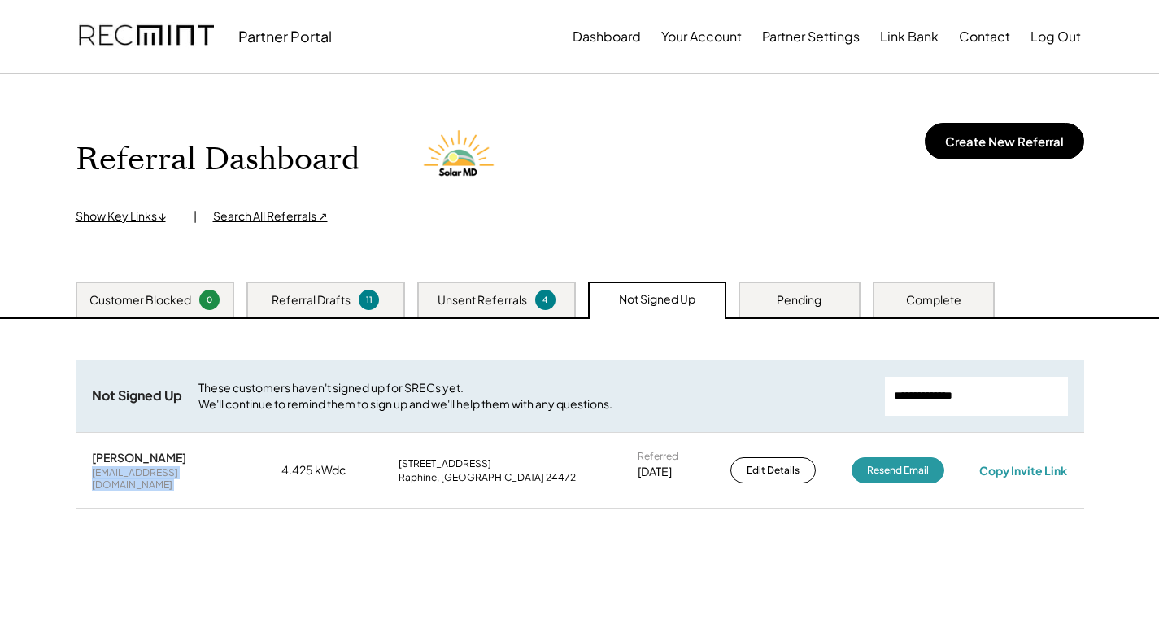
click at [154, 470] on div "[EMAIL_ADDRESS][DOMAIN_NAME]" at bounding box center [169, 478] width 154 height 25
copy div "[EMAIL_ADDRESS][DOMAIN_NAME]"
click at [1044, 463] on div "Copy Invite Link" at bounding box center [1023, 470] width 88 height 15
drag, startPoint x: 972, startPoint y: 398, endPoint x: 835, endPoint y: 414, distance: 137.5
click at [835, 414] on div "Not Signed Up These customers haven't signed up for SRECs yet. We'll continue t…" at bounding box center [580, 395] width 1008 height 72
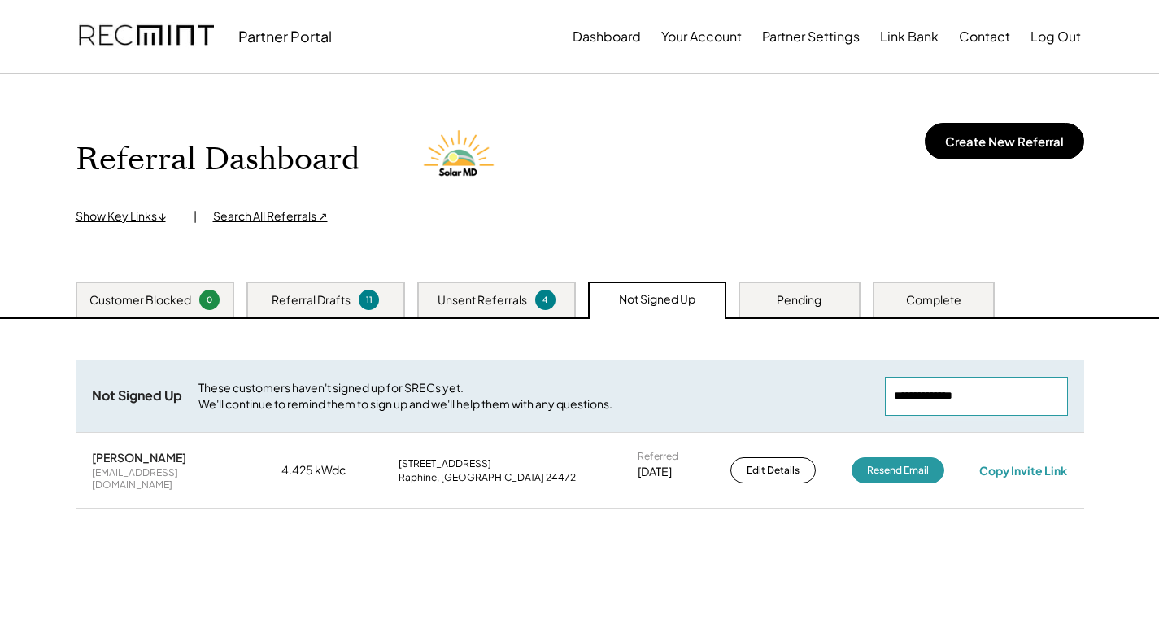
paste input "**********"
click at [181, 472] on div "[EMAIL_ADDRESS][DOMAIN_NAME]" at bounding box center [169, 478] width 154 height 25
copy div "[EMAIL_ADDRESS][DOMAIN_NAME]"
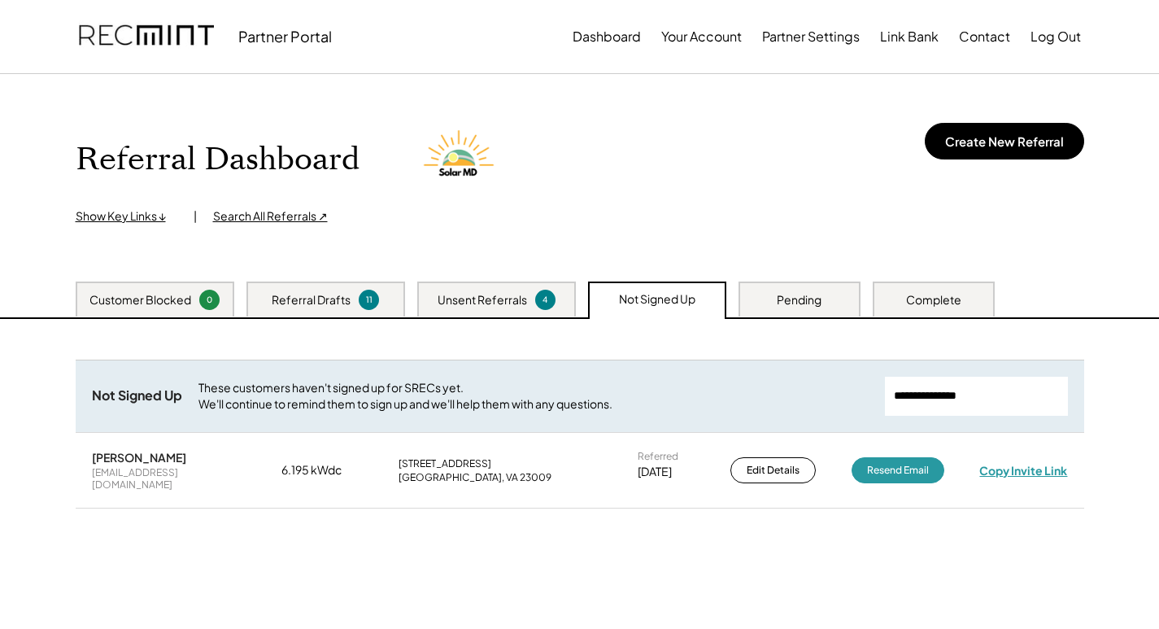
click at [1013, 468] on div "Copy Invite Link" at bounding box center [1023, 470] width 88 height 15
click at [1033, 468] on div "Copy Invite Link" at bounding box center [1023, 470] width 88 height 15
click at [1028, 470] on div "Copy Invite Link" at bounding box center [1023, 470] width 88 height 15
drag, startPoint x: 999, startPoint y: 393, endPoint x: 881, endPoint y: 387, distance: 118.8
click at [881, 387] on div "Not Signed Up These customers haven't signed up for SRECs yet. We'll continue t…" at bounding box center [580, 395] width 1008 height 72
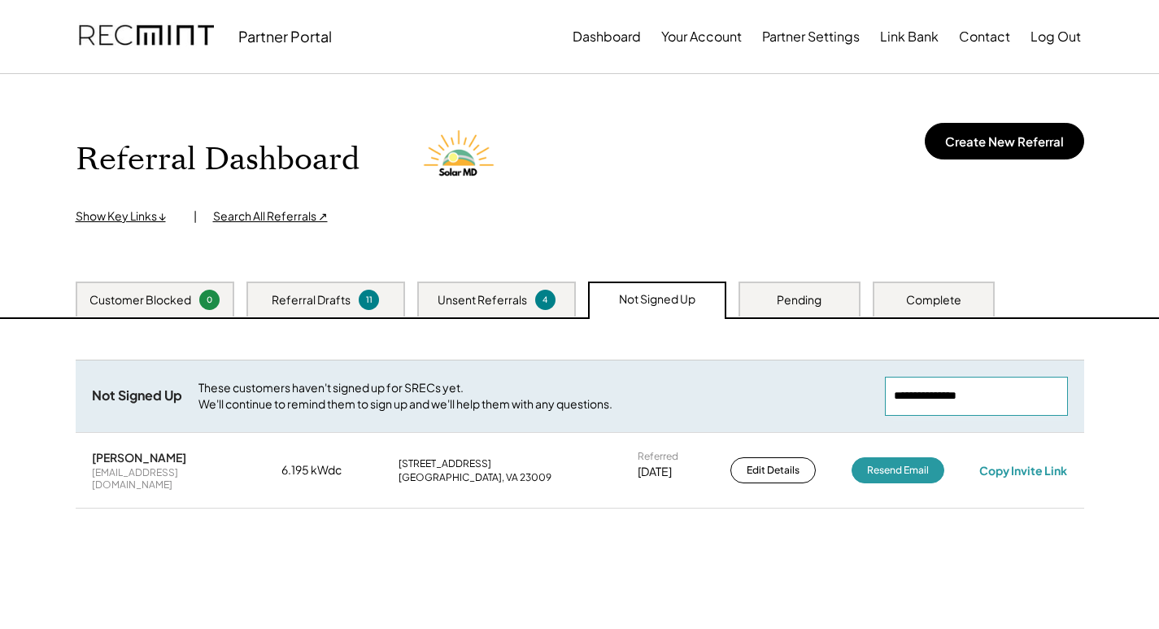
paste input "**********"
type input "**********"
click at [128, 472] on div "[EMAIL_ADDRESS][DOMAIN_NAME]" at bounding box center [169, 478] width 154 height 25
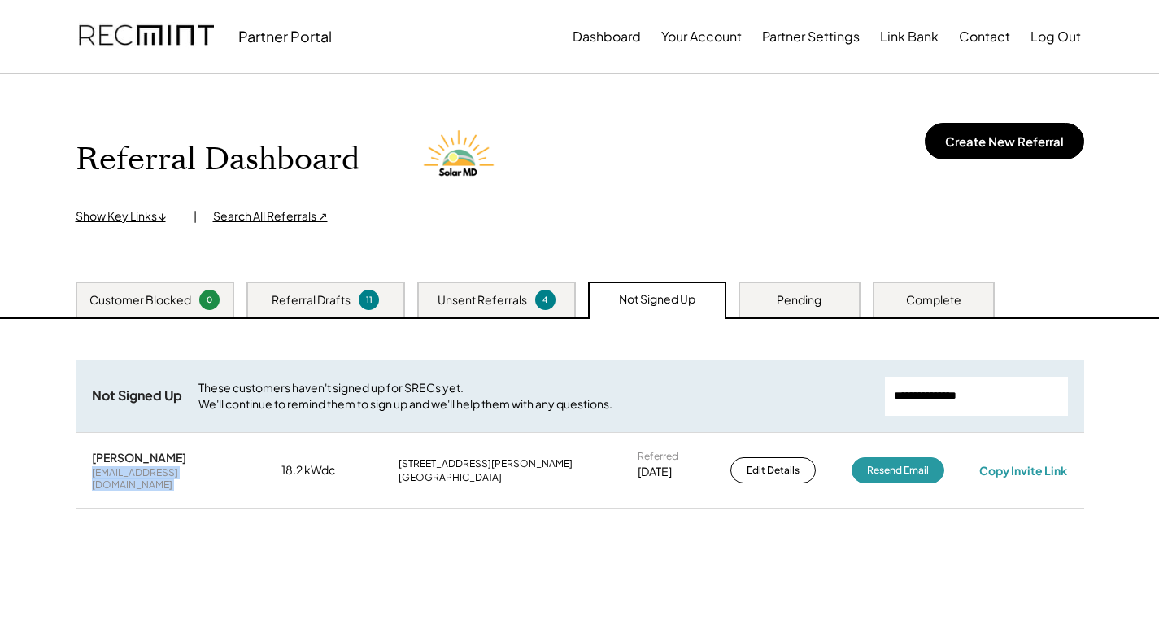
click at [128, 478] on div "[EMAIL_ADDRESS][DOMAIN_NAME]" at bounding box center [169, 478] width 154 height 25
copy div "[EMAIL_ADDRESS][DOMAIN_NAME]"
click at [1013, 471] on div "Copy Invite Link" at bounding box center [1023, 470] width 88 height 15
